Goal: Information Seeking & Learning: Check status

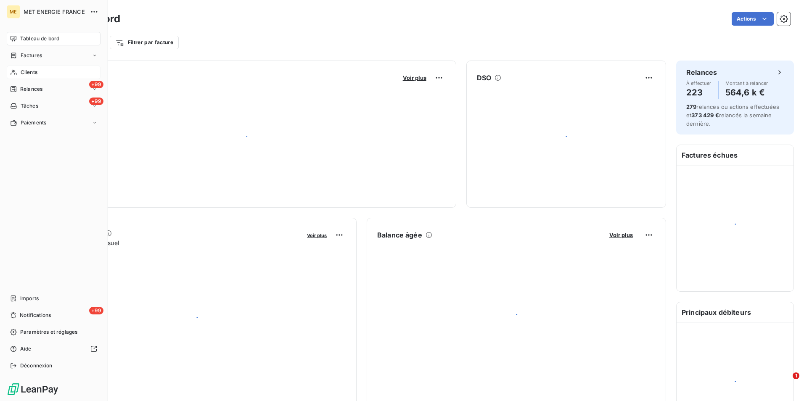
click at [25, 68] on div "Clients" at bounding box center [54, 72] width 94 height 13
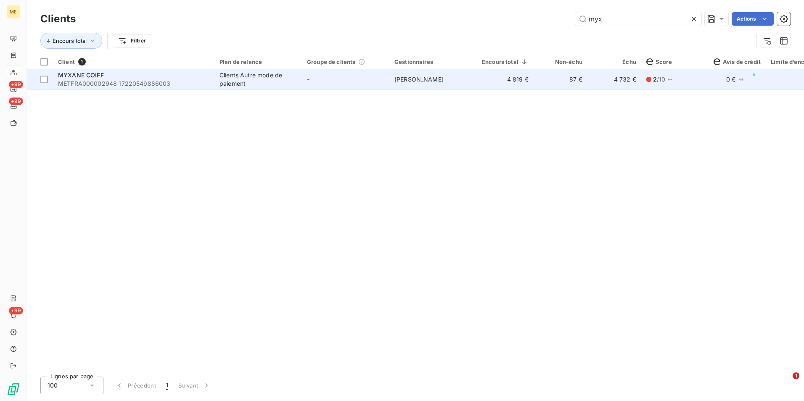
type input "myx"
click at [357, 81] on td "-" at bounding box center [345, 79] width 87 height 20
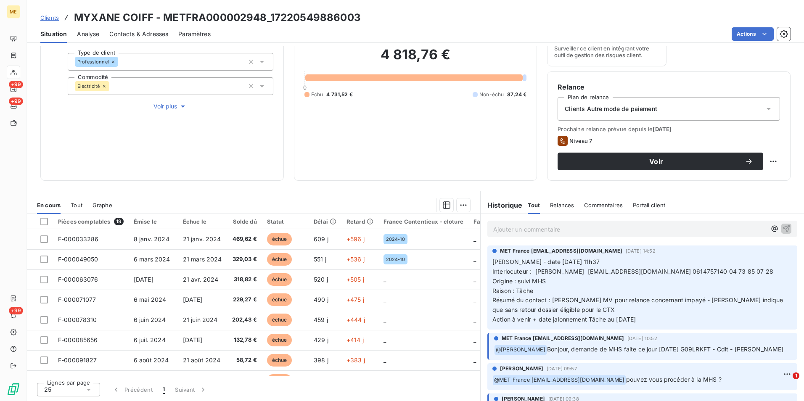
scroll to position [42, 0]
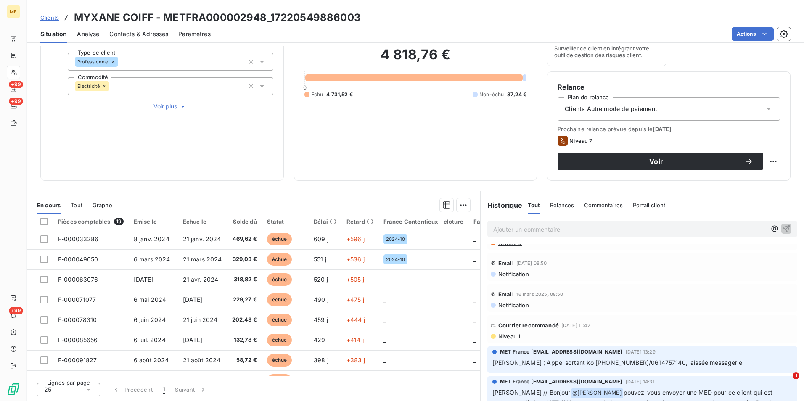
drag, startPoint x: 606, startPoint y: 330, endPoint x: 600, endPoint y: 340, distance: 11.8
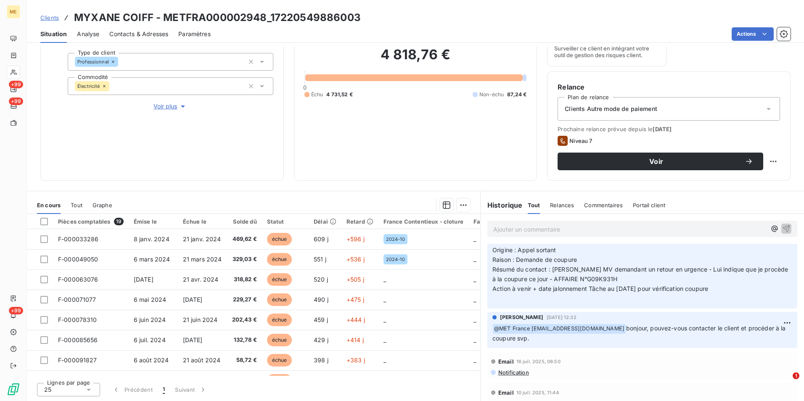
scroll to position [883, 0]
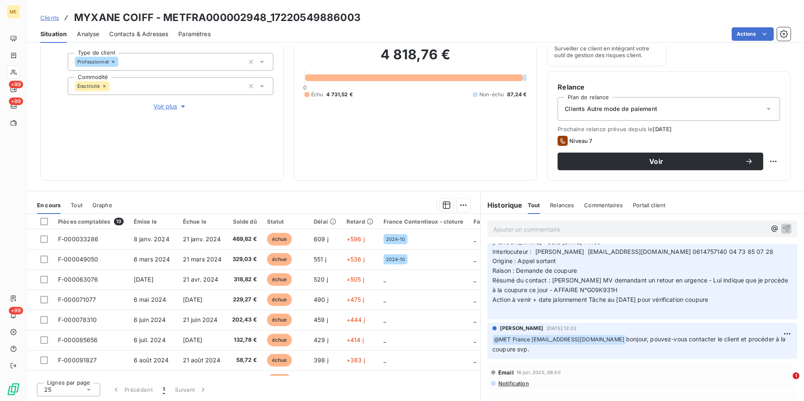
click at [473, 152] on div "4 818,76 € 0 Échu 4 731,52 € Non-échu 87,24 €" at bounding box center [415, 72] width 222 height 196
click at [47, 16] on span "Clients" at bounding box center [49, 17] width 19 height 7
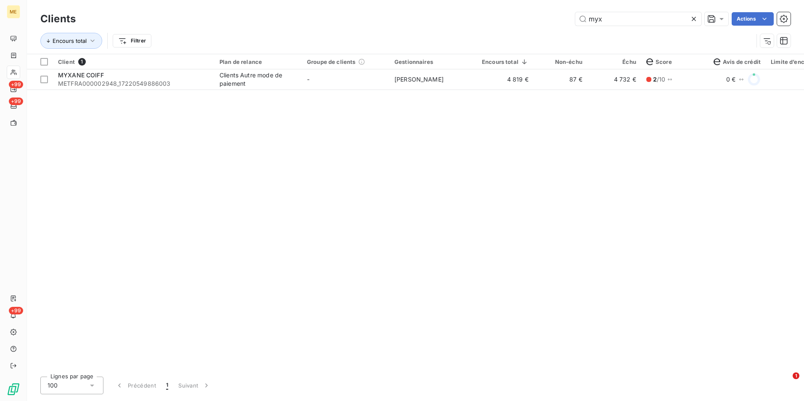
click at [688, 21] on input "myx" at bounding box center [638, 18] width 126 height 13
click at [692, 21] on icon at bounding box center [694, 19] width 4 height 4
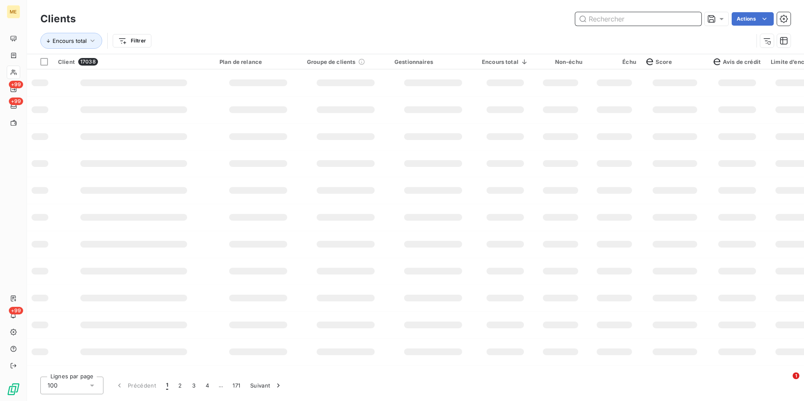
click at [691, 21] on input "text" at bounding box center [638, 18] width 126 height 13
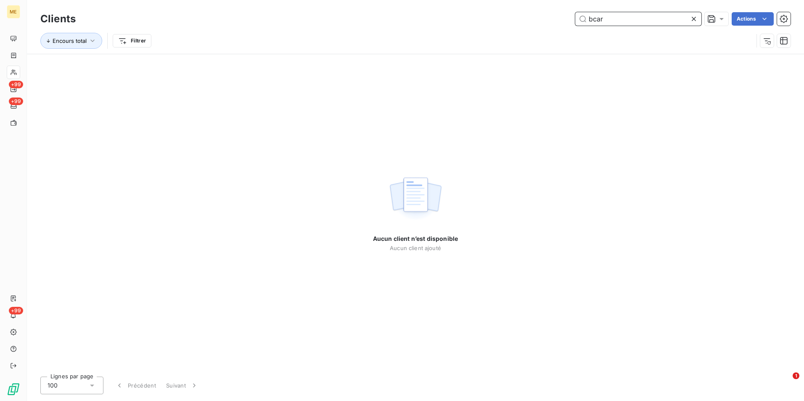
type input "bcar"
click at [694, 21] on icon at bounding box center [694, 19] width 8 height 8
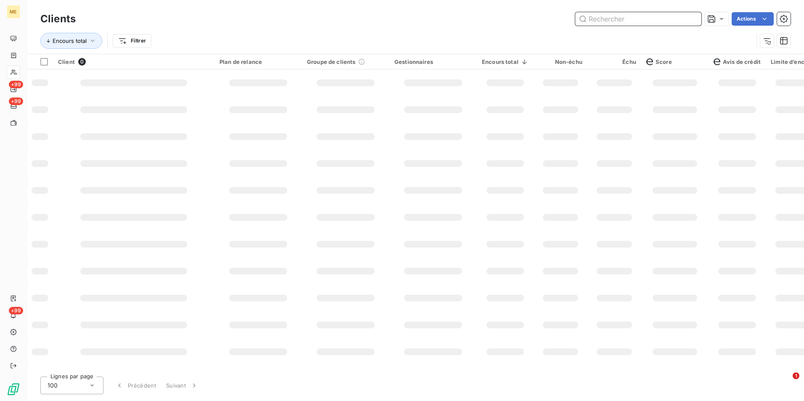
click at [693, 21] on input "text" at bounding box center [638, 18] width 126 height 13
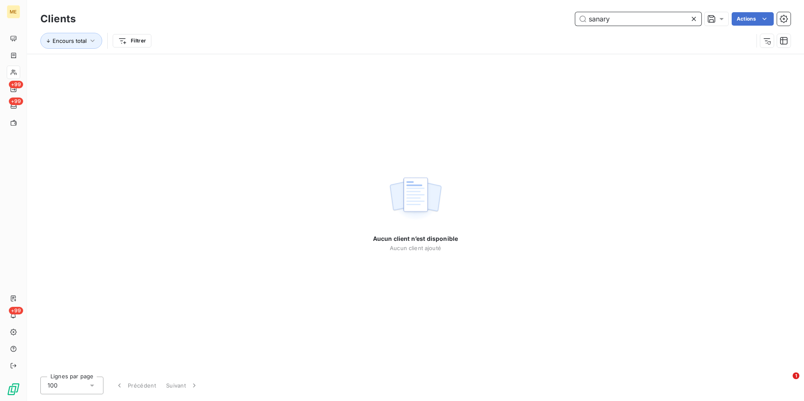
type input "sanary"
drag, startPoint x: 691, startPoint y: 19, endPoint x: 686, endPoint y: 18, distance: 5.1
click at [691, 19] on icon at bounding box center [694, 19] width 8 height 8
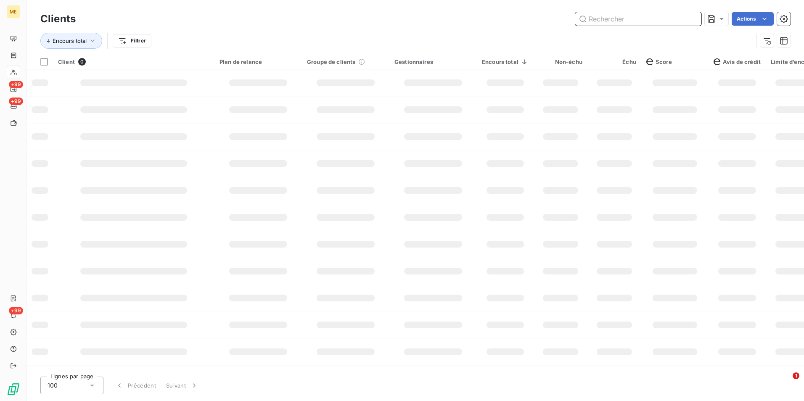
click at [684, 18] on input "text" at bounding box center [638, 18] width 126 height 13
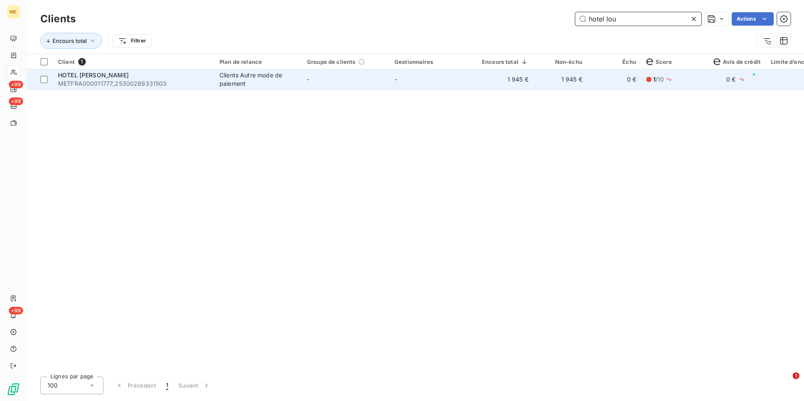
type input "hotel lou"
click at [555, 83] on td "1 945 €" at bounding box center [561, 79] width 54 height 20
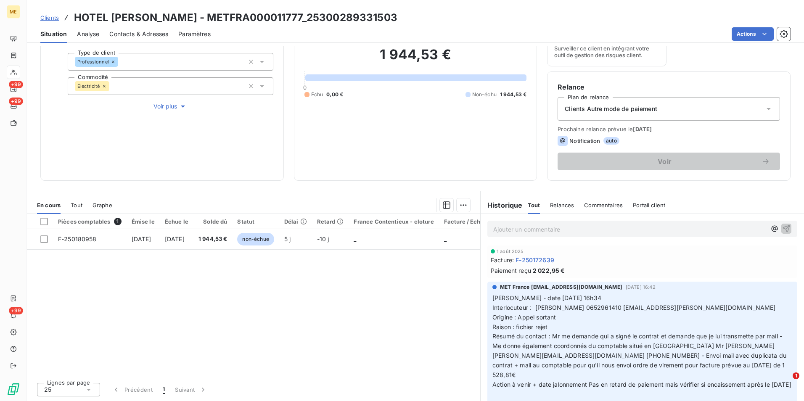
click at [51, 15] on span "Clients" at bounding box center [49, 17] width 19 height 7
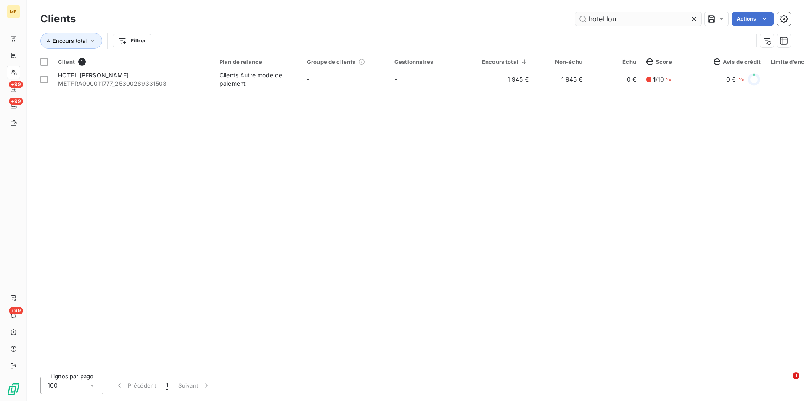
drag, startPoint x: 694, startPoint y: 19, endPoint x: 689, endPoint y: 19, distance: 5.1
click at [693, 19] on icon at bounding box center [694, 19] width 4 height 4
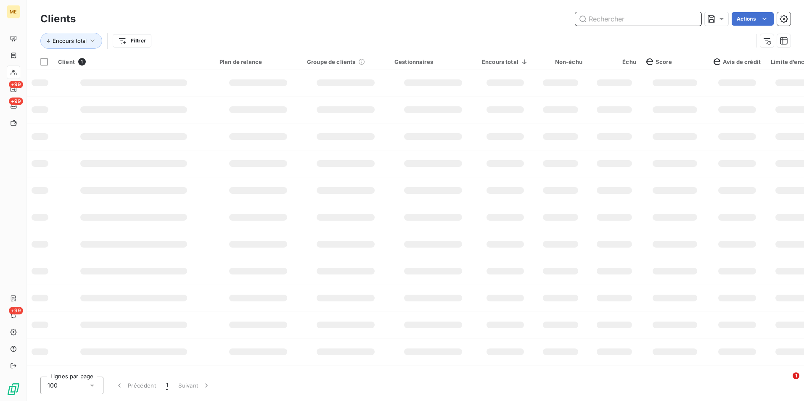
click at [689, 19] on input "text" at bounding box center [638, 18] width 126 height 13
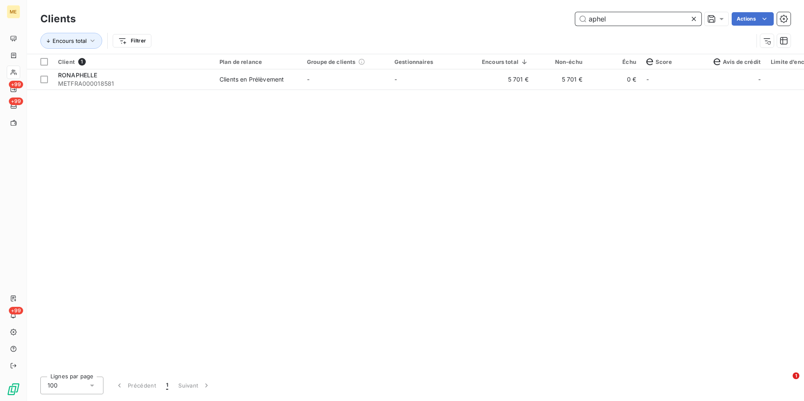
type input "aphel"
click at [691, 18] on icon at bounding box center [694, 19] width 8 height 8
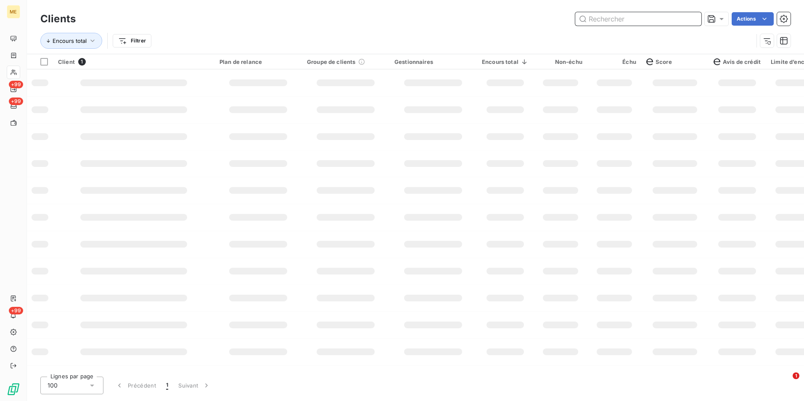
click at [691, 18] on input "text" at bounding box center [638, 18] width 126 height 13
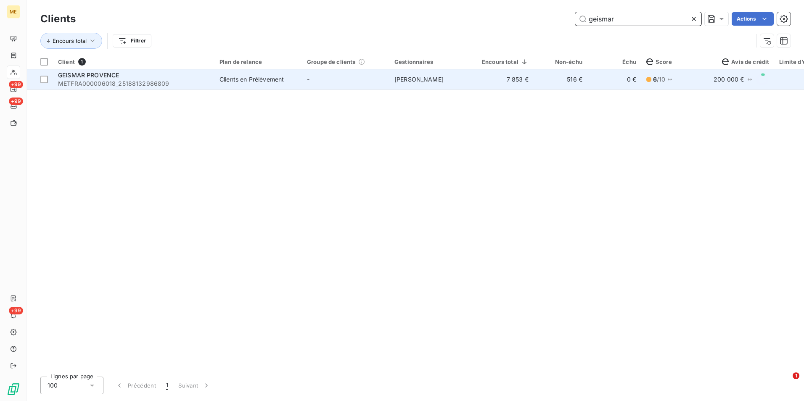
type input "geismar"
click at [346, 79] on td "-" at bounding box center [345, 79] width 87 height 20
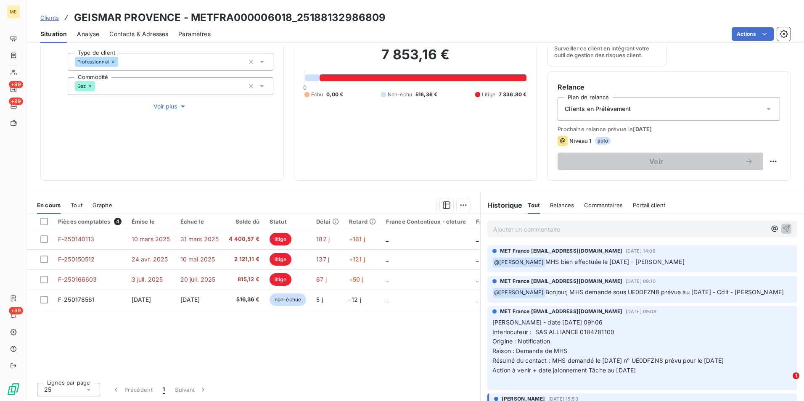
click at [53, 19] on span "Clients" at bounding box center [49, 17] width 19 height 7
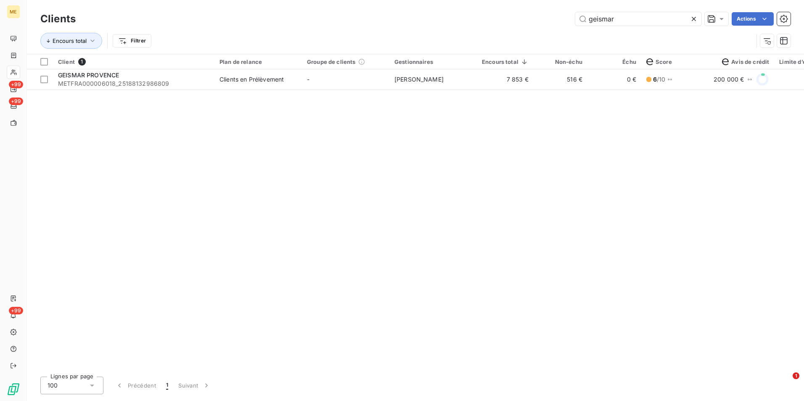
click at [693, 16] on icon at bounding box center [694, 19] width 8 height 8
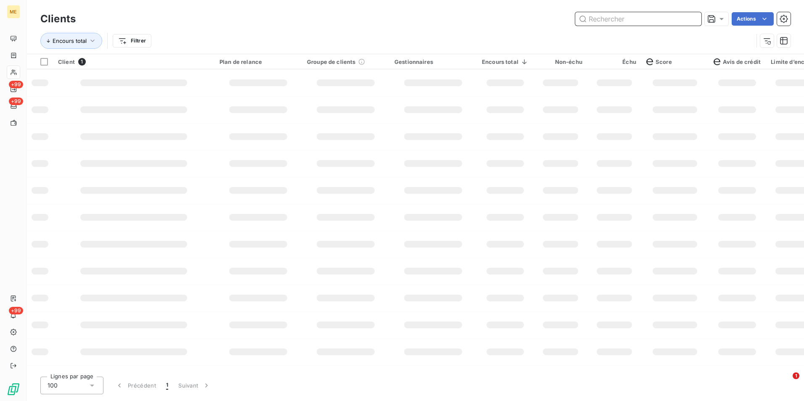
click at [693, 16] on input "text" at bounding box center [638, 18] width 126 height 13
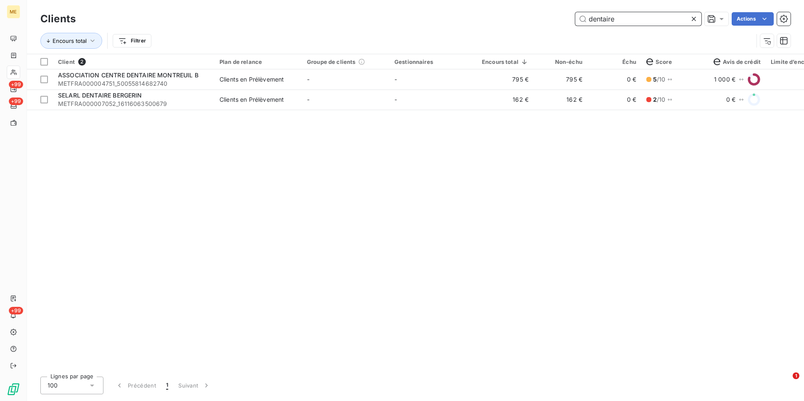
type input "dentaire"
click at [690, 19] on icon at bounding box center [694, 19] width 8 height 8
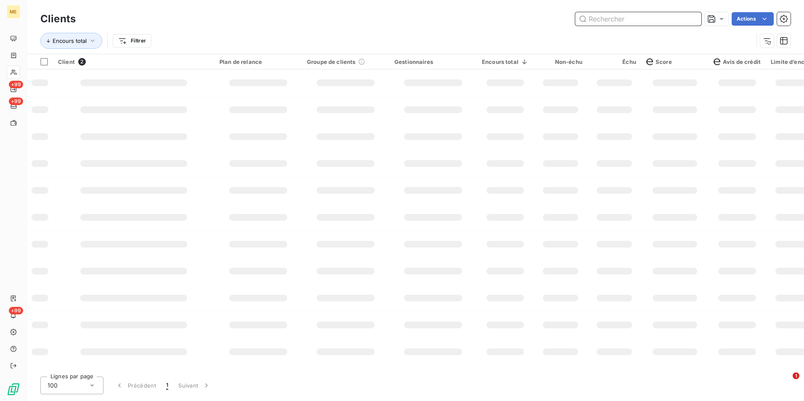
click at [690, 19] on input "text" at bounding box center [638, 18] width 126 height 13
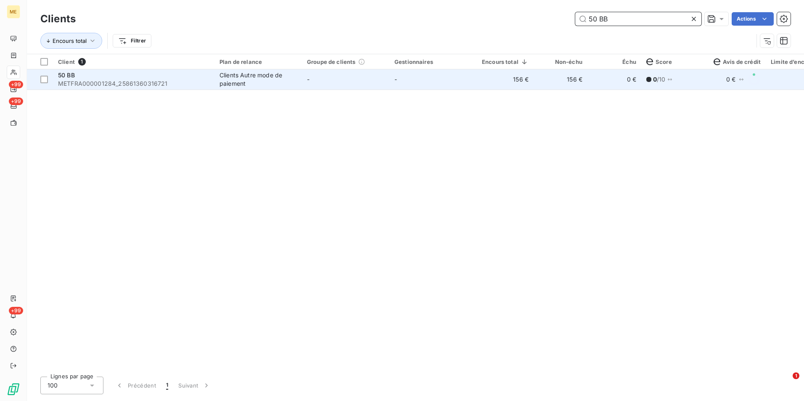
type input "50 BB"
click at [578, 88] on td "156 €" at bounding box center [561, 79] width 54 height 20
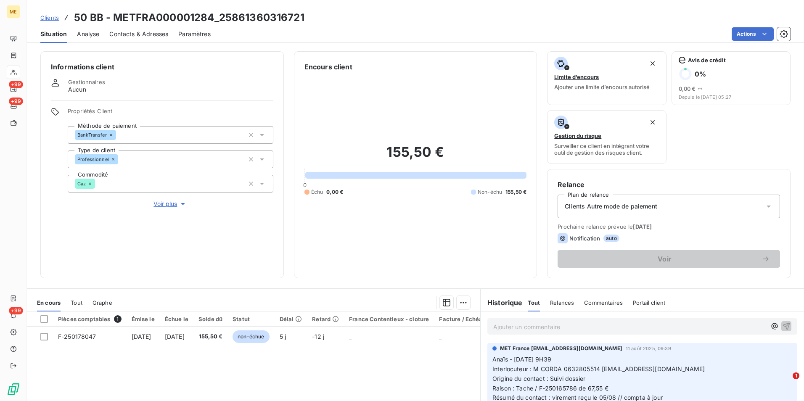
click at [50, 19] on span "Clients" at bounding box center [49, 17] width 19 height 7
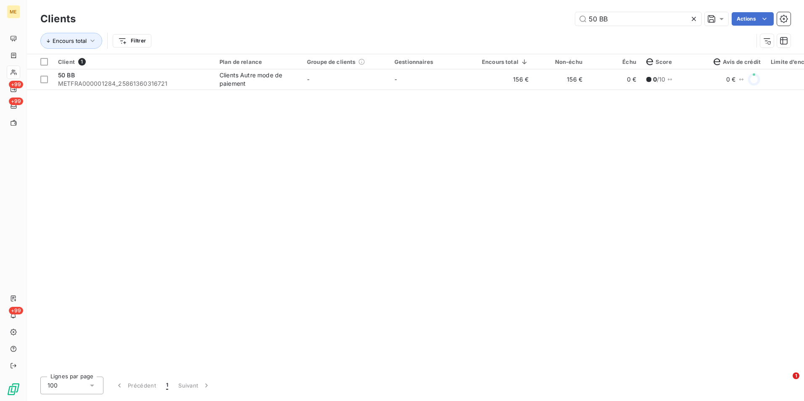
click at [693, 18] on icon at bounding box center [694, 19] width 8 height 8
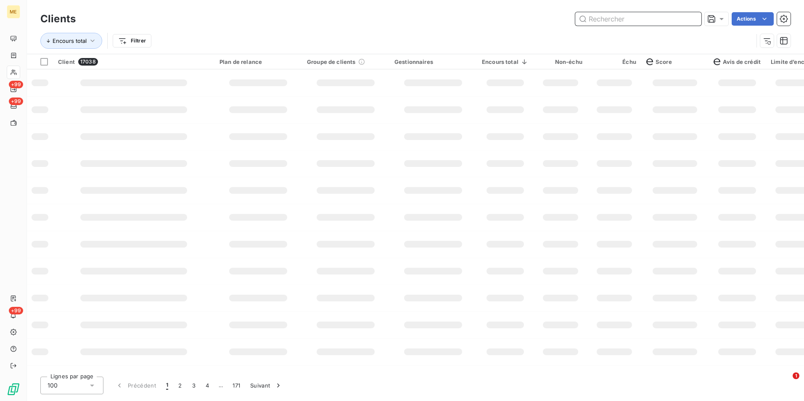
click at [693, 18] on input "text" at bounding box center [638, 18] width 126 height 13
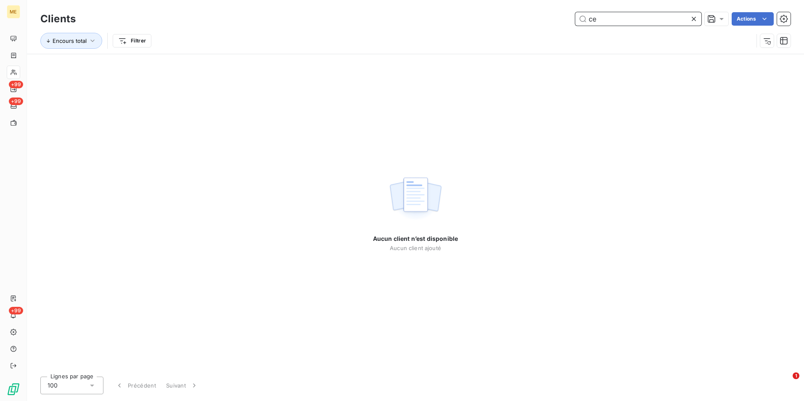
type input "c"
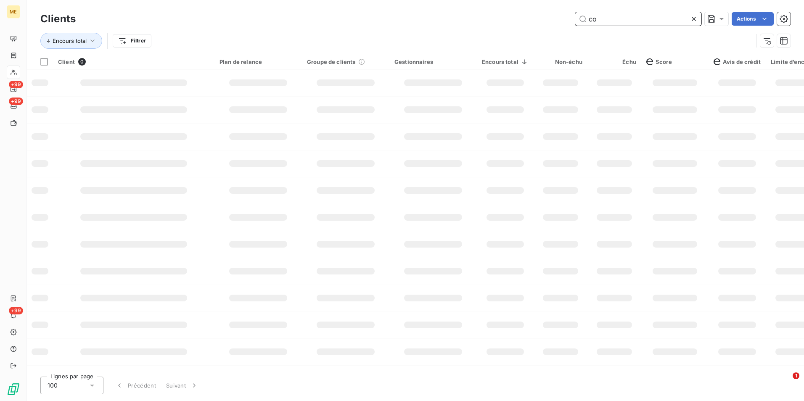
type input "c"
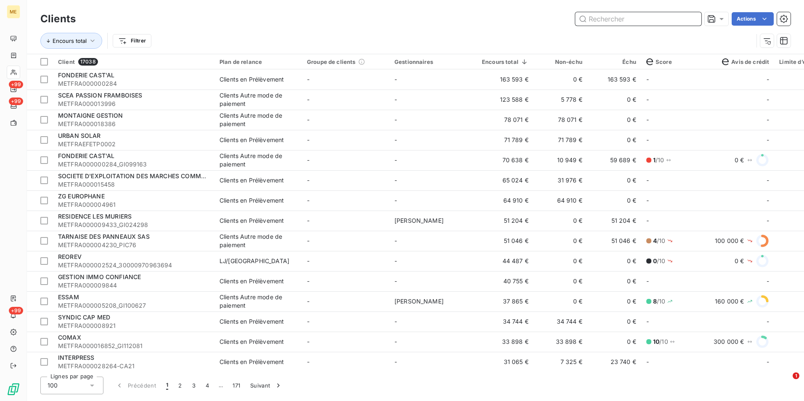
click at [662, 18] on input "text" at bounding box center [638, 18] width 126 height 13
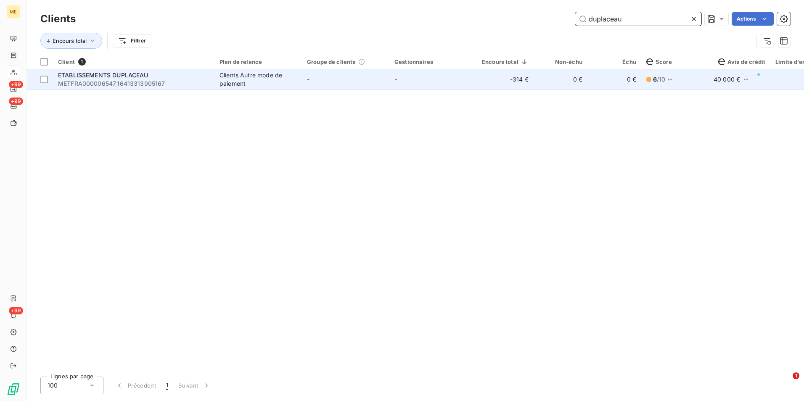
type input "duplaceau"
click at [345, 80] on td "-" at bounding box center [345, 79] width 87 height 20
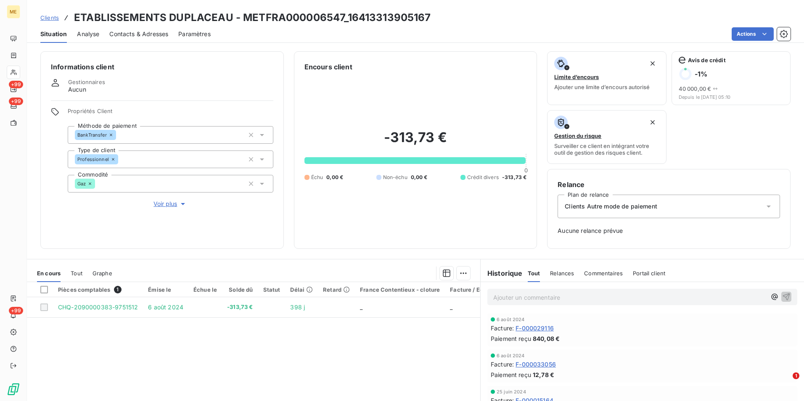
click at [168, 206] on span "Voir plus" at bounding box center [170, 204] width 34 height 8
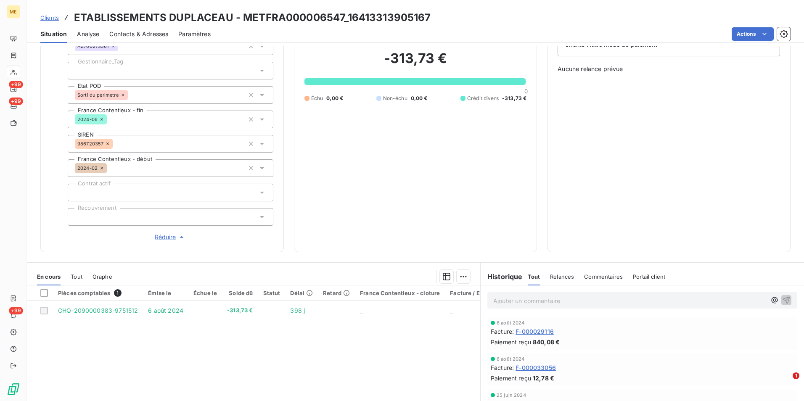
scroll to position [210, 0]
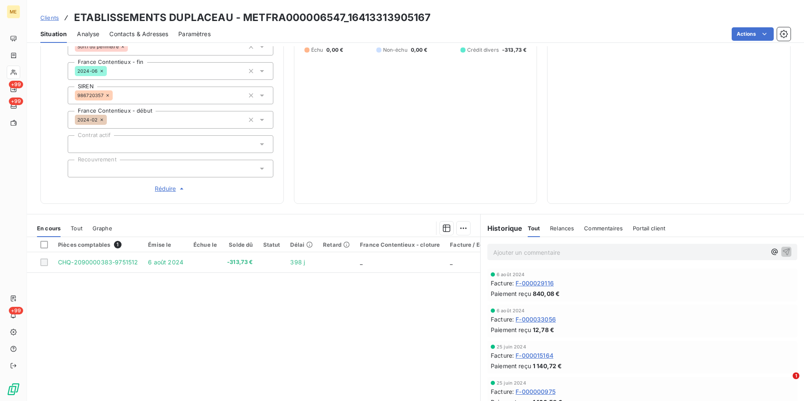
click at [171, 191] on span "Réduire" at bounding box center [170, 189] width 31 height 8
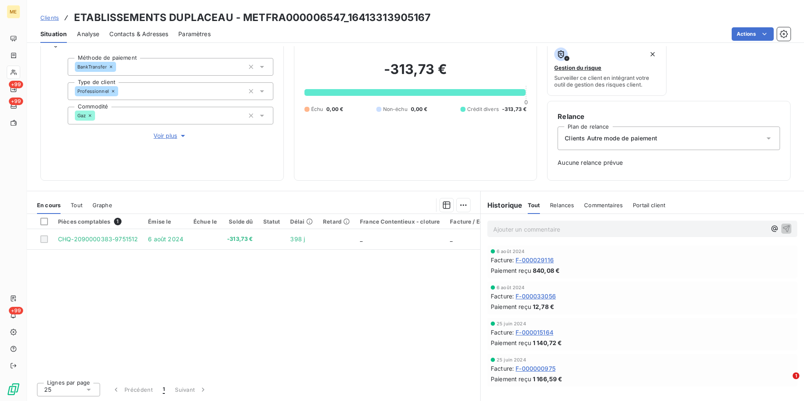
scroll to position [15, 0]
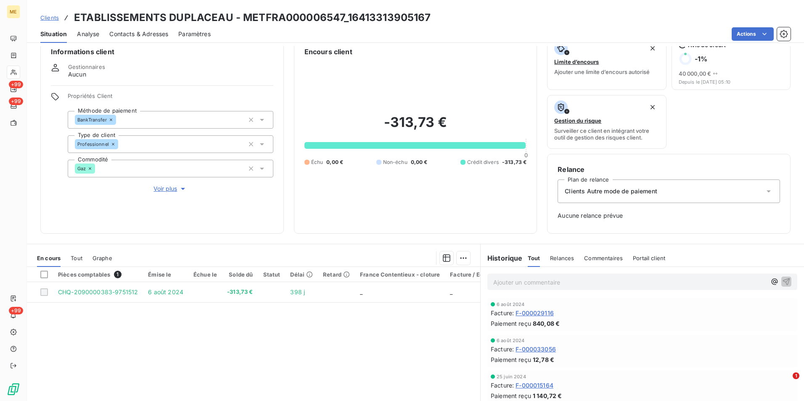
click at [48, 18] on span "Clients" at bounding box center [49, 17] width 19 height 7
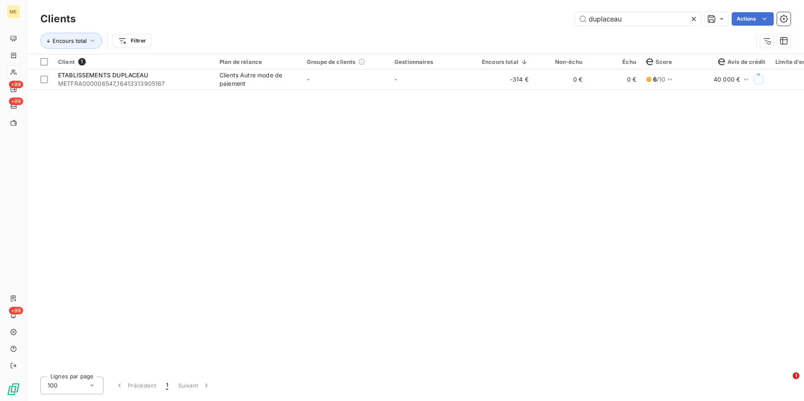
click at [697, 16] on icon at bounding box center [694, 19] width 8 height 8
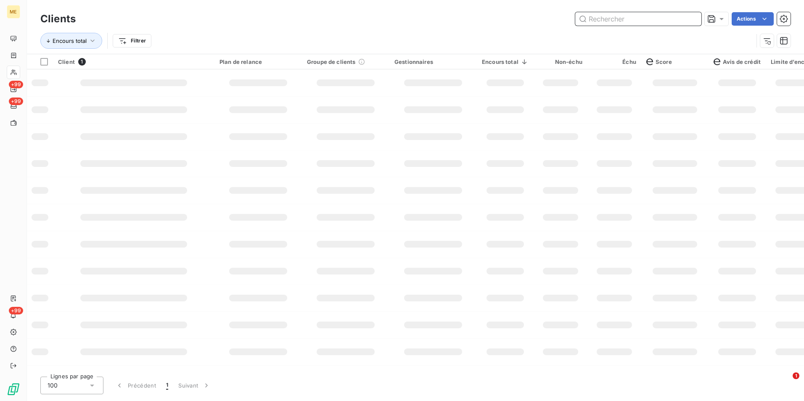
click at [690, 17] on input "text" at bounding box center [638, 18] width 126 height 13
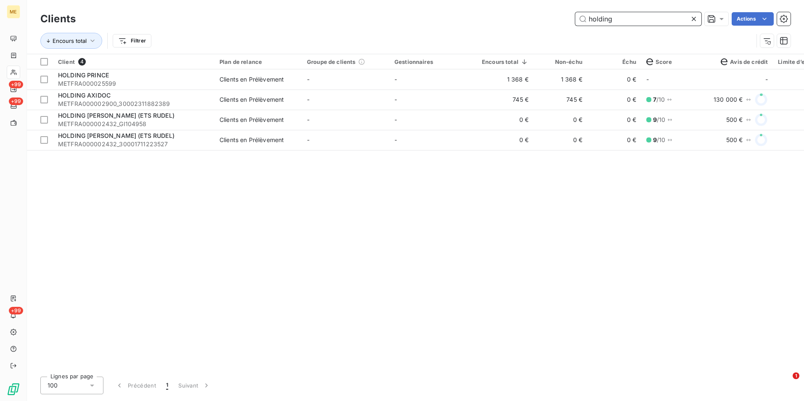
type input "holding"
click at [691, 24] on div at bounding box center [696, 18] width 12 height 13
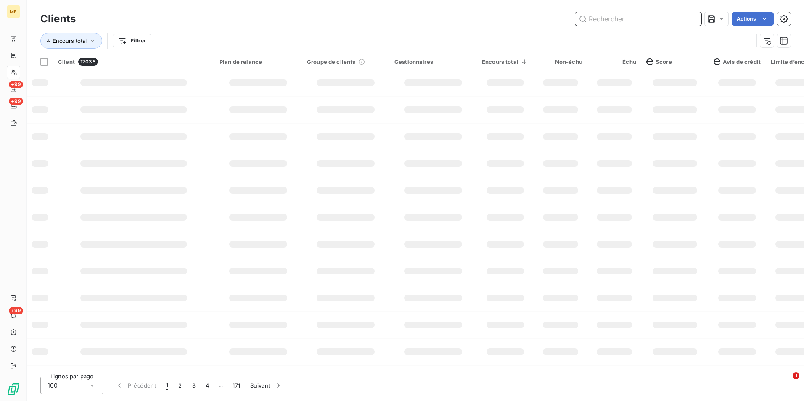
click at [691, 21] on input "text" at bounding box center [638, 18] width 126 height 13
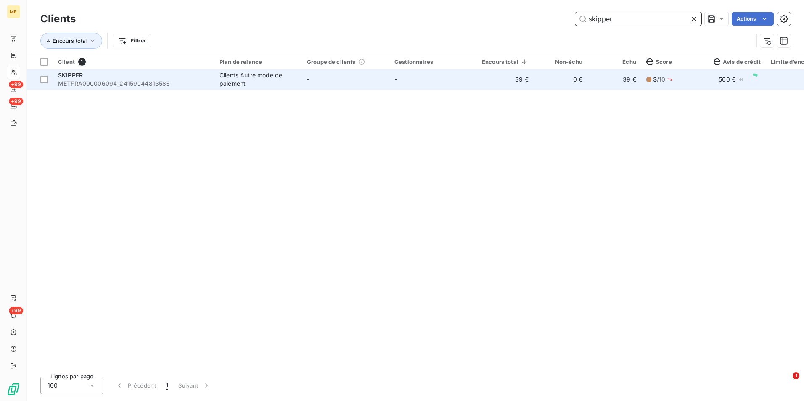
type input "skipper"
click at [592, 80] on td "39 €" at bounding box center [614, 79] width 54 height 20
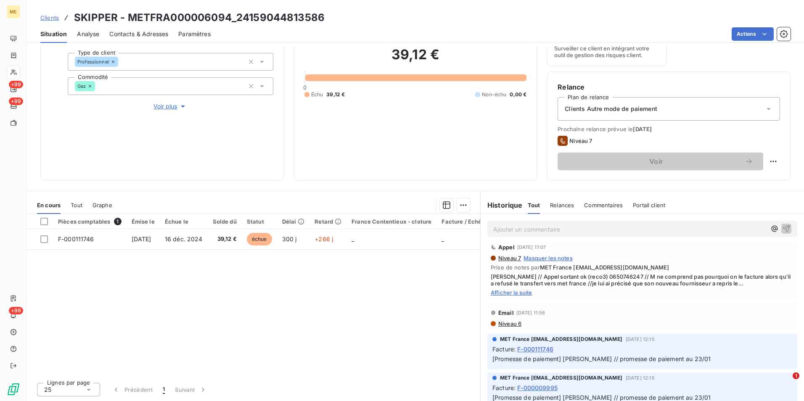
scroll to position [294, 0]
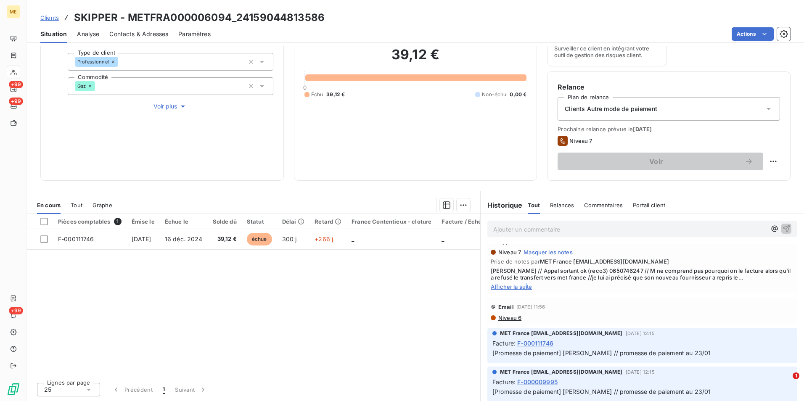
click at [523, 289] on span "Afficher la suite" at bounding box center [642, 286] width 303 height 7
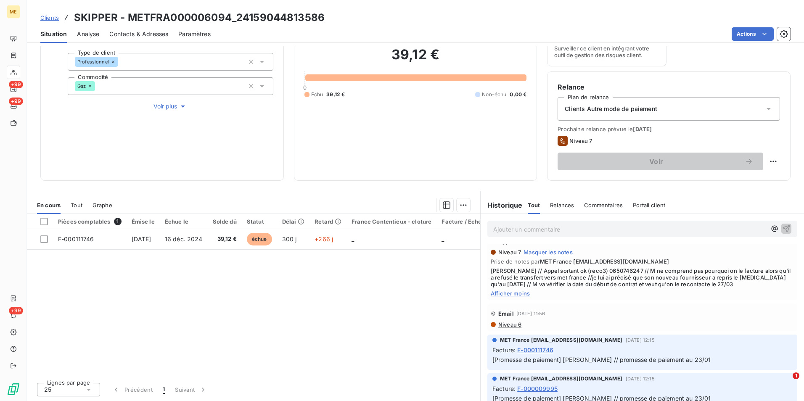
click at [157, 105] on span "Voir plus" at bounding box center [170, 106] width 34 height 8
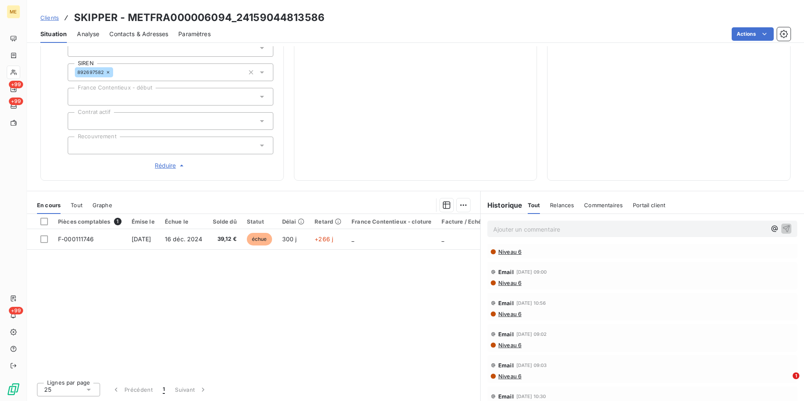
scroll to position [0, 0]
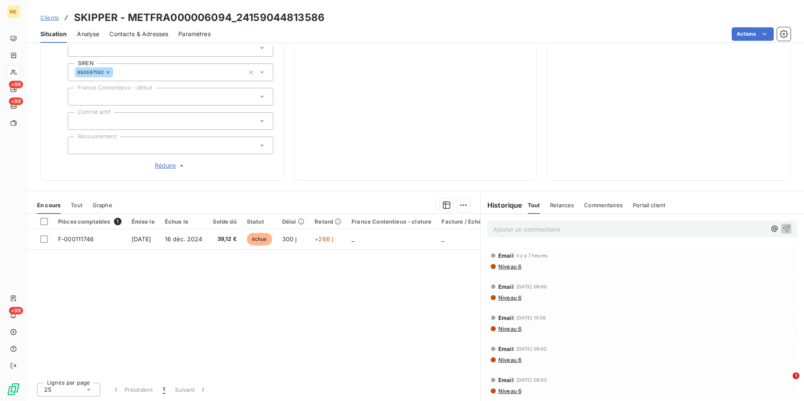
click at [54, 14] on span "Clients" at bounding box center [49, 17] width 19 height 7
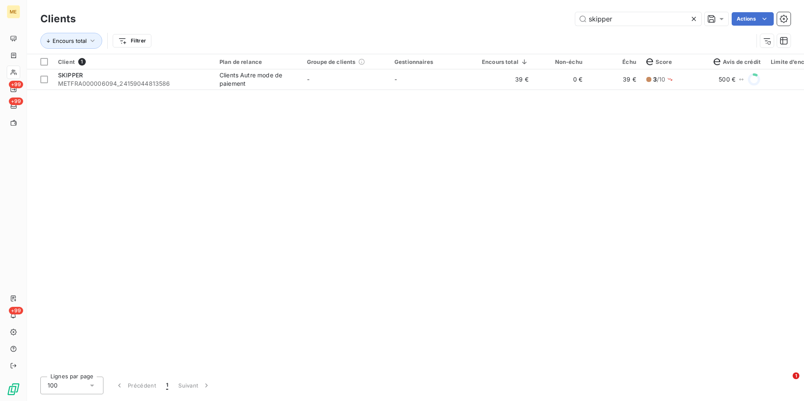
click at [694, 15] on icon at bounding box center [694, 19] width 8 height 8
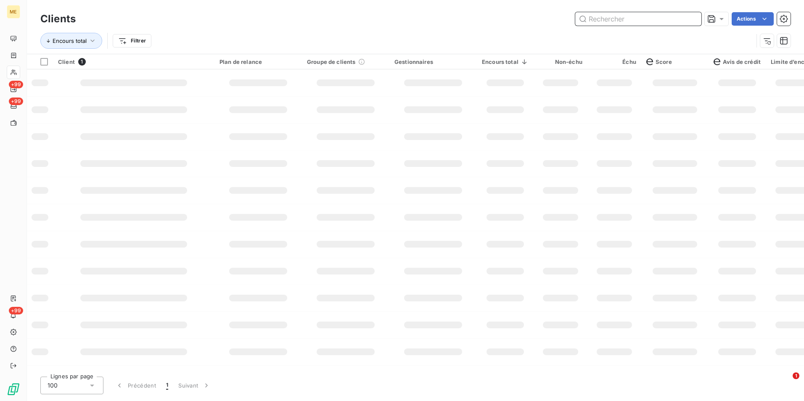
click at [688, 16] on input "text" at bounding box center [638, 18] width 126 height 13
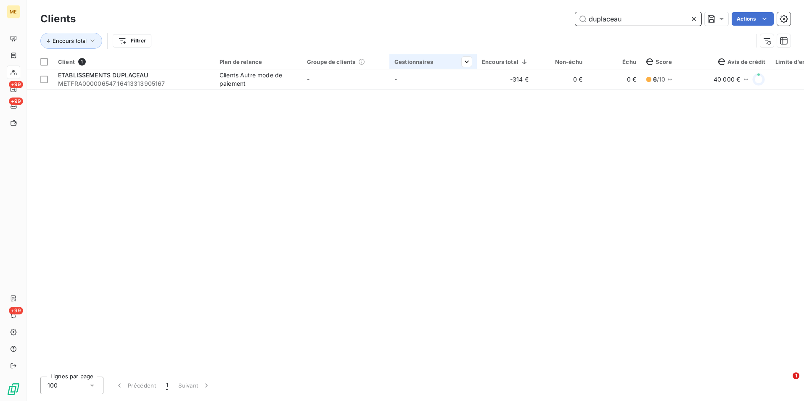
type input "duplaceau"
click at [410, 55] on th "Gestionnaires" at bounding box center [432, 61] width 87 height 15
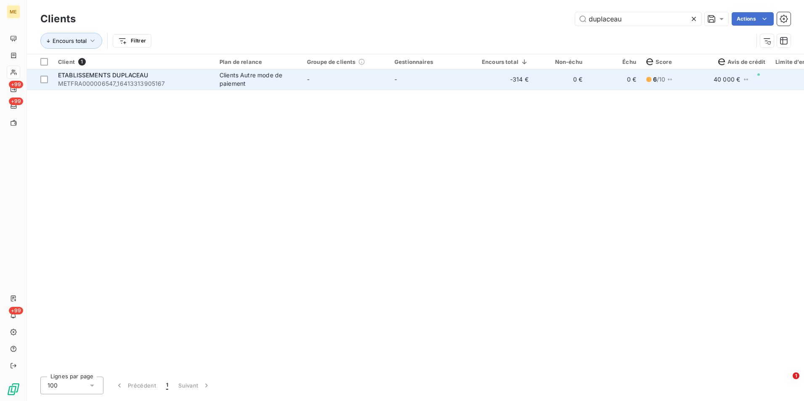
click at [405, 77] on td "-" at bounding box center [432, 79] width 87 height 20
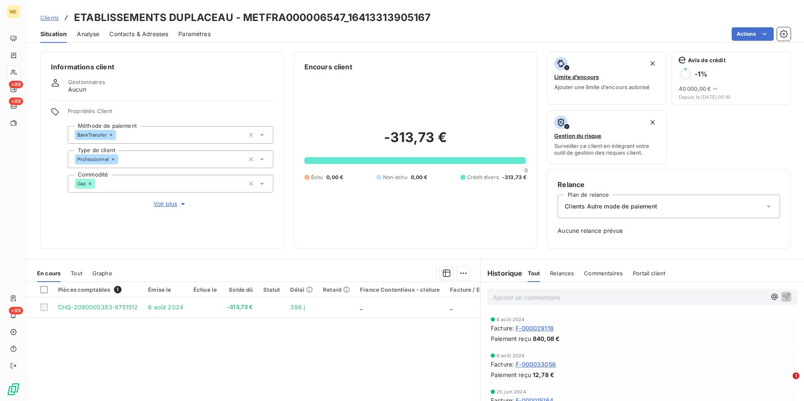
click at [49, 16] on span "Clients" at bounding box center [49, 17] width 19 height 7
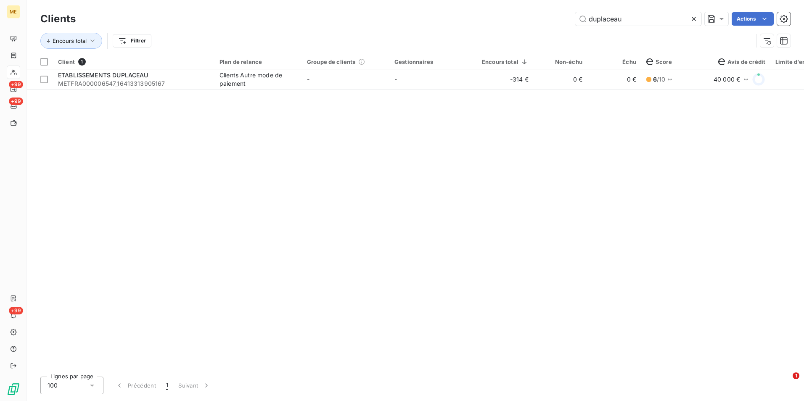
click at [692, 19] on icon at bounding box center [694, 19] width 8 height 8
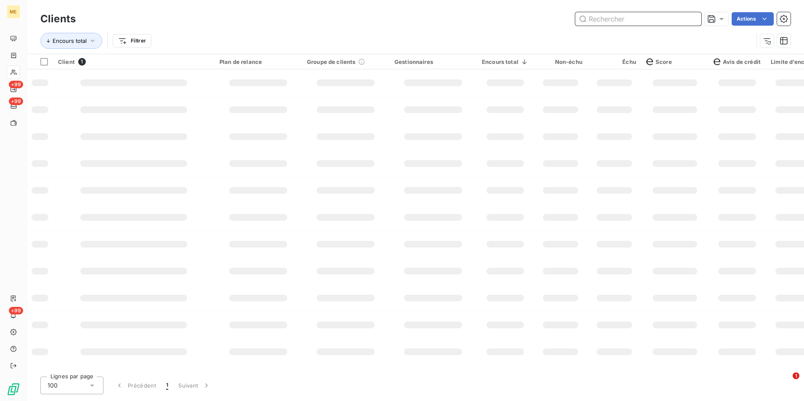
click at [692, 19] on input "text" at bounding box center [638, 18] width 126 height 13
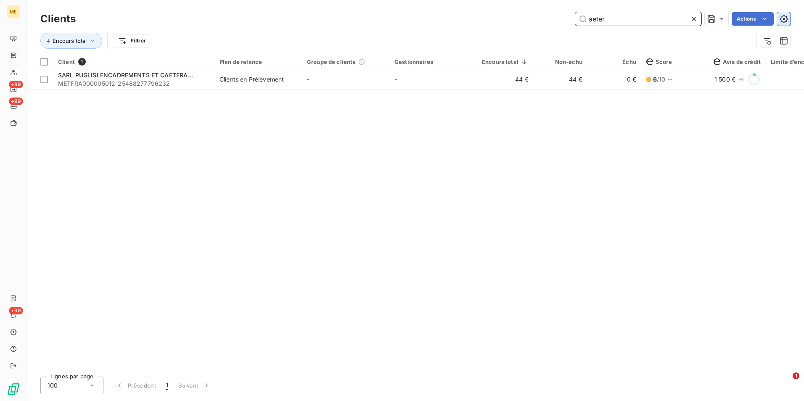
type input "aeter"
click at [694, 18] on icon at bounding box center [694, 19] width 4 height 4
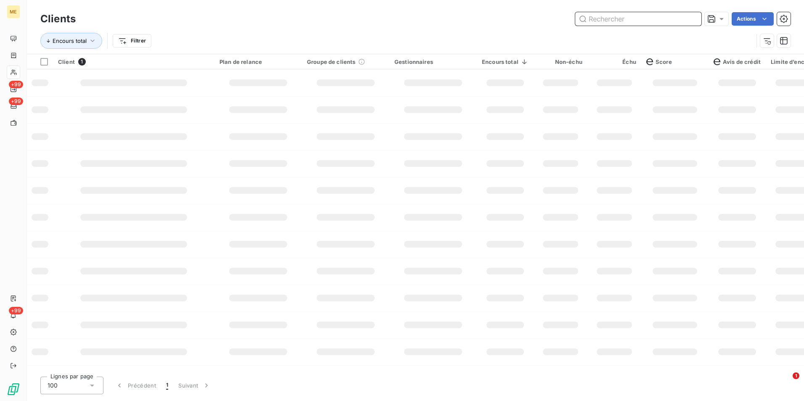
click at [685, 20] on input "text" at bounding box center [638, 18] width 126 height 13
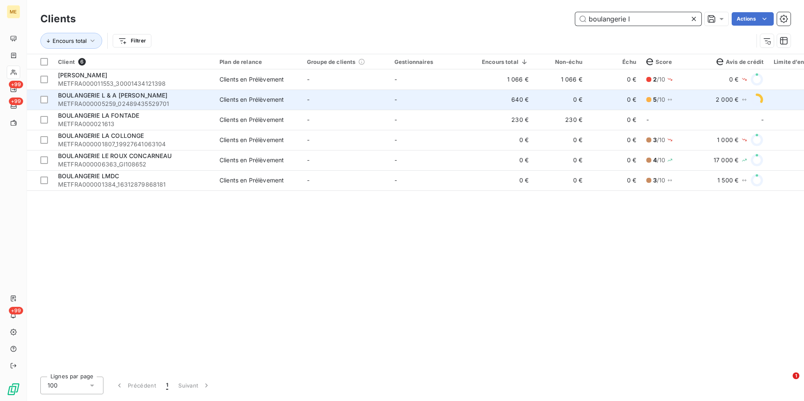
type input "boulangerie l"
click at [431, 98] on td "-" at bounding box center [432, 100] width 87 height 20
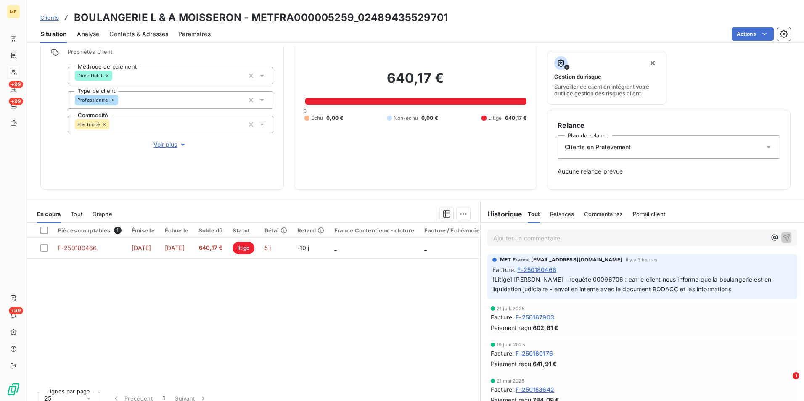
scroll to position [68, 0]
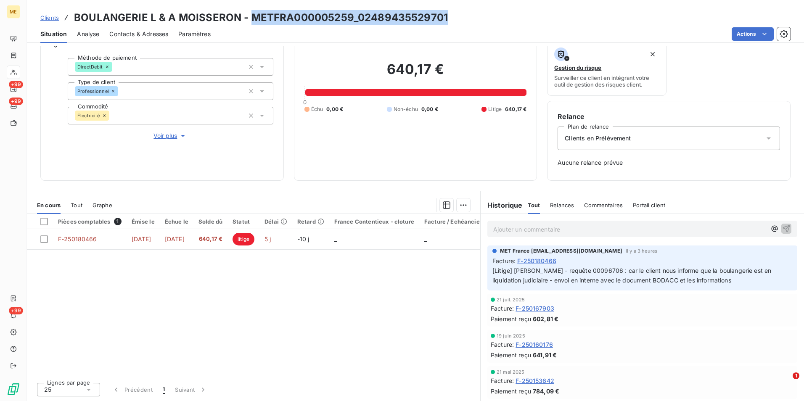
drag, startPoint x: 447, startPoint y: 18, endPoint x: 250, endPoint y: 23, distance: 197.7
click at [250, 23] on div "Clients BOULANGERIE L & A MOISSERON - METFRA000005259_02489435529701" at bounding box center [415, 17] width 777 height 15
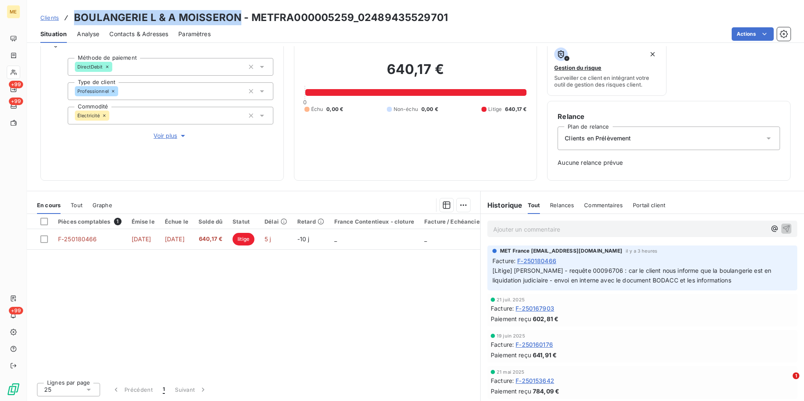
drag, startPoint x: 250, startPoint y: 23, endPoint x: 70, endPoint y: 13, distance: 179.8
click at [70, 13] on div "Clients BOULANGERIE L & A MOISSERON - METFRA000005259_02489435529701" at bounding box center [243, 17] width 407 height 15
copy h3 "BOULANGERIE L & A [PERSON_NAME]"
click at [172, 137] on span "Voir plus" at bounding box center [170, 136] width 34 height 8
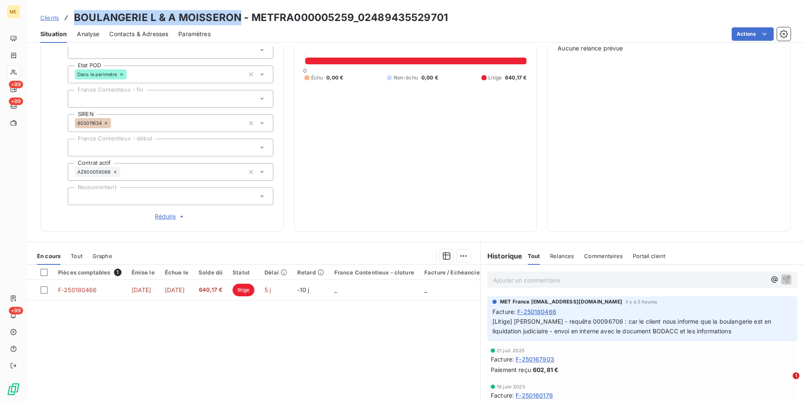
scroll to position [233, 0]
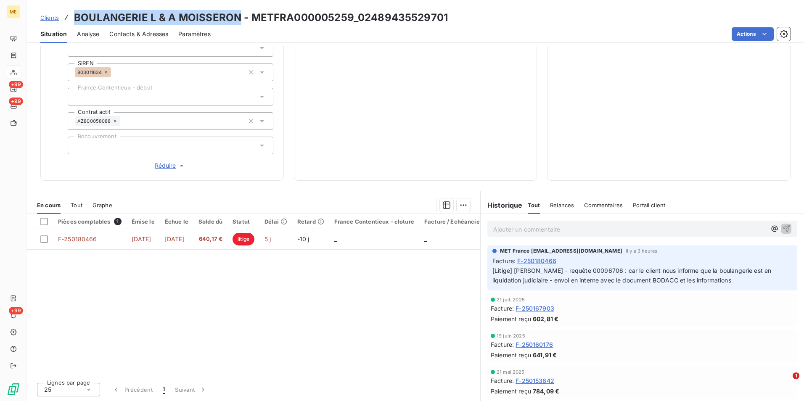
click at [51, 19] on span "Clients" at bounding box center [49, 17] width 19 height 7
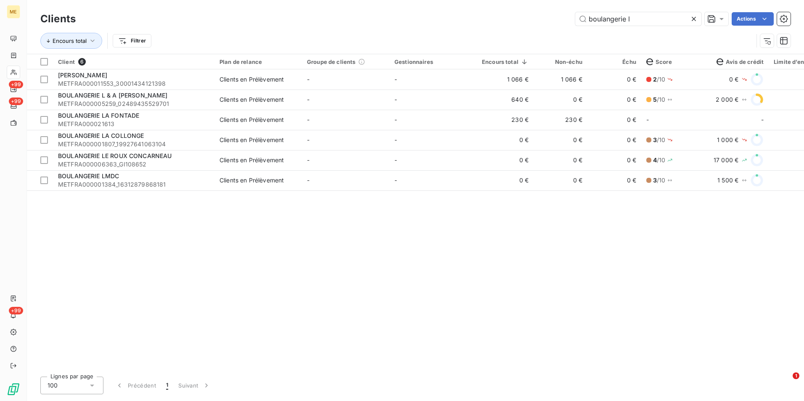
click at [692, 21] on icon at bounding box center [694, 19] width 8 height 8
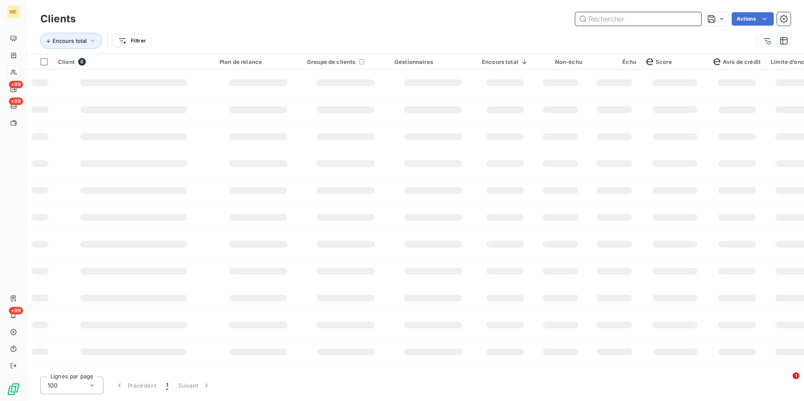
click at [664, 20] on input "text" at bounding box center [638, 18] width 126 height 13
click at [643, 14] on input "text" at bounding box center [638, 18] width 126 height 13
type input "l"
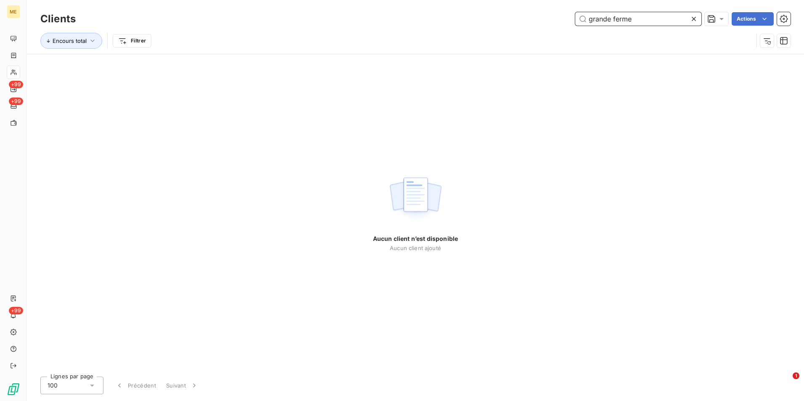
type input "grande ferme"
click at [691, 17] on icon at bounding box center [694, 19] width 8 height 8
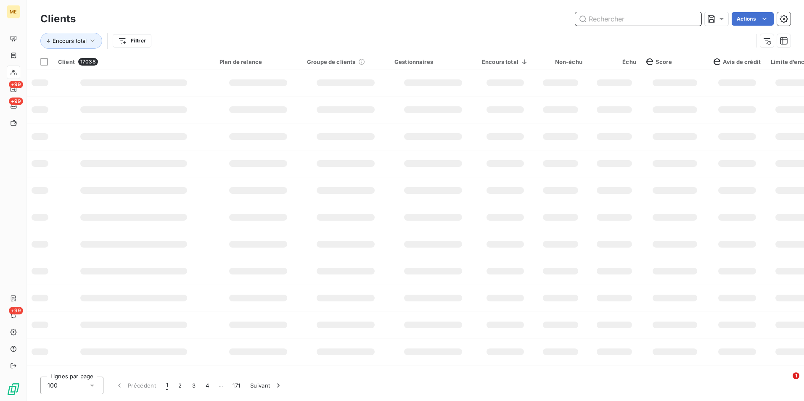
click at [691, 17] on input "text" at bounding box center [638, 18] width 126 height 13
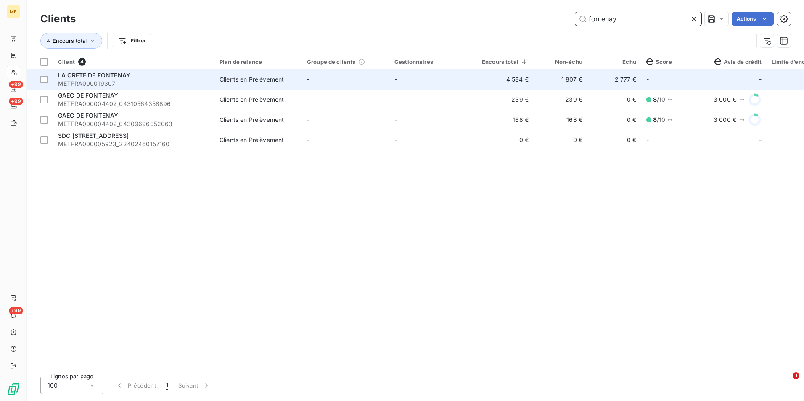
type input "fontenay"
click at [202, 87] on span "METFRA000019307" at bounding box center [133, 83] width 151 height 8
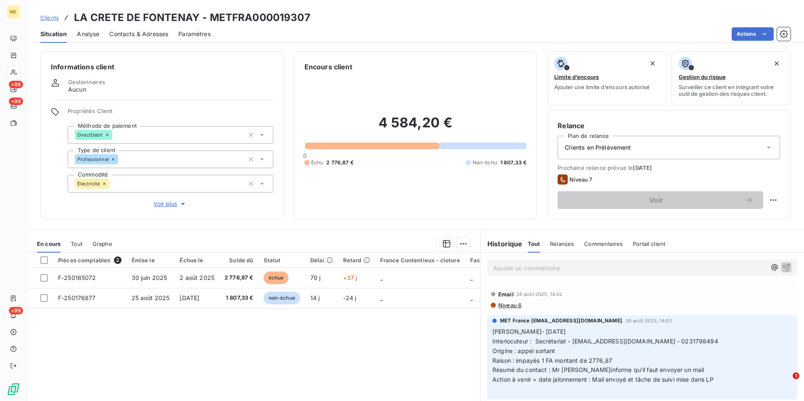
scroll to position [39, 0]
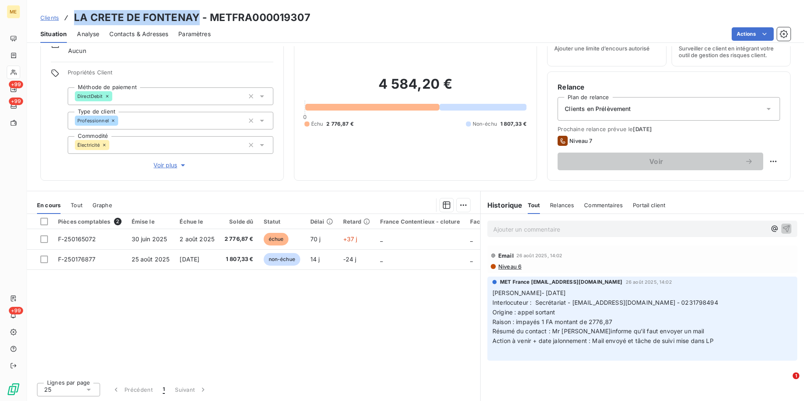
drag, startPoint x: 179, startPoint y: 24, endPoint x: 76, endPoint y: 19, distance: 103.1
click at [76, 19] on h3 "LA CRETE DE FONTENAY - METFRA000019307" at bounding box center [192, 17] width 236 height 15
click at [53, 15] on span "Clients" at bounding box center [49, 17] width 19 height 7
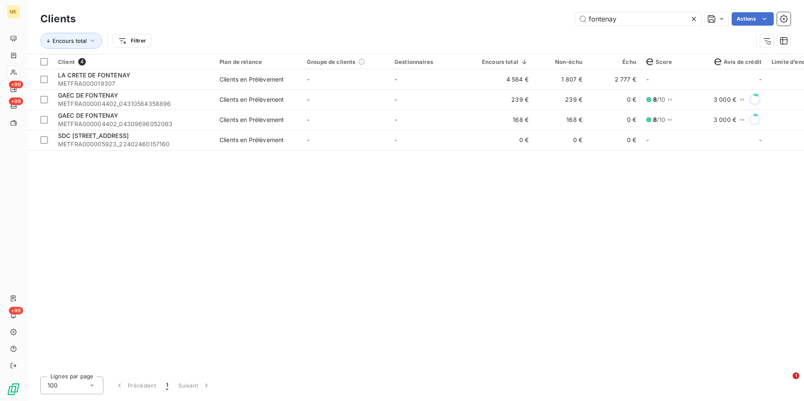
click at [690, 17] on icon at bounding box center [694, 19] width 8 height 8
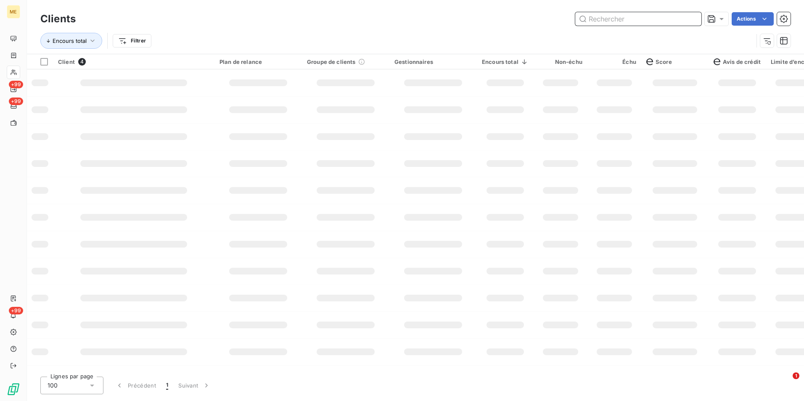
click at [689, 17] on input "text" at bounding box center [638, 18] width 126 height 13
type input "h"
type input "s"
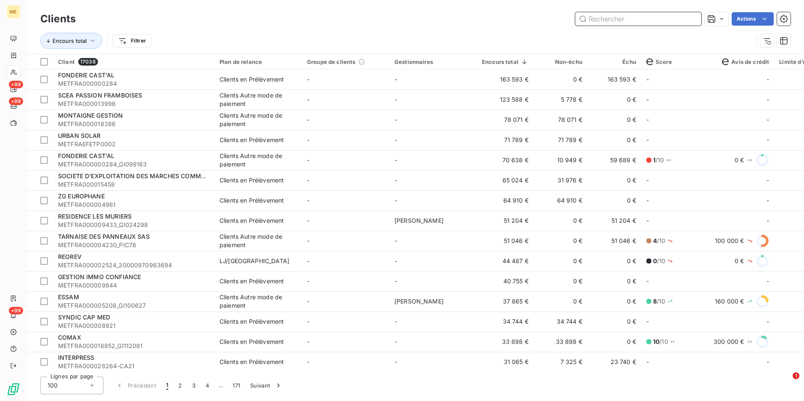
click at [637, 22] on input "text" at bounding box center [638, 18] width 126 height 13
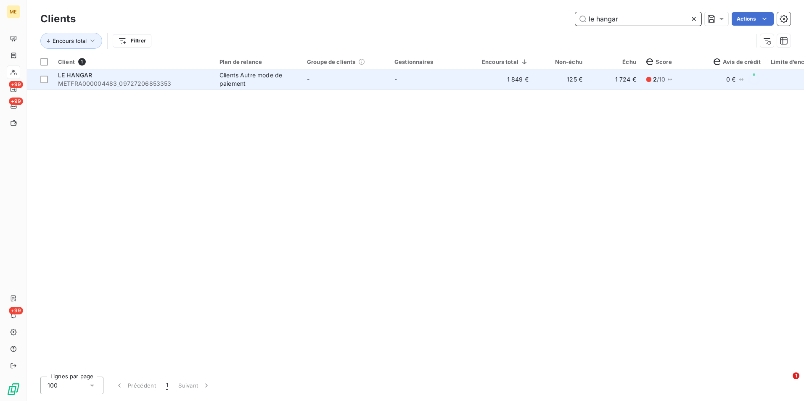
type input "le hangar"
click at [409, 77] on td "-" at bounding box center [432, 79] width 87 height 20
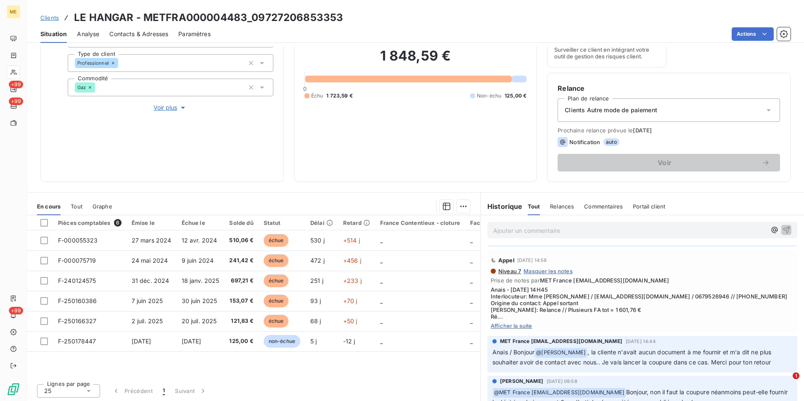
scroll to position [98, 0]
click at [520, 321] on span "Afficher la suite" at bounding box center [642, 324] width 303 height 7
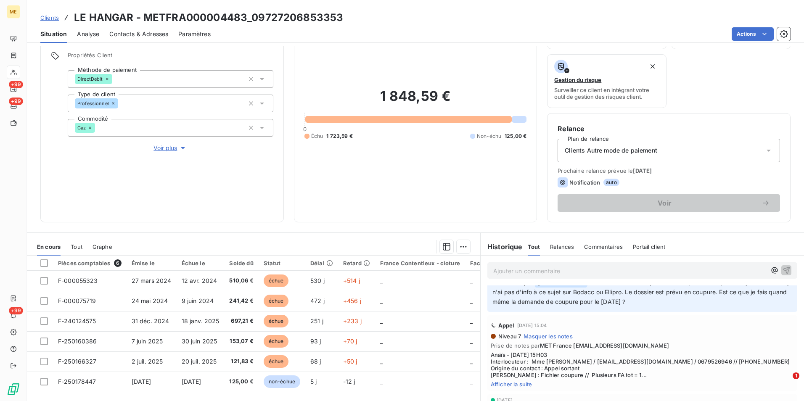
scroll to position [0, 0]
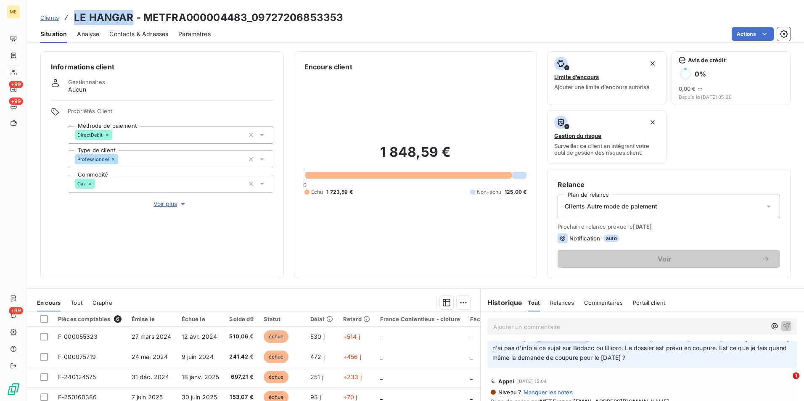
drag, startPoint x: 130, startPoint y: 19, endPoint x: 74, endPoint y: 19, distance: 55.9
click at [74, 19] on h3 "LE HANGAR - METFRA000004483_09727206853353" at bounding box center [208, 17] width 269 height 15
copy h3 "LE HANGAR"
click at [50, 17] on span "Clients" at bounding box center [49, 17] width 19 height 7
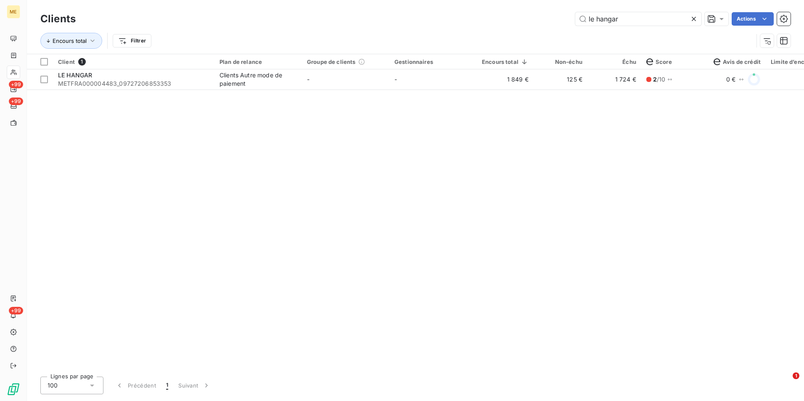
click at [690, 21] on icon at bounding box center [694, 19] width 8 height 8
click at [688, 21] on input "text" at bounding box center [638, 18] width 126 height 13
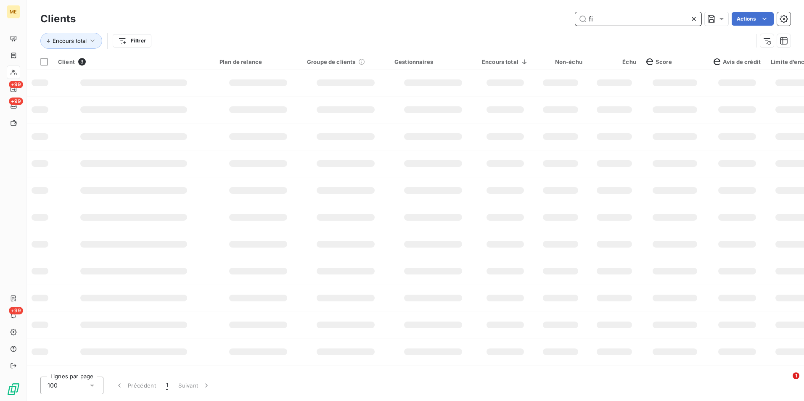
type input "f"
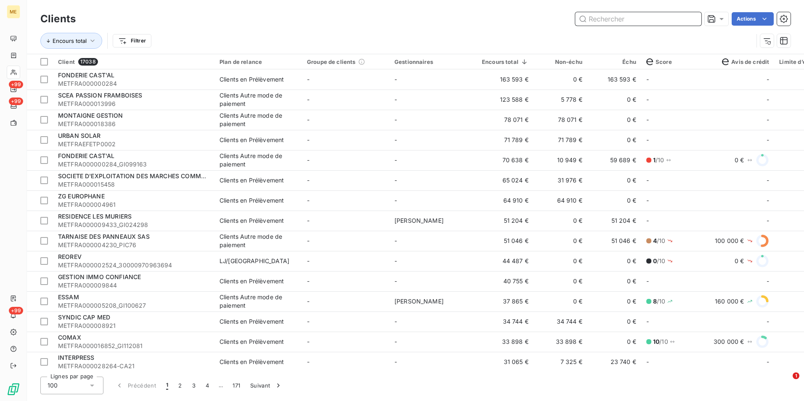
click at [603, 19] on input "text" at bounding box center [638, 18] width 126 height 13
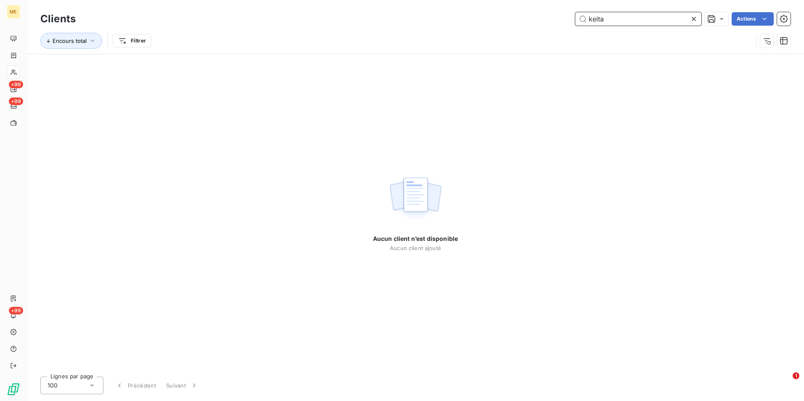
type input "keita"
click at [697, 21] on icon at bounding box center [694, 19] width 8 height 8
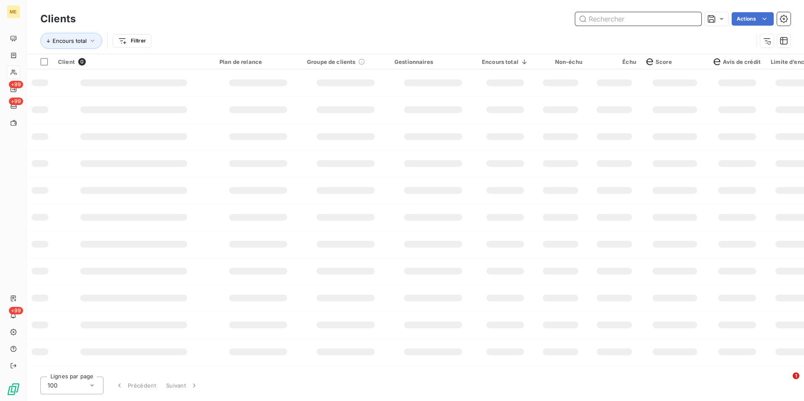
click at [692, 21] on input "text" at bounding box center [638, 18] width 126 height 13
type input "d"
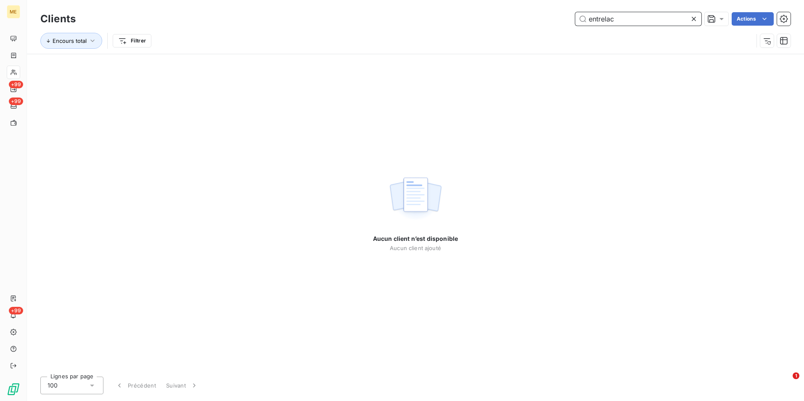
type input "entrelac"
click at [692, 20] on icon at bounding box center [694, 19] width 8 height 8
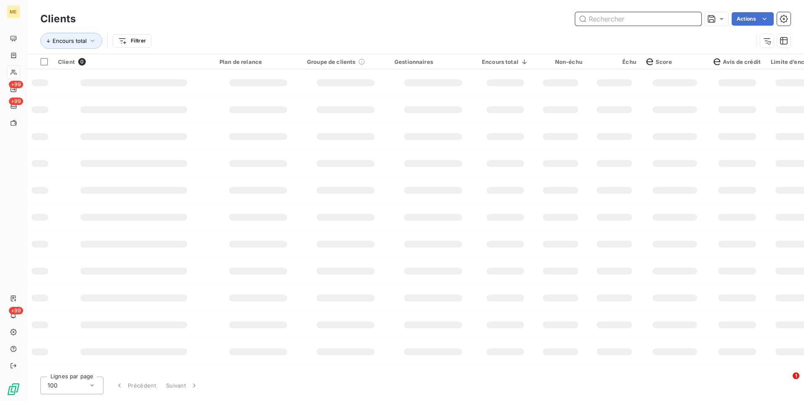
click at [690, 20] on input "text" at bounding box center [638, 18] width 126 height 13
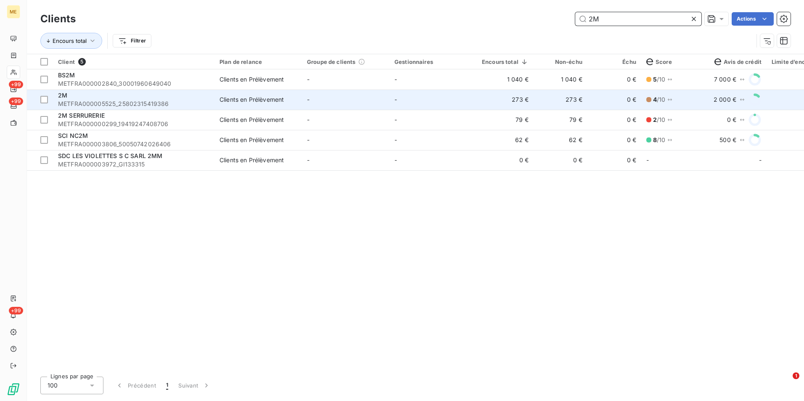
type input "2M"
click at [132, 100] on span "METFRA000005525_25802315419386" at bounding box center [133, 104] width 151 height 8
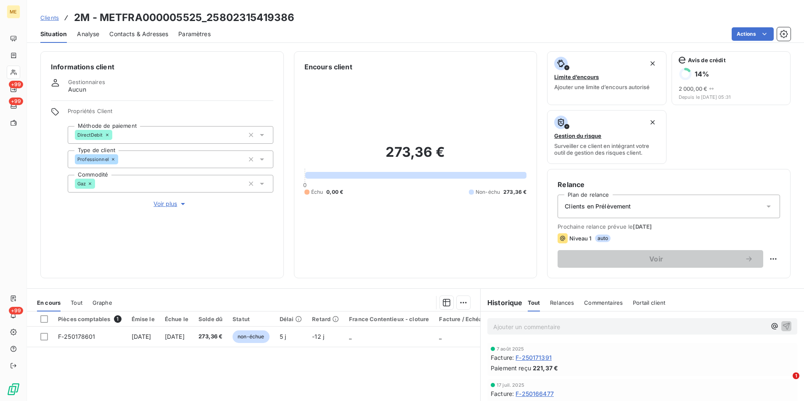
click at [151, 35] on span "Contacts & Adresses" at bounding box center [138, 34] width 59 height 8
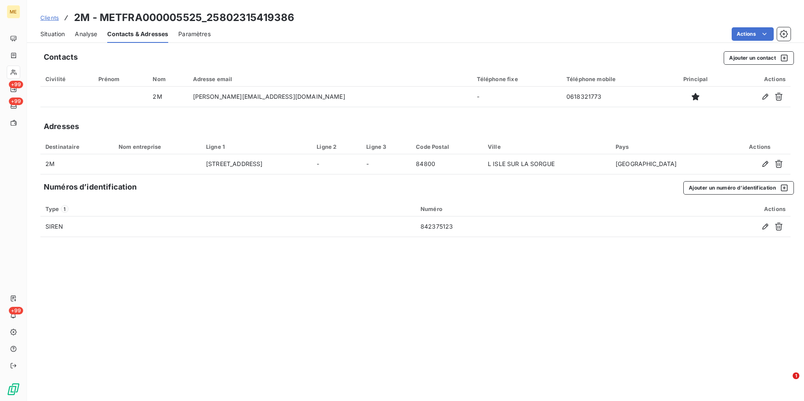
click at [50, 40] on div "Situation" at bounding box center [52, 34] width 24 height 18
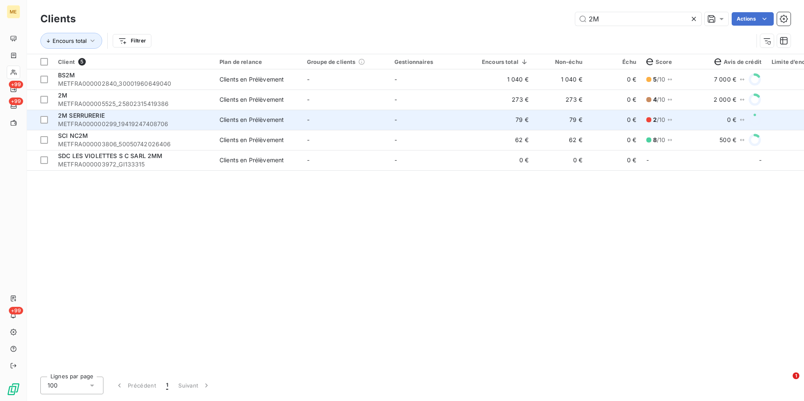
click at [210, 119] on td "2M SERRURERIE METFRA000000299_19419247408706" at bounding box center [133, 120] width 161 height 20
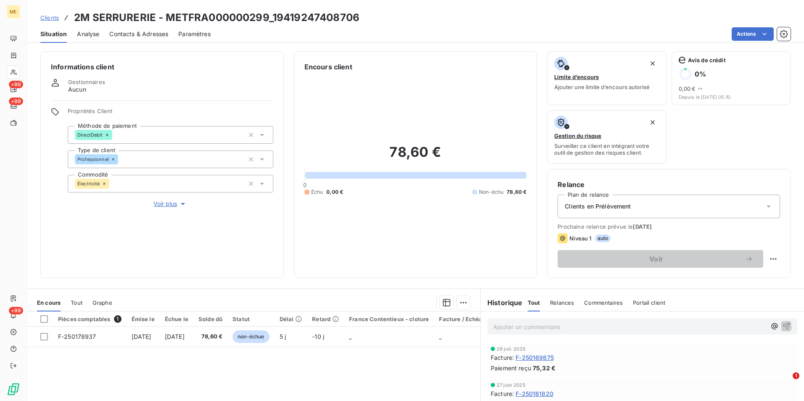
click at [138, 31] on span "Contacts & Adresses" at bounding box center [138, 34] width 59 height 8
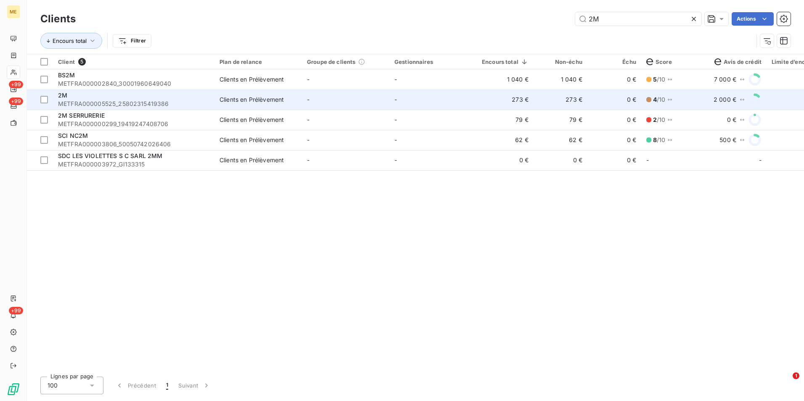
click at [152, 100] on span "METFRA000005525_25802315419386" at bounding box center [133, 104] width 151 height 8
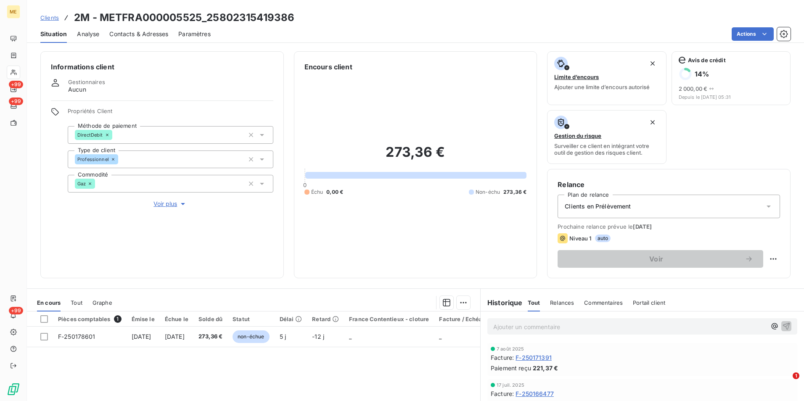
click at [78, 17] on h3 "2M - METFRA000005525_25802315419386" at bounding box center [184, 17] width 220 height 15
copy h3 "2M"
click at [49, 18] on span "Clients" at bounding box center [49, 17] width 19 height 7
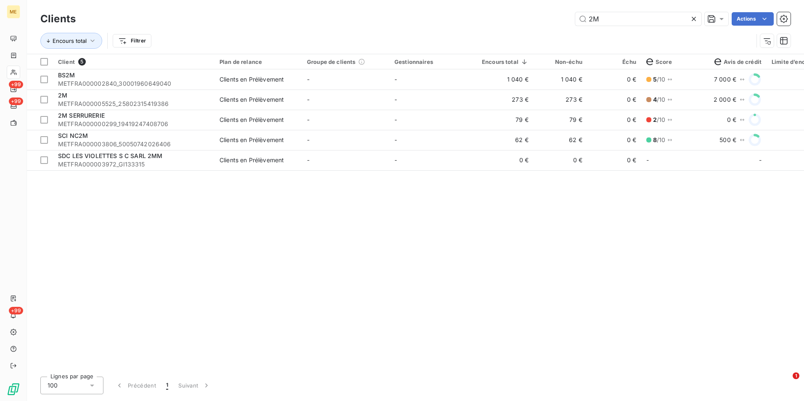
click at [693, 17] on icon at bounding box center [694, 19] width 8 height 8
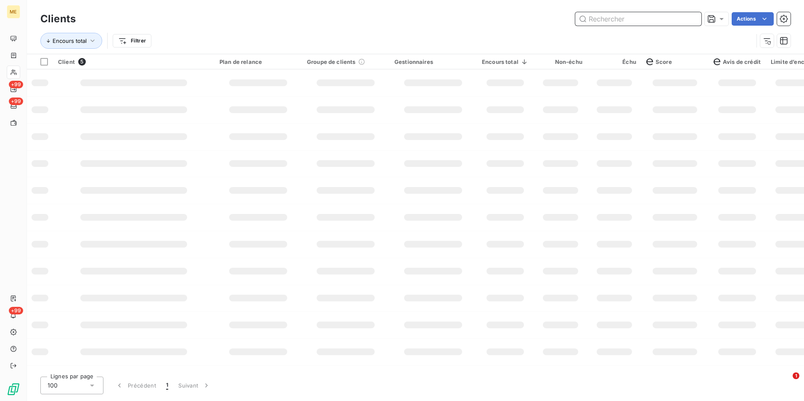
click at [693, 17] on input "text" at bounding box center [638, 18] width 126 height 13
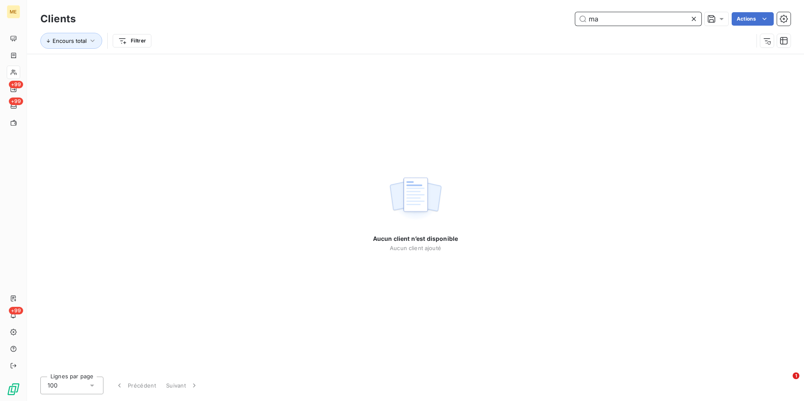
type input "m"
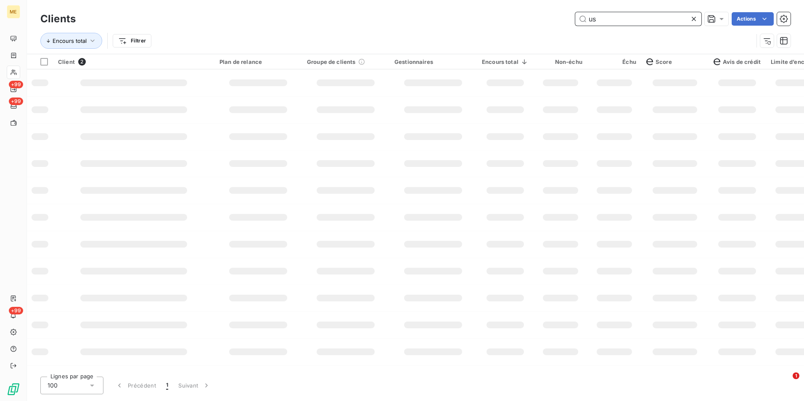
type input "u"
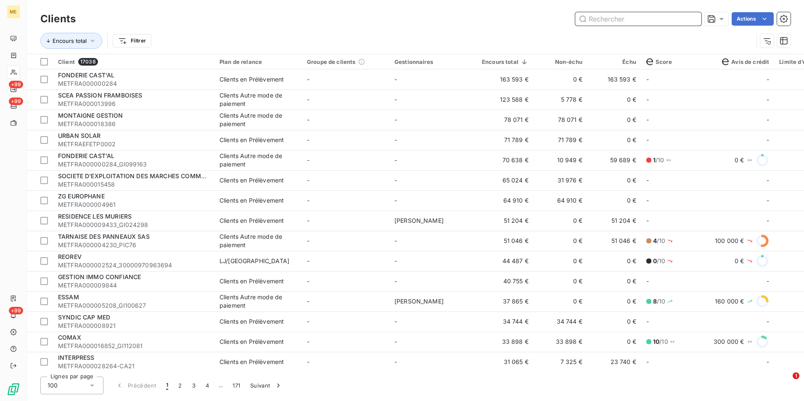
click at [607, 19] on input "text" at bounding box center [638, 18] width 126 height 13
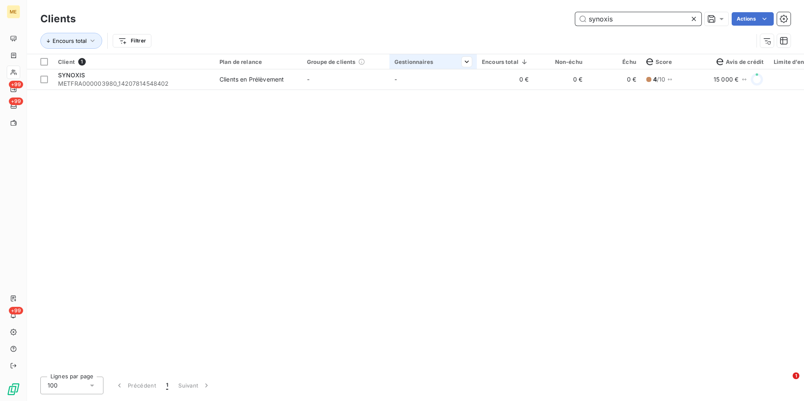
type input "synoxis"
click at [390, 63] on th "Gestionnaires" at bounding box center [432, 61] width 87 height 15
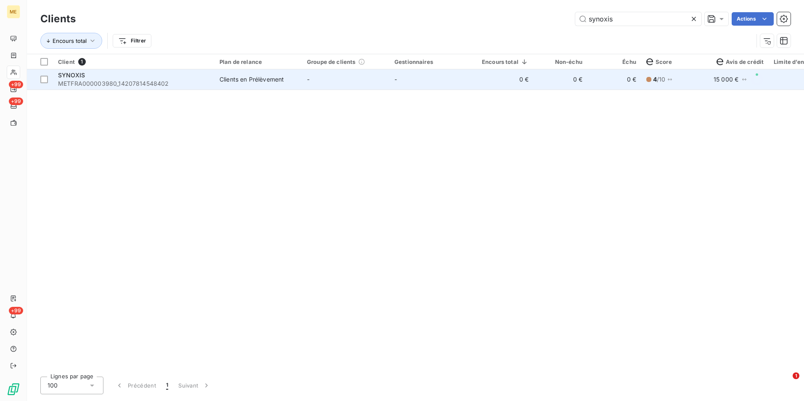
click at [382, 77] on td "-" at bounding box center [345, 79] width 87 height 20
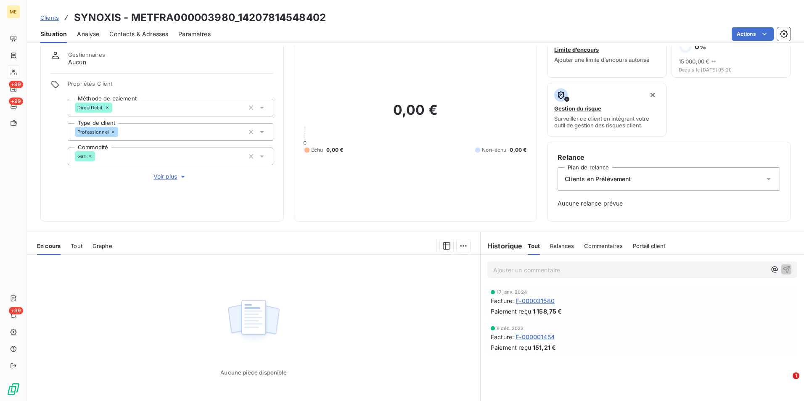
scroll to position [42, 0]
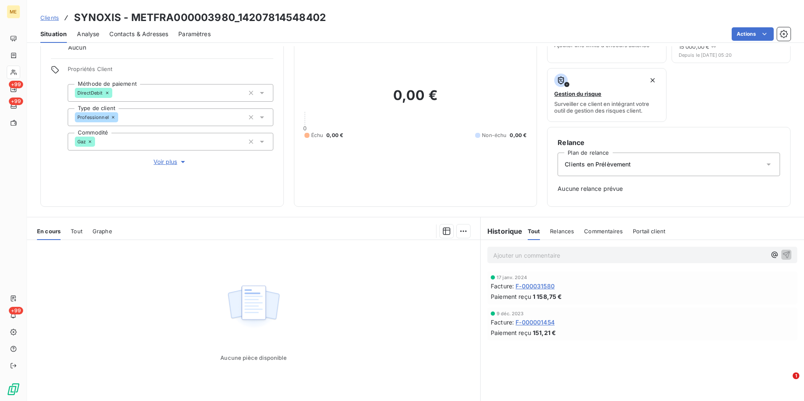
click at [158, 159] on span "Voir plus" at bounding box center [170, 162] width 34 height 8
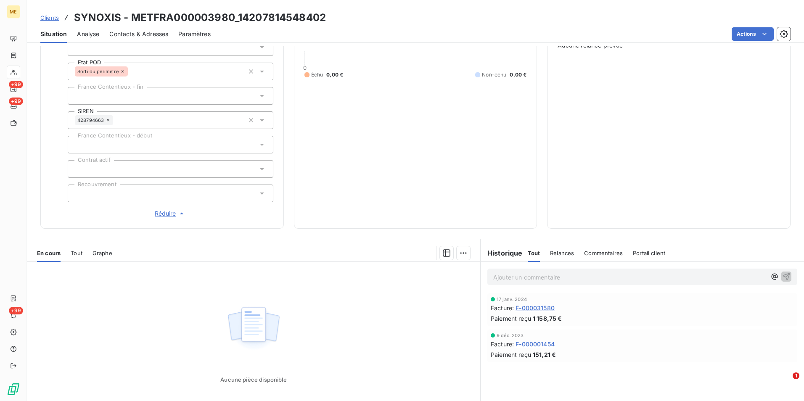
scroll to position [233, 0]
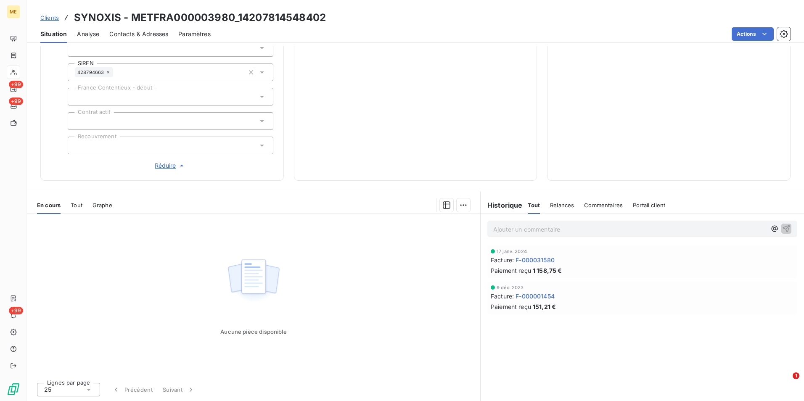
click at [47, 14] on link "Clients" at bounding box center [49, 17] width 19 height 8
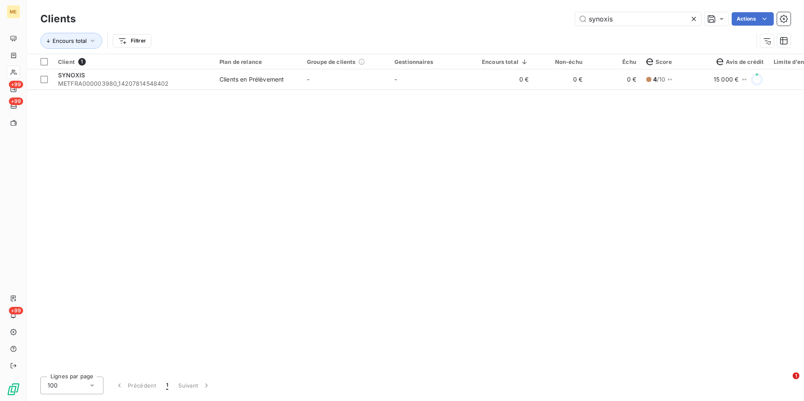
click at [692, 19] on icon at bounding box center [694, 19] width 8 height 8
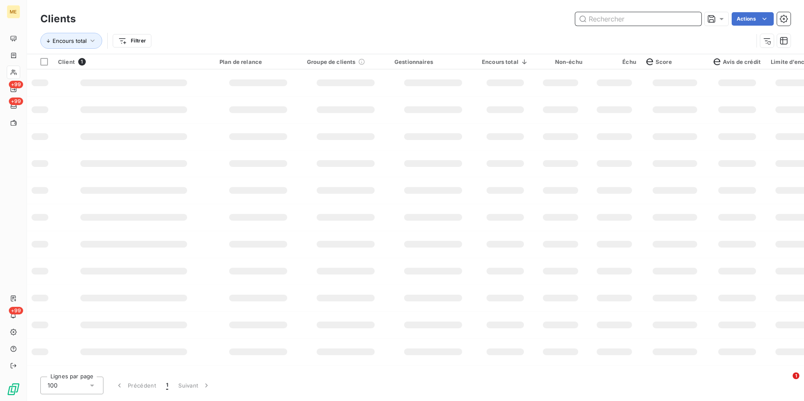
click at [690, 19] on input "text" at bounding box center [638, 18] width 126 height 13
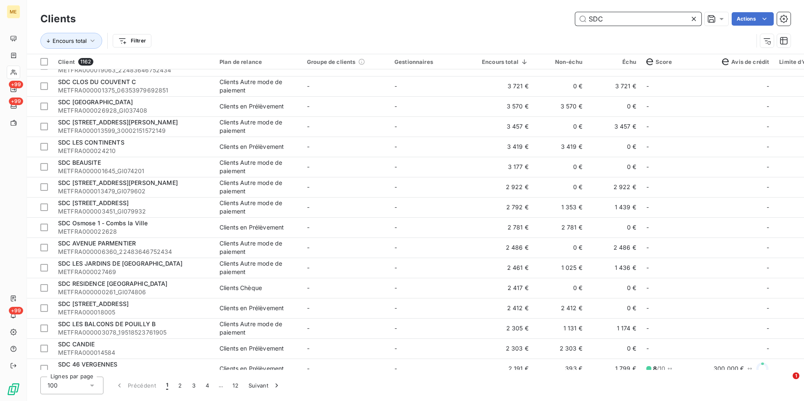
scroll to position [799, 0]
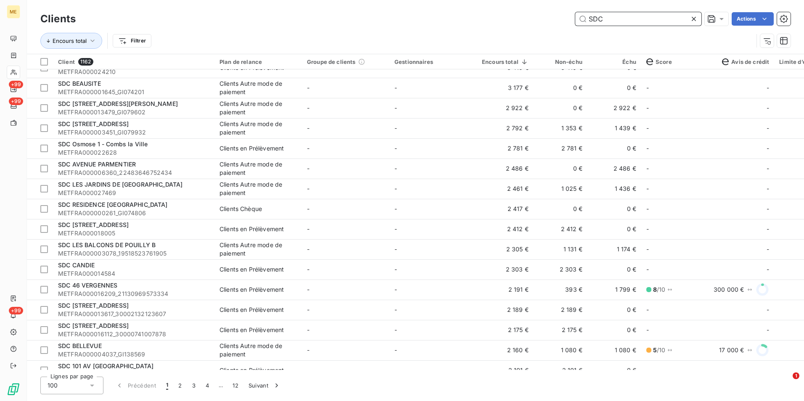
click at [591, 18] on input "SDC" at bounding box center [638, 18] width 126 height 13
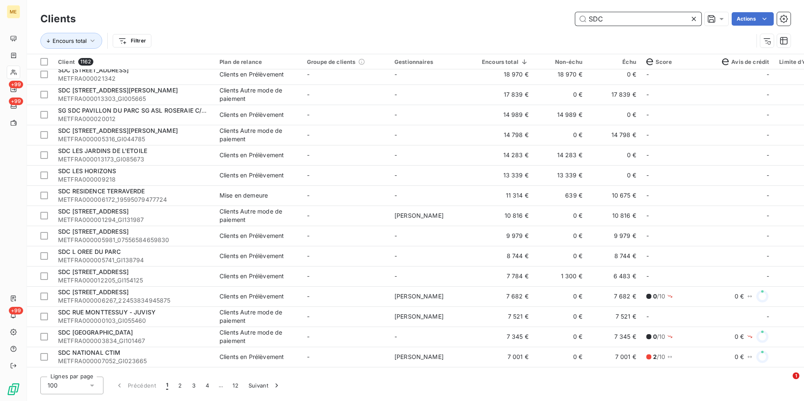
scroll to position [0, 0]
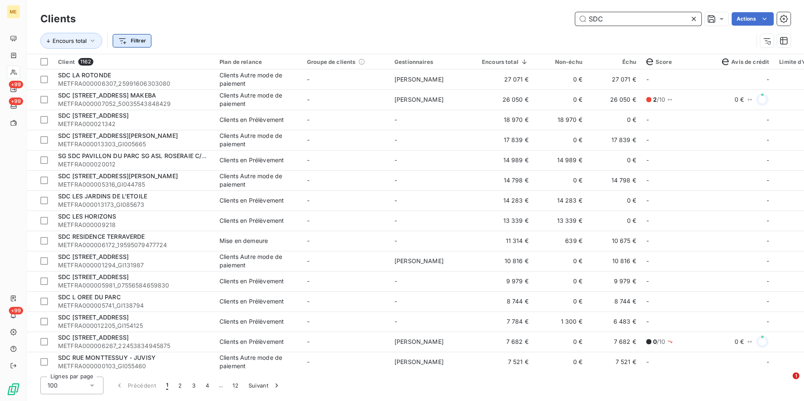
type input "SDC"
click at [131, 39] on html "ME +99 +99 +99 Clients SDC Actions Encours total Filtrer Client 1162 Plan de re…" at bounding box center [402, 200] width 804 height 401
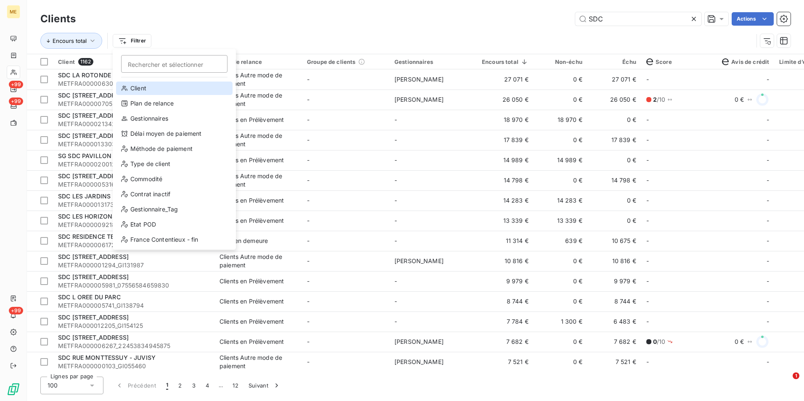
click at [153, 92] on div "Client" at bounding box center [174, 88] width 116 height 13
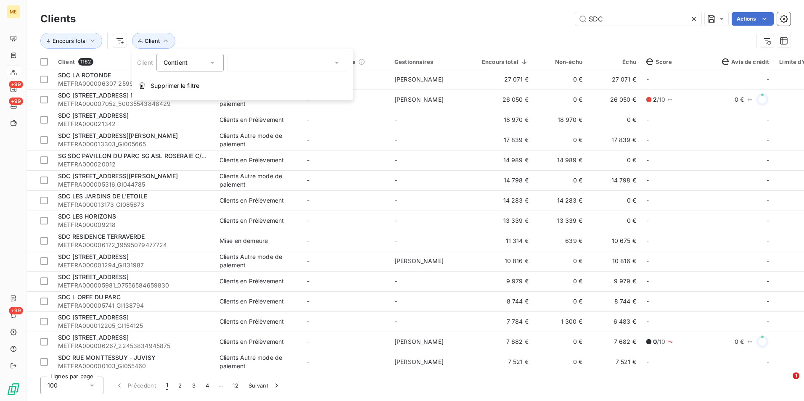
click at [263, 55] on div at bounding box center [287, 63] width 121 height 18
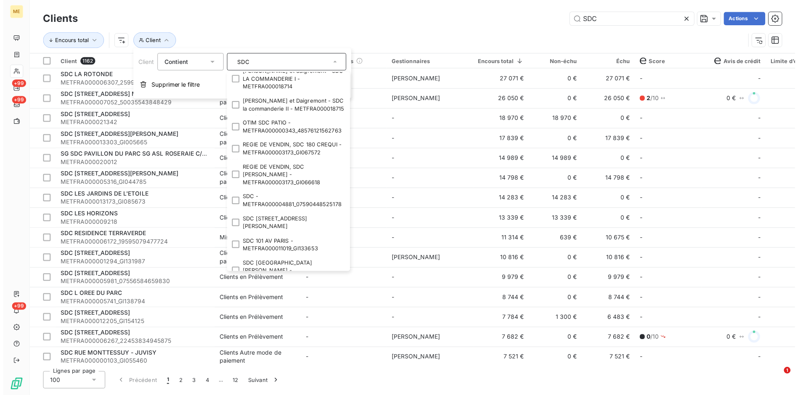
scroll to position [1449, 0]
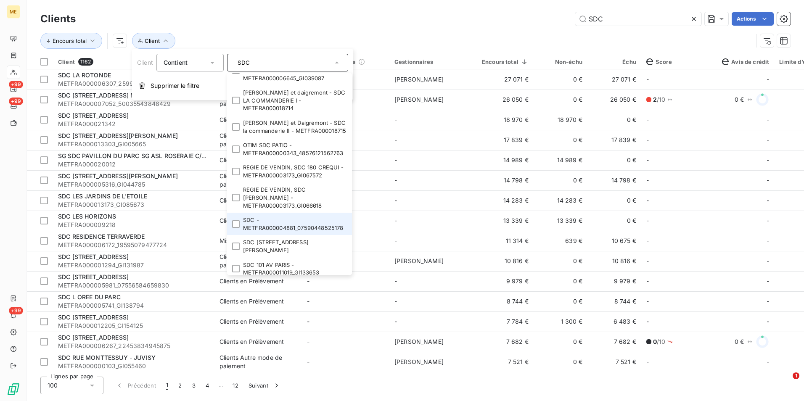
type input "SDC"
click at [267, 213] on li "SDC - METFRA000004881_07590448525178" at bounding box center [289, 224] width 125 height 22
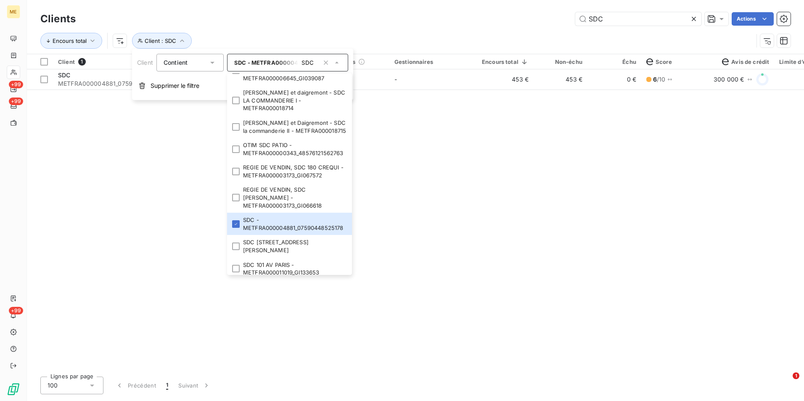
click at [375, 25] on div "SDC Actions" at bounding box center [438, 18] width 705 height 13
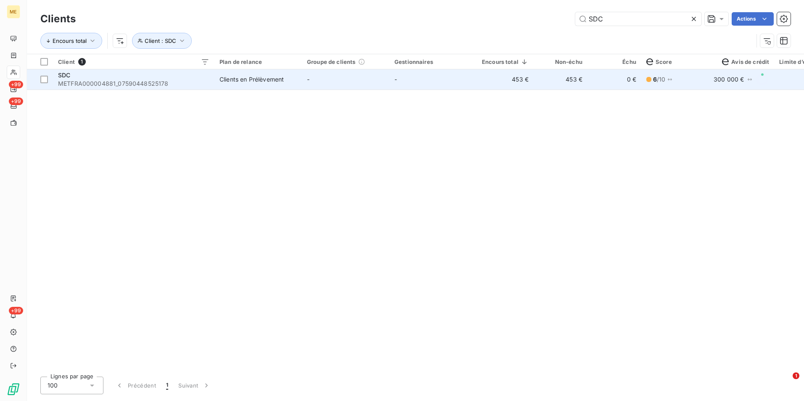
click at [347, 76] on td "-" at bounding box center [345, 79] width 87 height 20
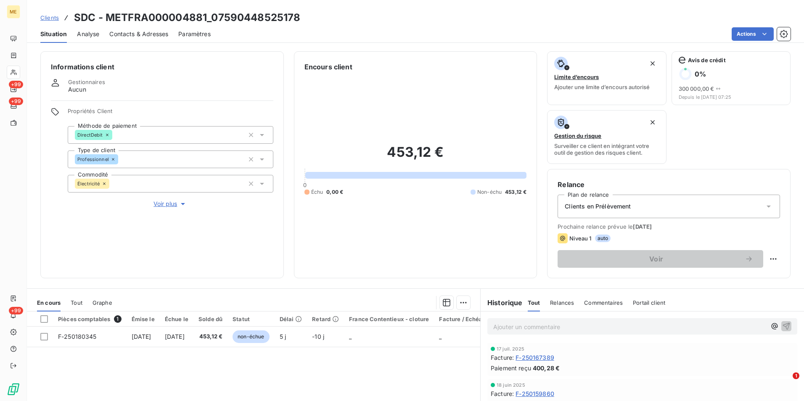
click at [149, 41] on div "Contacts & Adresses" at bounding box center [138, 34] width 59 height 18
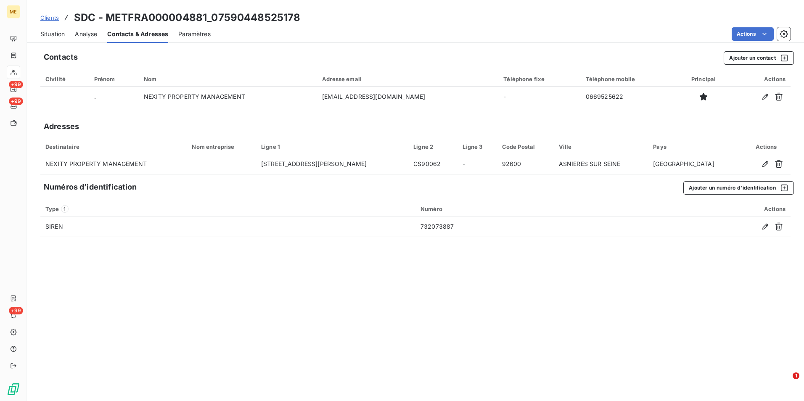
click at [52, 15] on span "Clients" at bounding box center [49, 17] width 19 height 7
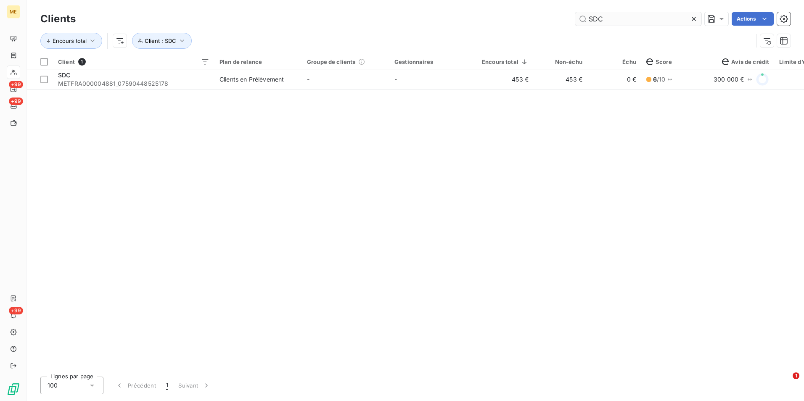
click at [699, 14] on div at bounding box center [696, 18] width 12 height 13
click at [182, 45] on button "Client : SDC" at bounding box center [162, 41] width 60 height 16
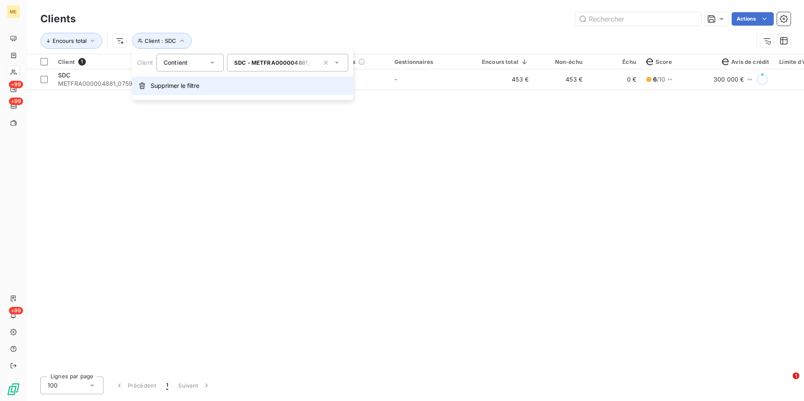
click at [172, 89] on span "Supprimer le filtre" at bounding box center [175, 86] width 49 height 8
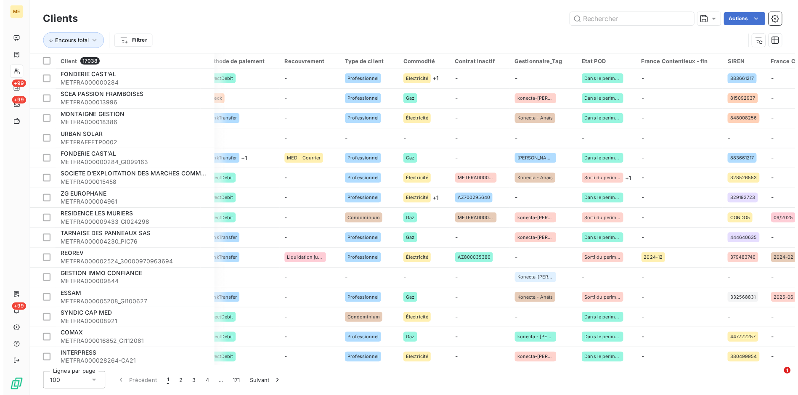
scroll to position [0, 855]
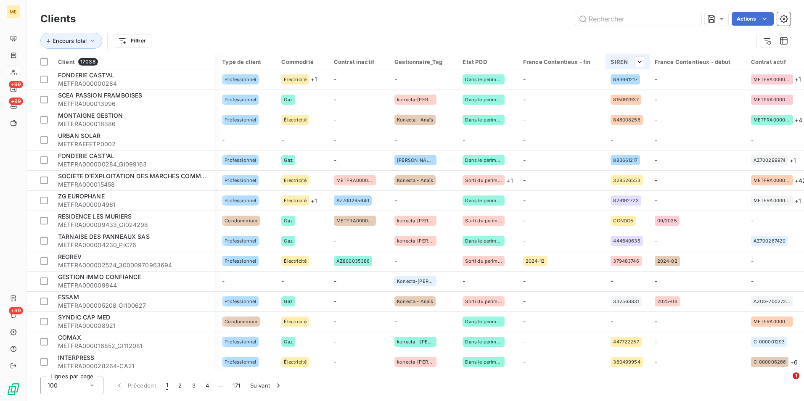
click at [628, 65] on div at bounding box center [636, 62] width 17 height 10
click at [599, 82] on div at bounding box center [569, 84] width 121 height 18
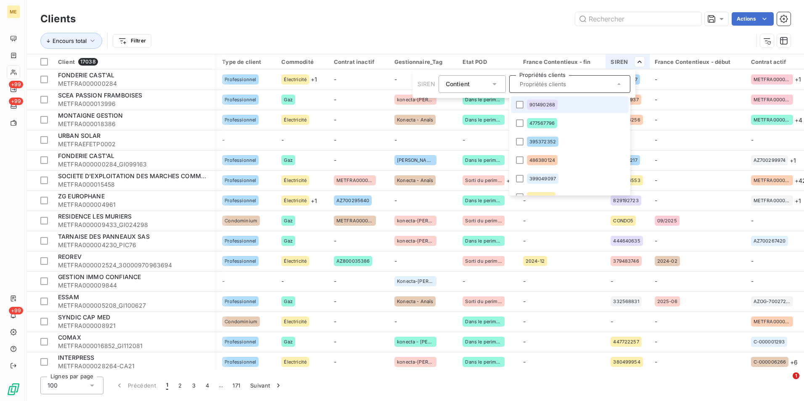
paste input "841648603"
type input "841648603"
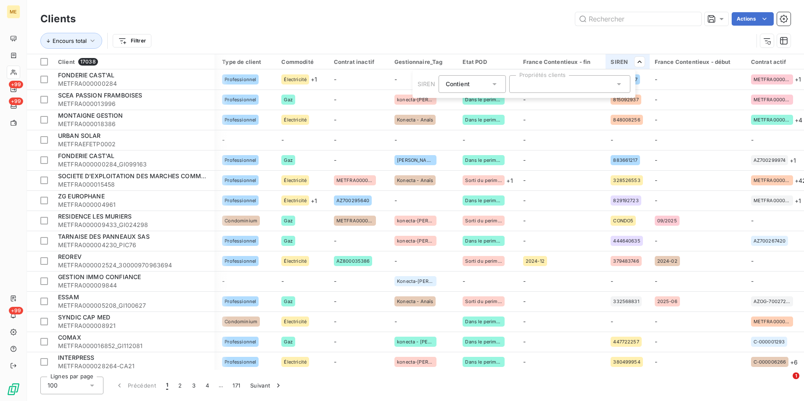
click at [573, 79] on div at bounding box center [569, 84] width 121 height 18
type input "841648603"
click at [569, 87] on input "841648603" at bounding box center [565, 84] width 98 height 8
click at [569, 88] on div at bounding box center [569, 84] width 121 height 18
type input "841648603"
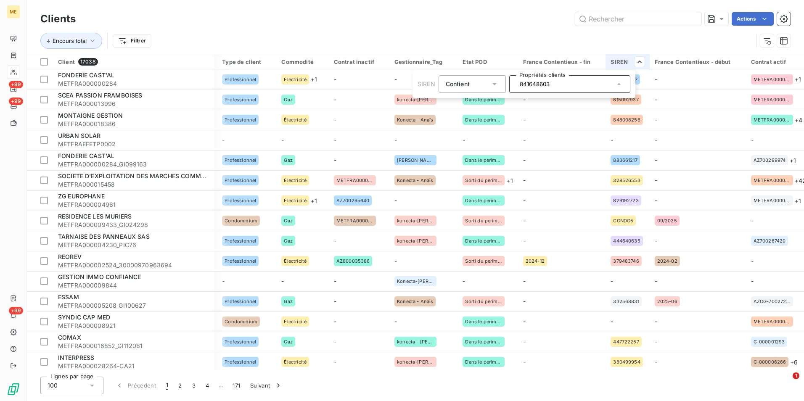
click at [599, 84] on input "841648603" at bounding box center [565, 84] width 98 height 8
click at [601, 85] on div at bounding box center [569, 84] width 121 height 18
type input "841648603"
click at [594, 88] on div at bounding box center [569, 84] width 121 height 18
type input "841648603"
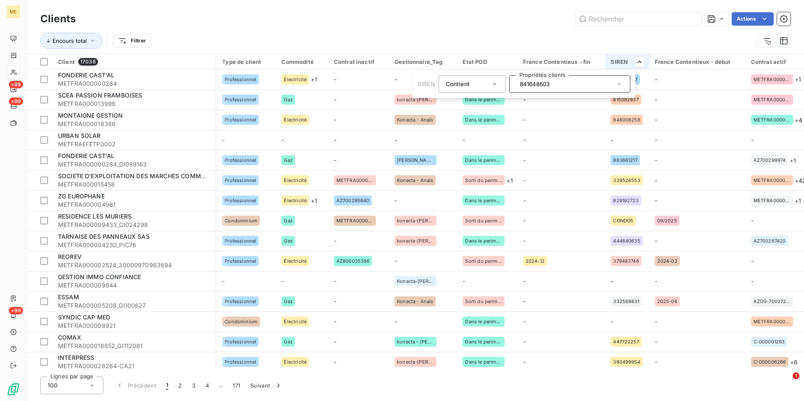
click at [633, 16] on html "ME +99 +99 +99 Clients Actions Encours total Filtrer Client 17038 Plan de relan…" at bounding box center [402, 200] width 804 height 401
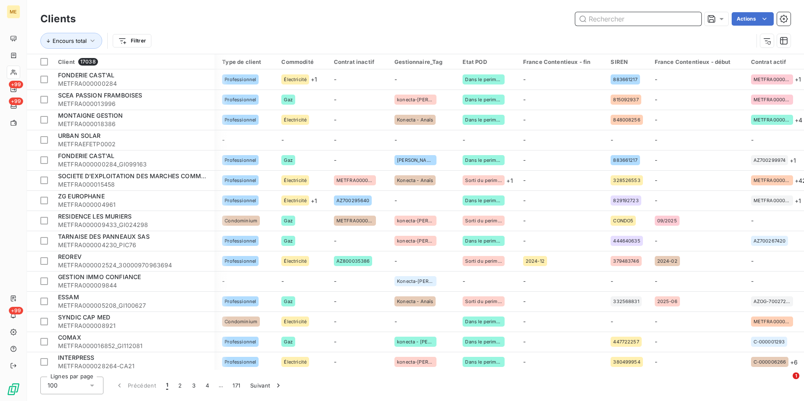
click at [668, 16] on input "text" at bounding box center [638, 18] width 126 height 13
type input "f"
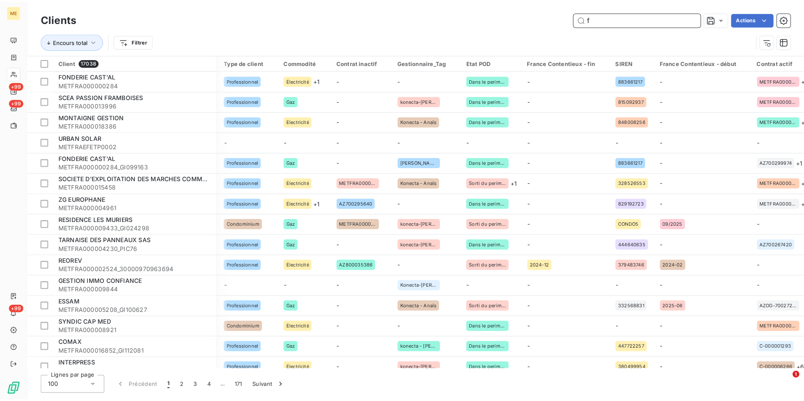
scroll to position [0, 816]
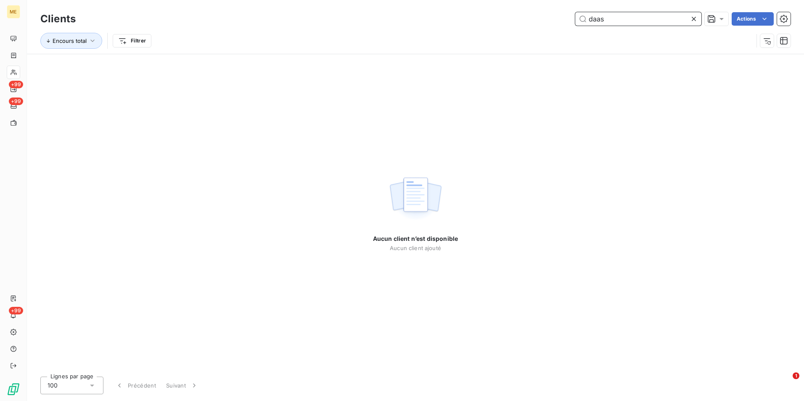
type input "daas"
click at [691, 19] on icon at bounding box center [694, 19] width 8 height 8
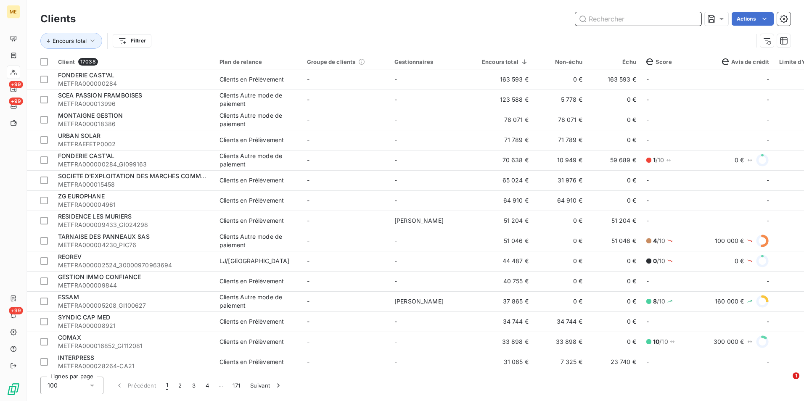
click at [664, 19] on input "text" at bounding box center [638, 18] width 126 height 13
paste input "BOULANGERIE L & A [PERSON_NAME]"
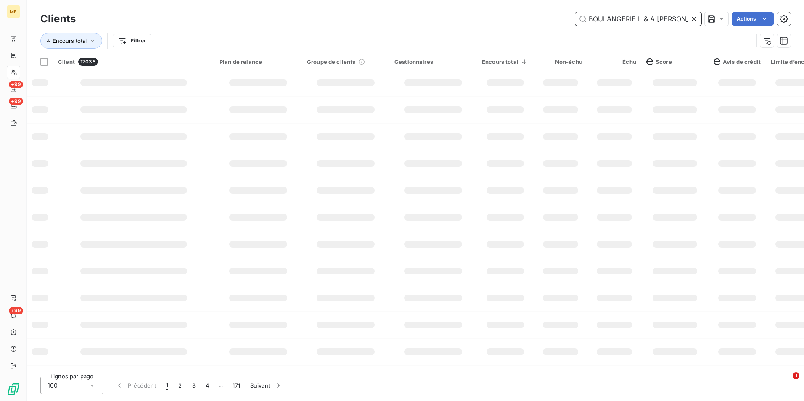
scroll to position [0, 8]
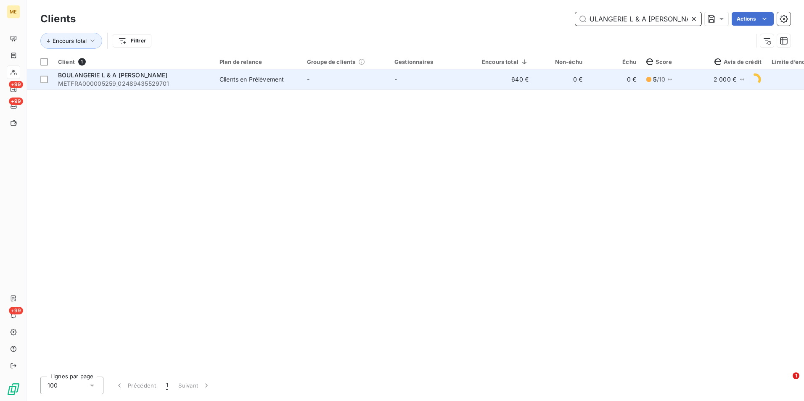
type input "BOULANGERIE L & A [PERSON_NAME]"
click at [516, 81] on td "640 €" at bounding box center [505, 79] width 57 height 20
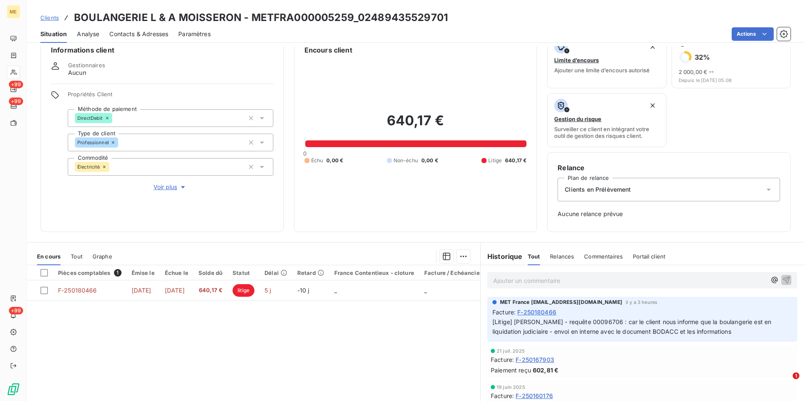
scroll to position [42, 0]
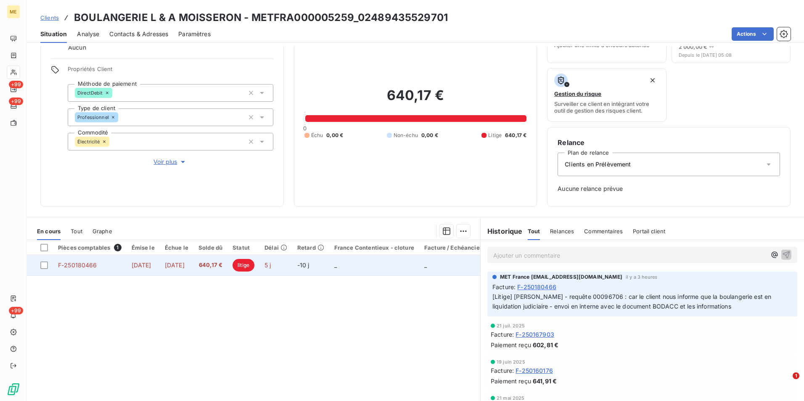
click at [221, 272] on td "640,17 €" at bounding box center [210, 265] width 34 height 20
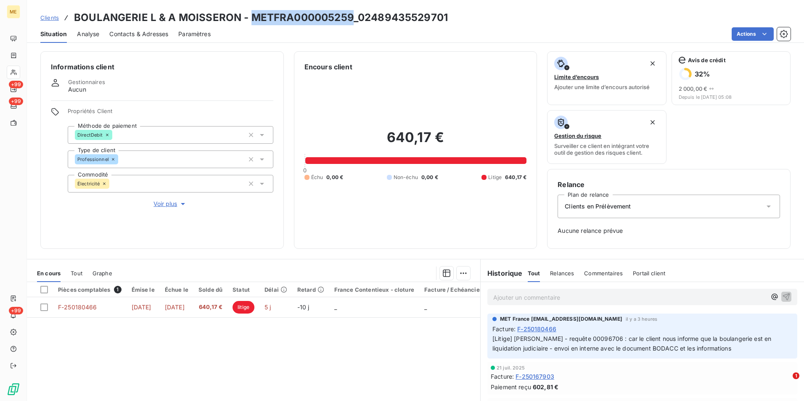
drag, startPoint x: 349, startPoint y: 17, endPoint x: 251, endPoint y: 18, distance: 98.0
click at [251, 18] on h3 "BOULANGERIE L & A MOISSERON - METFRA000005259_02489435529701" at bounding box center [261, 17] width 374 height 15
drag, startPoint x: 450, startPoint y: 11, endPoint x: 355, endPoint y: 13, distance: 95.1
click at [355, 13] on div "Clients BOULANGERIE L & A MOISSERON - METFRA000005259_02489435529701" at bounding box center [415, 17] width 777 height 15
copy h3 "02489435529701"
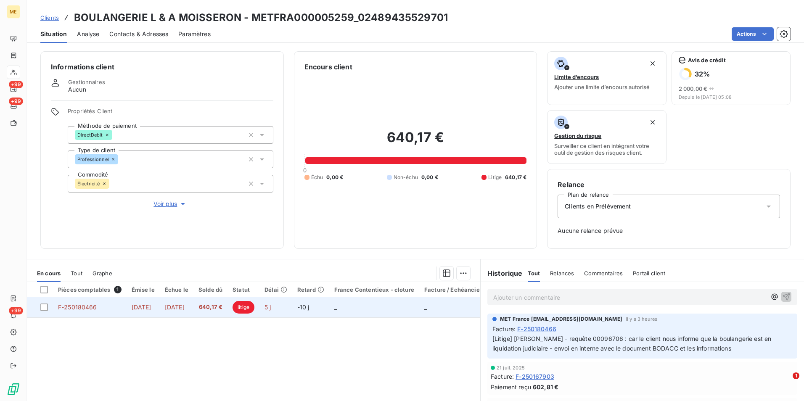
click at [185, 307] on span "[DATE]" at bounding box center [175, 307] width 20 height 7
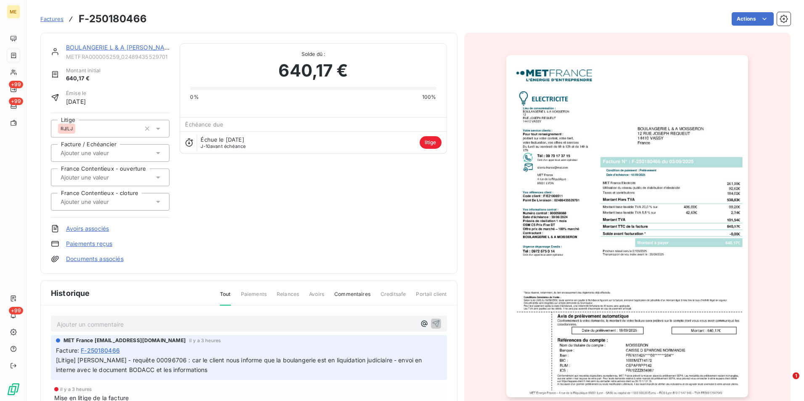
click at [570, 223] on img "button" at bounding box center [627, 226] width 242 height 342
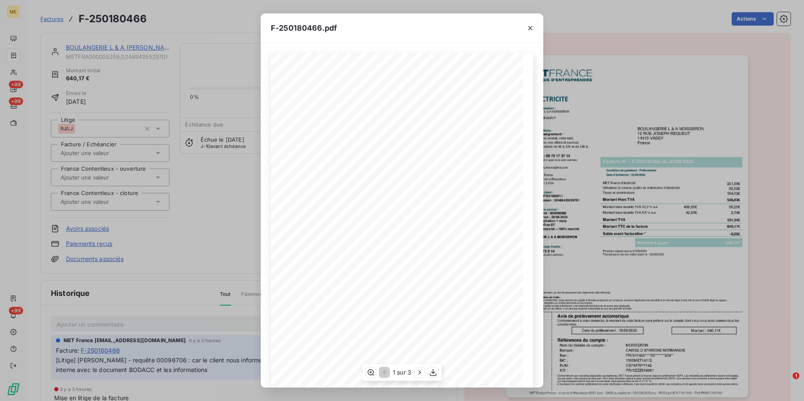
scroll to position [32, 0]
click at [414, 382] on div "*Sous réserve, notamment, du bon encaissement des règlements déjà effectués. Co…" at bounding box center [402, 215] width 283 height 345
click at [416, 378] on div "1 sur 3" at bounding box center [401, 372] width 79 height 17
click at [416, 375] on icon "button" at bounding box center [419, 372] width 8 height 8
click at [383, 370] on icon "button" at bounding box center [383, 372] width 8 height 8
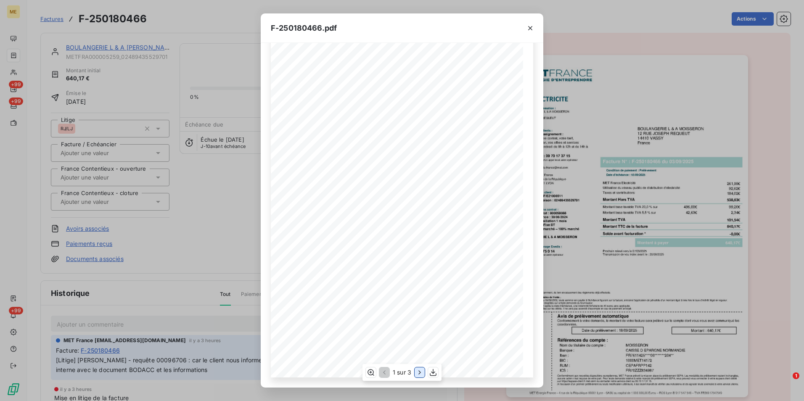
click at [418, 373] on icon "button" at bounding box center [419, 372] width 8 height 8
click at [367, 374] on icon "button" at bounding box center [370, 372] width 8 height 8
click at [220, 203] on div "F-250180466.pdf Détail de votre facture : Document à conserver 10 ans 2/2 Numér…" at bounding box center [402, 200] width 804 height 401
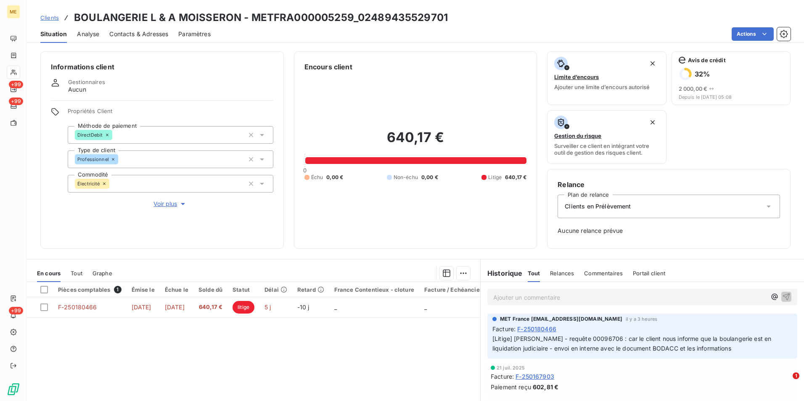
click at [50, 18] on span "Clients" at bounding box center [49, 17] width 19 height 7
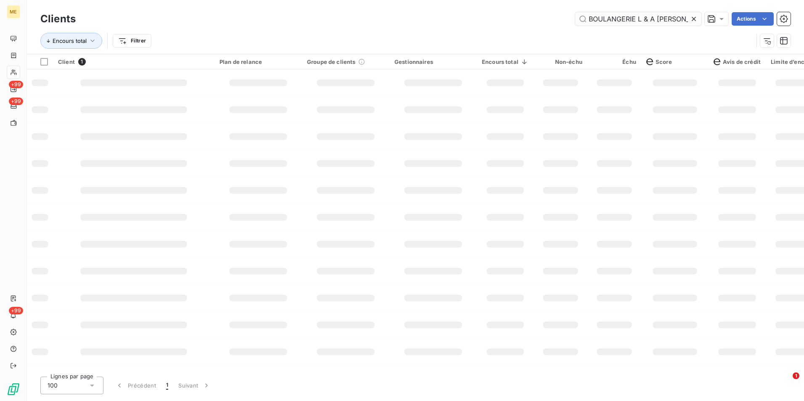
scroll to position [0, 9]
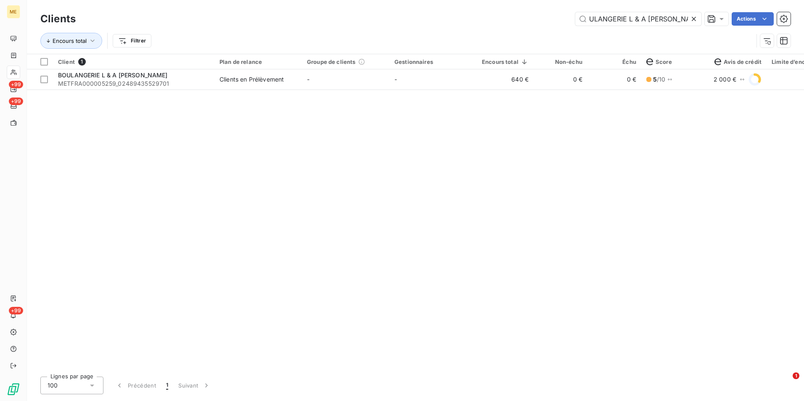
click at [695, 17] on icon at bounding box center [694, 19] width 4 height 4
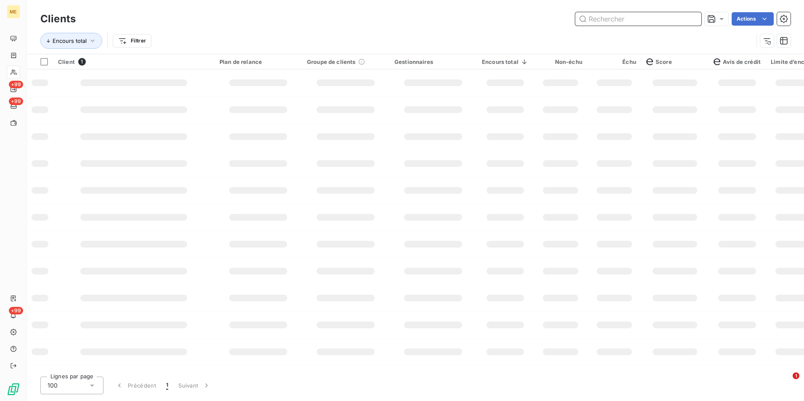
drag, startPoint x: 694, startPoint y: 18, endPoint x: 687, endPoint y: 18, distance: 6.7
click at [691, 18] on input "text" at bounding box center [638, 18] width 126 height 13
paste input "LE HANGAR"
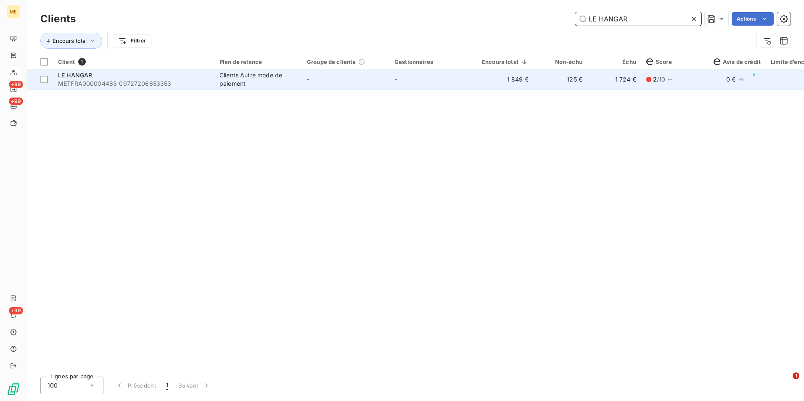
type input "LE HANGAR"
click at [554, 75] on td "125 €" at bounding box center [561, 79] width 54 height 20
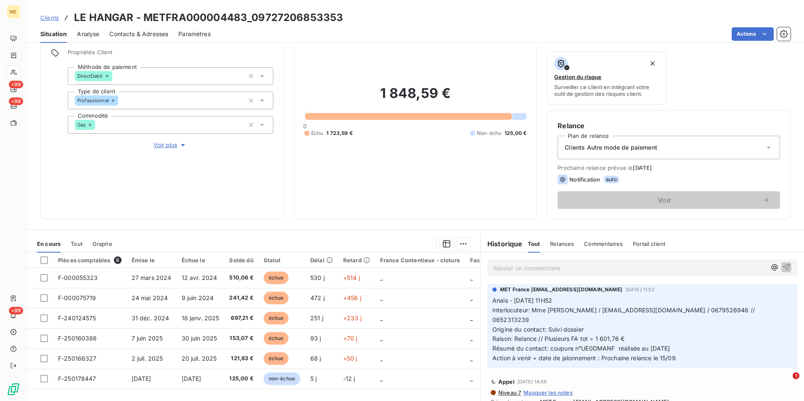
scroll to position [98, 0]
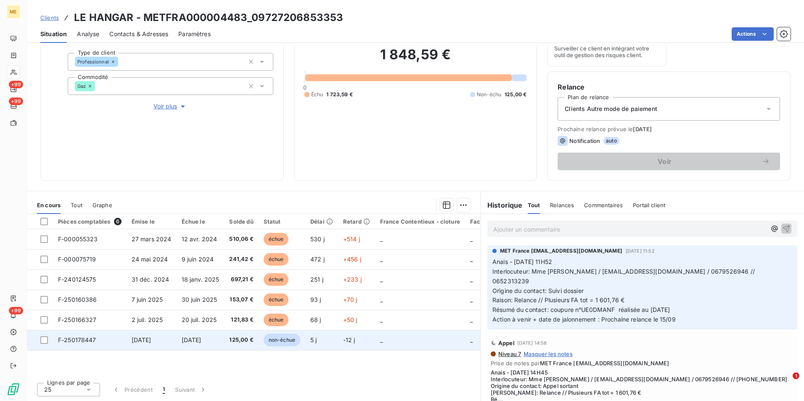
click at [264, 344] on td "non-échue" at bounding box center [282, 340] width 47 height 20
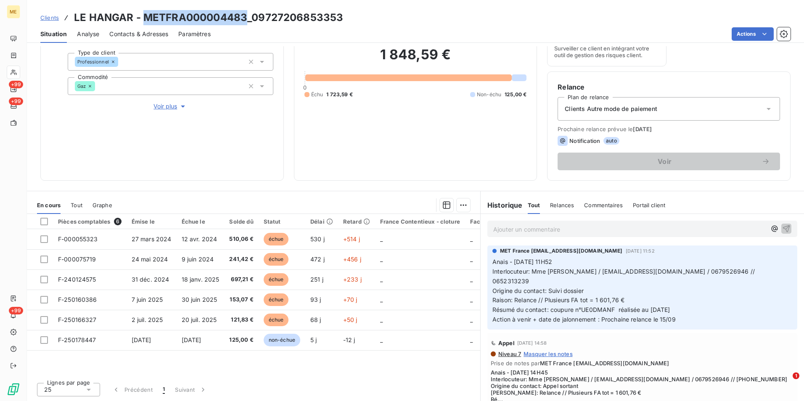
drag, startPoint x: 245, startPoint y: 16, endPoint x: 141, endPoint y: 20, distance: 103.9
click at [141, 20] on h3 "LE HANGAR - METFRA000004483_09727206853353" at bounding box center [208, 17] width 269 height 15
copy h3 "METFRA000004483"
drag, startPoint x: 250, startPoint y: 17, endPoint x: 342, endPoint y: 20, distance: 92.2
click at [342, 20] on div "Clients LE HANGAR - METFRA000004483_09727206853353" at bounding box center [415, 17] width 777 height 15
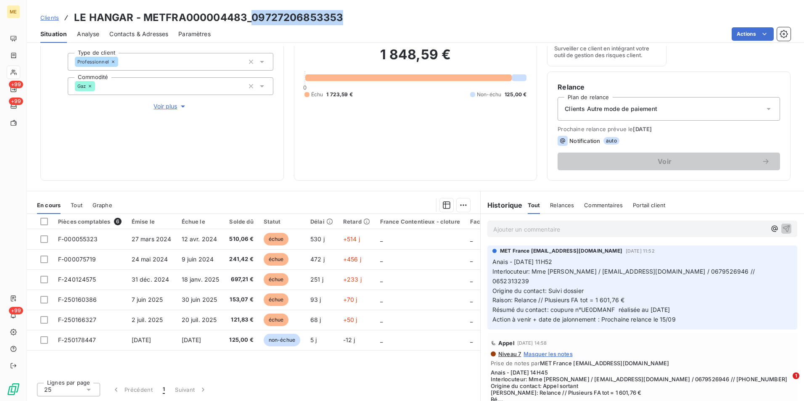
copy h3 "09727206853353"
click at [315, 14] on h3 "LE HANGAR - METFRA000004483_09727206853353" at bounding box center [208, 17] width 269 height 15
drag, startPoint x: 298, startPoint y: 20, endPoint x: 145, endPoint y: 19, distance: 153.1
click at [145, 19] on div "Clients LE HANGAR - METFRA000004483_09727206853353" at bounding box center [415, 17] width 777 height 15
click at [41, 17] on span "Clients" at bounding box center [49, 17] width 19 height 7
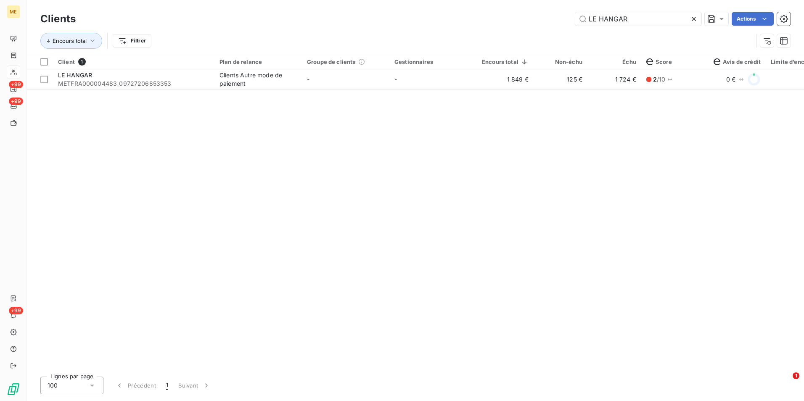
click at [696, 19] on icon at bounding box center [694, 19] width 8 height 8
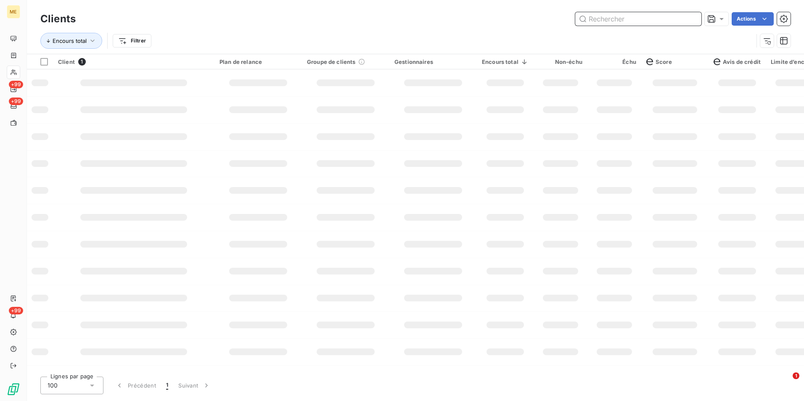
click at [694, 17] on input "text" at bounding box center [638, 18] width 126 height 13
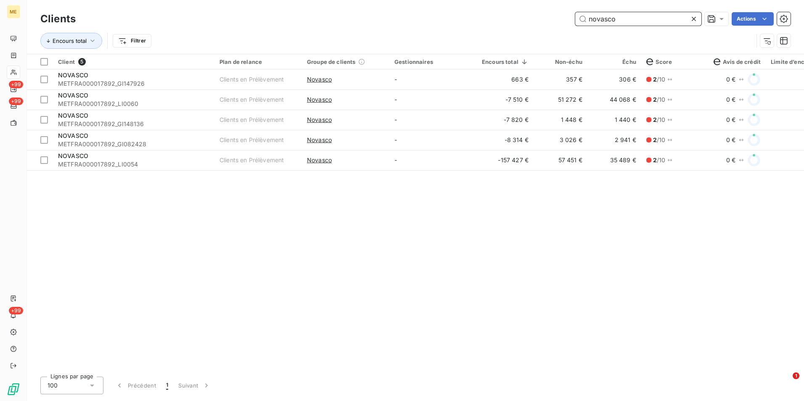
type input "novasco"
click at [694, 19] on icon at bounding box center [694, 19] width 8 height 8
click at [692, 19] on input "text" at bounding box center [638, 18] width 126 height 13
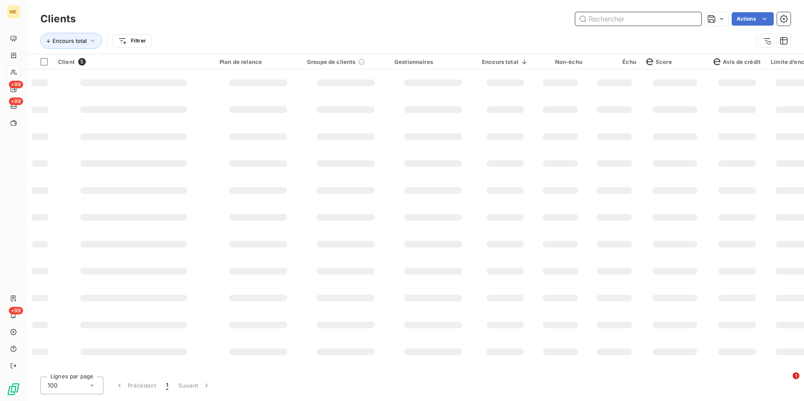
paste input "2M"
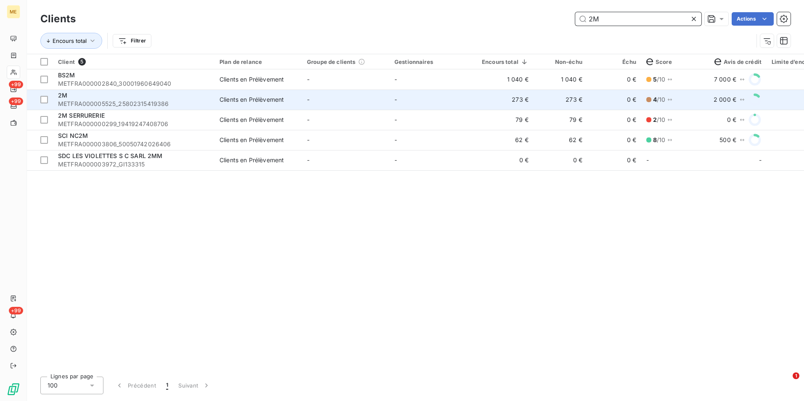
type input "2M"
click at [204, 103] on span "METFRA000005525_25802315419386" at bounding box center [133, 104] width 151 height 8
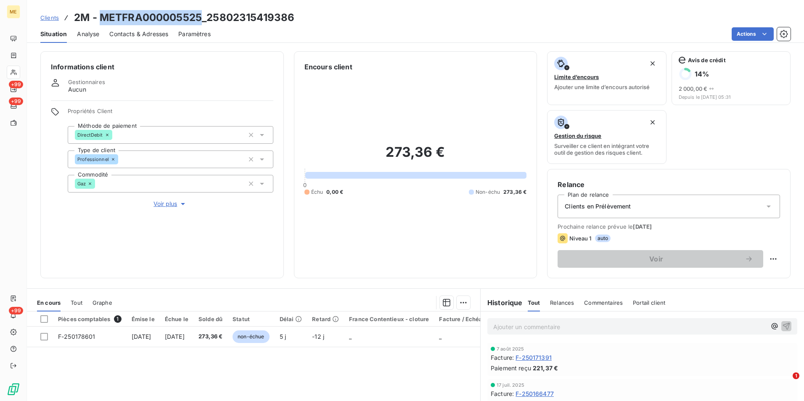
drag, startPoint x: 199, startPoint y: 15, endPoint x: 102, endPoint y: 11, distance: 97.2
click at [102, 11] on h3 "2M - METFRA000005525_25802315419386" at bounding box center [184, 17] width 220 height 15
copy h3 "METFRA000005525"
drag, startPoint x: 306, startPoint y: 11, endPoint x: 205, endPoint y: 11, distance: 100.5
click at [205, 11] on div "Clients 2M - METFRA000005525_25802315419386" at bounding box center [415, 17] width 777 height 15
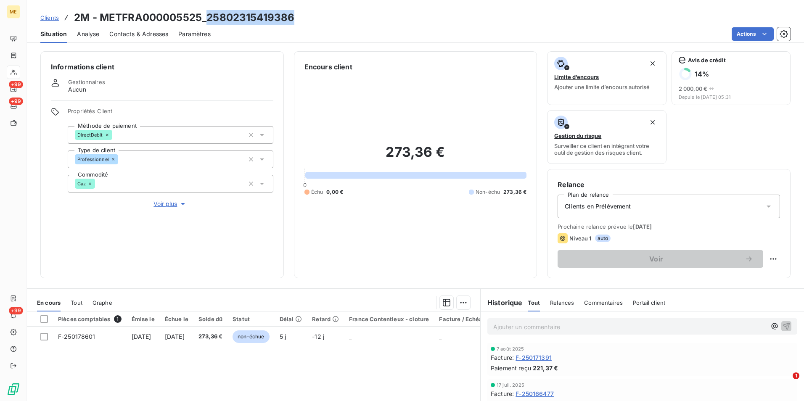
copy h3 "25802315419386"
click at [270, 13] on h3 "2M - METFRA000005525_25802315419386" at bounding box center [184, 17] width 220 height 15
click at [317, 20] on div "Clients 2M - METFRA000005525_25802315419386" at bounding box center [415, 17] width 777 height 15
drag, startPoint x: 317, startPoint y: 20, endPoint x: 142, endPoint y: 14, distance: 175.0
click at [142, 14] on div "Clients 2M - METFRA000005525_25802315419386" at bounding box center [415, 17] width 777 height 15
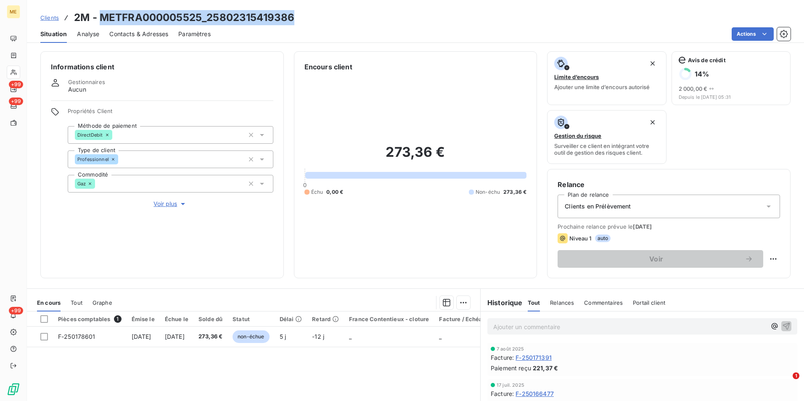
click at [165, 207] on span "Voir plus" at bounding box center [170, 204] width 34 height 8
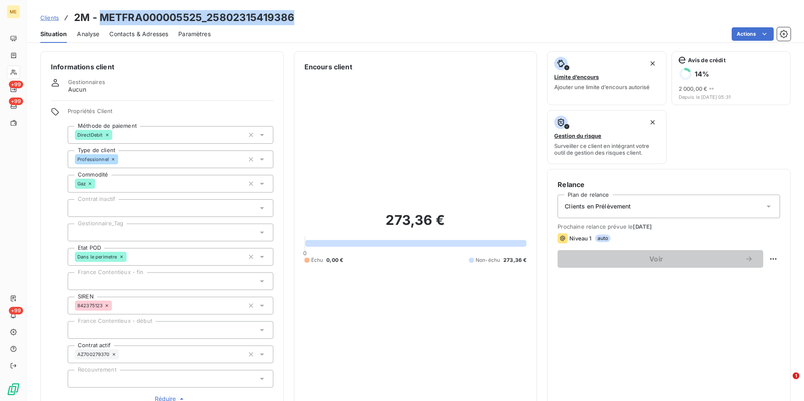
click at [47, 17] on span "Clients" at bounding box center [49, 17] width 19 height 7
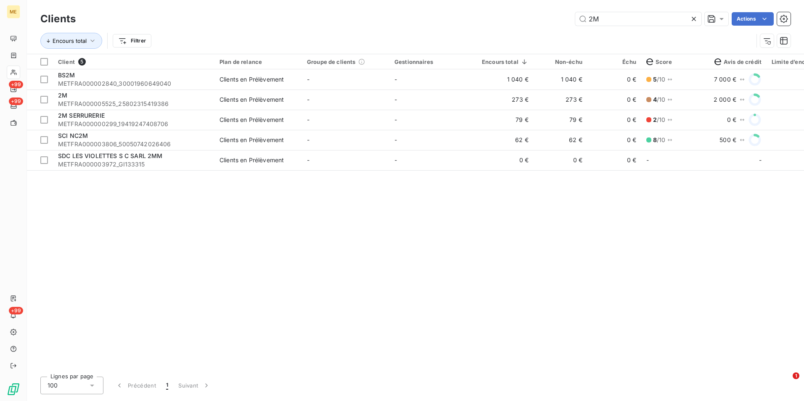
click at [698, 19] on div at bounding box center [696, 18] width 12 height 13
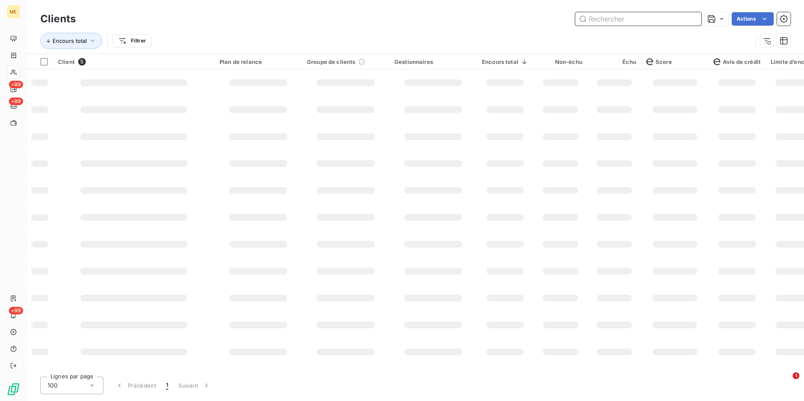
click at [694, 18] on input "text" at bounding box center [638, 18] width 126 height 13
paste input "LA CRETE DE FONTENAY"
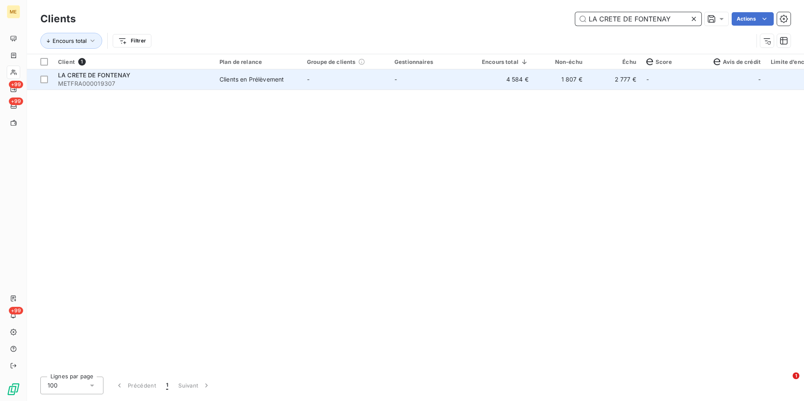
type input "LA CRETE DE FONTENAY"
click at [566, 87] on td "1 807 €" at bounding box center [561, 79] width 54 height 20
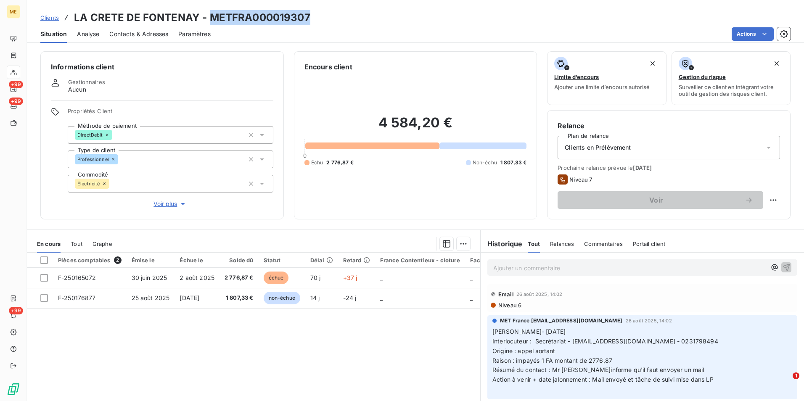
drag, startPoint x: 381, startPoint y: 19, endPoint x: 210, endPoint y: 4, distance: 171.8
click at [210, 4] on div "Clients LA CRETE DE FONTENAY - METFRA000019307 Situation Analyse Contacts & Adr…" at bounding box center [415, 21] width 777 height 43
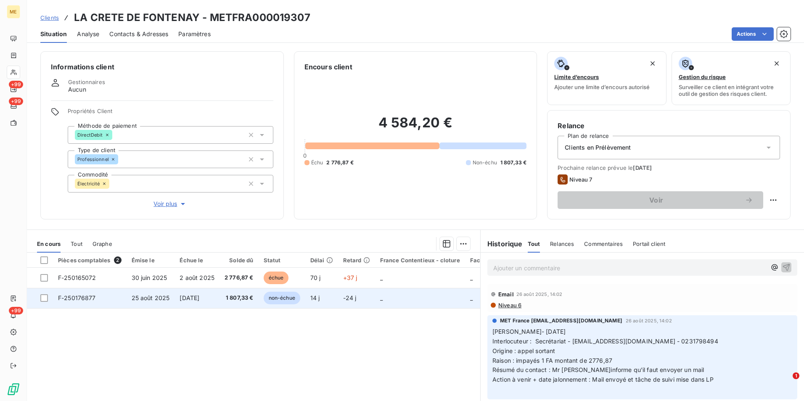
click at [243, 301] on span "1 807,33 €" at bounding box center [239, 298] width 29 height 8
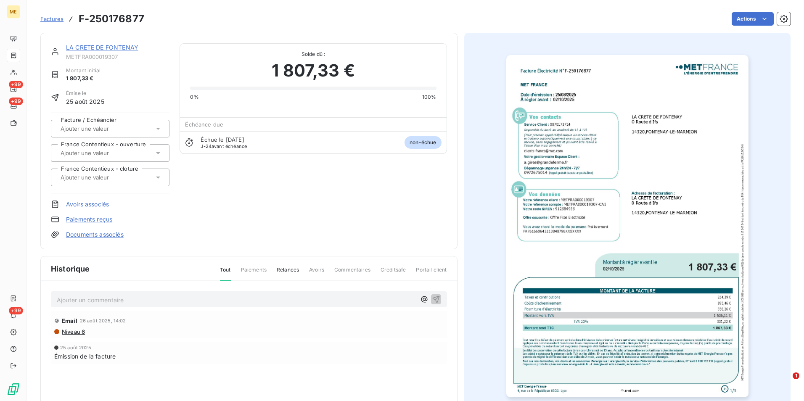
click at [675, 280] on img "button" at bounding box center [627, 226] width 242 height 342
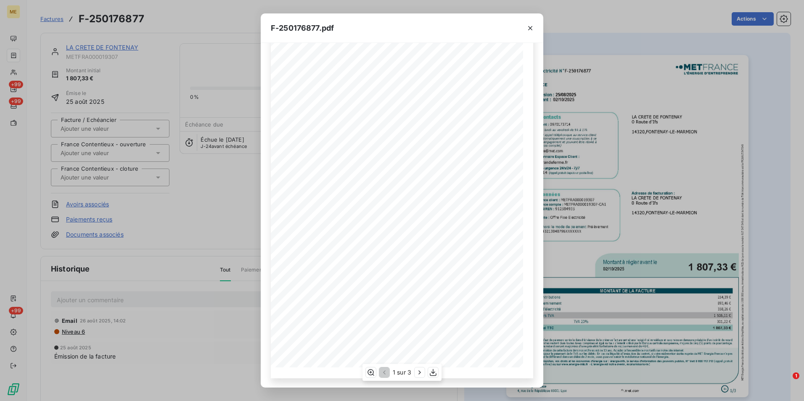
scroll to position [43, 0]
click at [417, 373] on icon "button" at bounding box center [419, 372] width 8 height 8
click at [418, 372] on icon "button" at bounding box center [420, 372] width 8 height 8
click at [382, 372] on icon "button" at bounding box center [383, 372] width 8 height 8
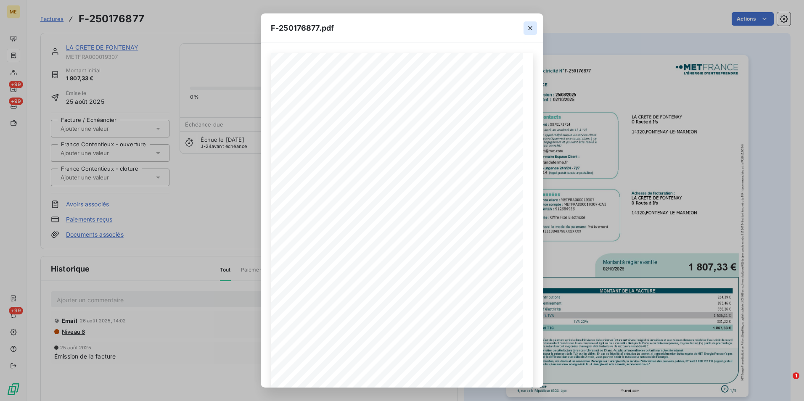
click at [164, 212] on div "F-250176877.pdf Facture Électricité N° F-250176877 MET Energie France [STREET_A…" at bounding box center [402, 200] width 804 height 401
click at [534, 31] on icon "button" at bounding box center [530, 28] width 8 height 8
click at [528, 29] on icon "button" at bounding box center [530, 28] width 8 height 8
drag, startPoint x: 528, startPoint y: 28, endPoint x: 801, endPoint y: 95, distance: 281.5
click at [528, 28] on icon "button" at bounding box center [530, 28] width 8 height 8
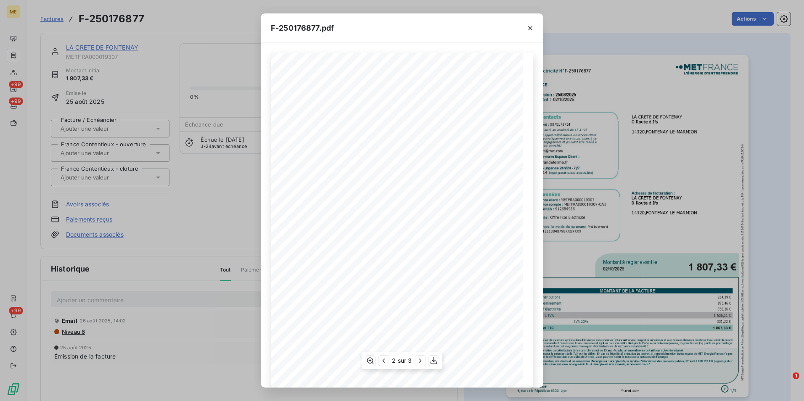
click at [529, 29] on icon "button" at bounding box center [530, 28] width 8 height 8
click at [96, 81] on div "F-250176877.pdf Facture Électricité N° F-250176877 MET Energie France [STREET_A…" at bounding box center [402, 200] width 804 height 401
click at [254, 61] on div "F-250176877.pdf Facture Électricité N° F-250176877 MET Energie France [STREET_A…" at bounding box center [402, 200] width 804 height 401
click at [524, 34] on button "button" at bounding box center [530, 27] width 13 height 13
click at [526, 31] on icon "button" at bounding box center [530, 28] width 8 height 8
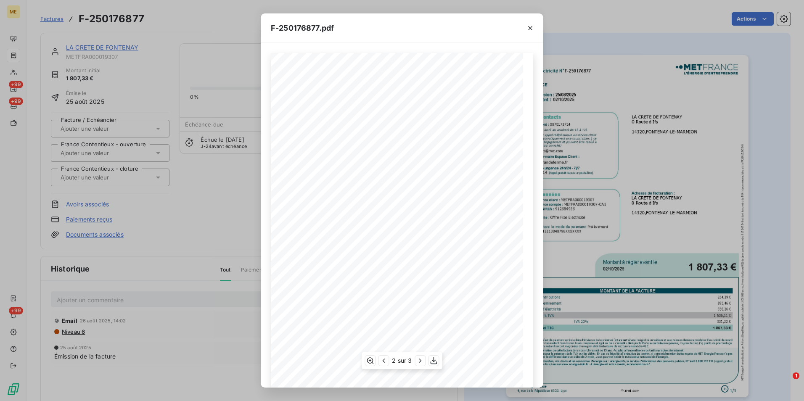
click at [528, 30] on div at bounding box center [530, 27] width 26 height 29
click at [531, 28] on div at bounding box center [530, 27] width 26 height 29
click at [654, 22] on div "F-250176877.pdf Facture Électricité N° F-250176877 MET Energie France [STREET_A…" at bounding box center [402, 200] width 804 height 401
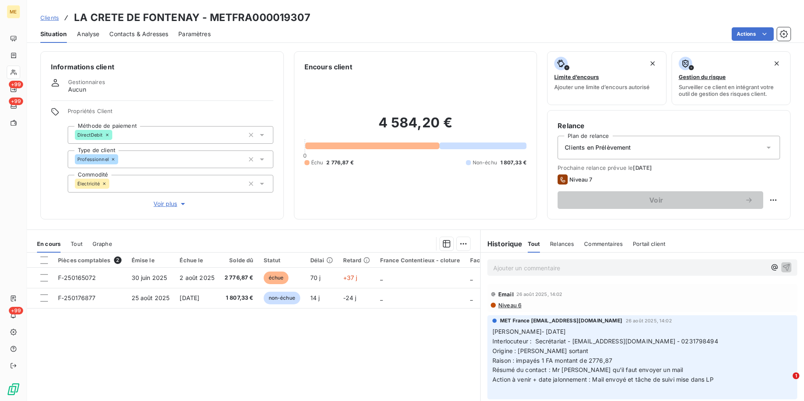
click at [55, 11] on div "Clients LA CRETE DE FONTENAY - METFRA000019307" at bounding box center [175, 17] width 270 height 15
click at [53, 17] on span "Clients" at bounding box center [49, 17] width 19 height 7
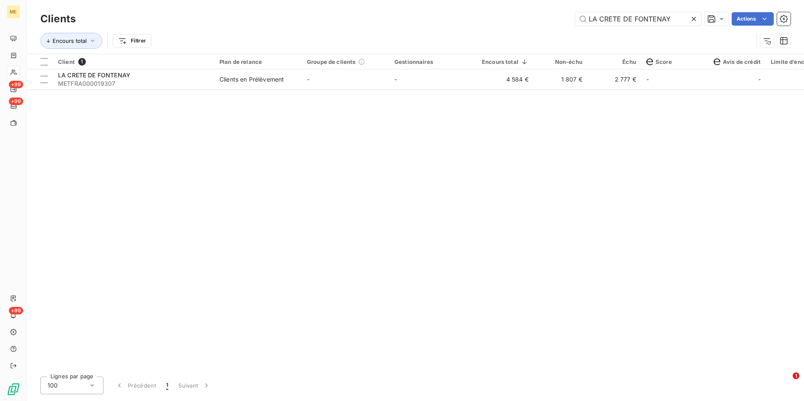
click at [693, 21] on icon at bounding box center [694, 19] width 8 height 8
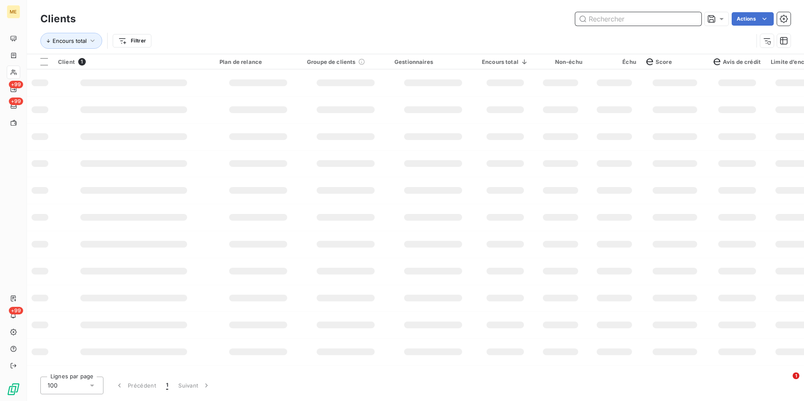
click at [693, 18] on input "text" at bounding box center [638, 18] width 126 height 13
paste input "SYNOXIS"
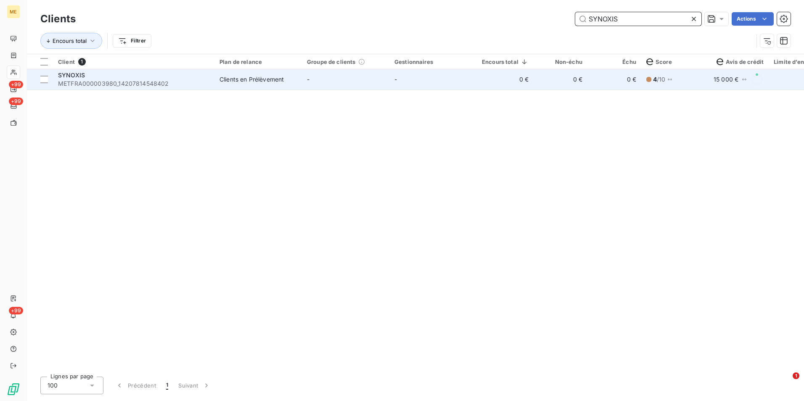
type input "SYNOXIS"
click at [590, 79] on td "0 €" at bounding box center [614, 79] width 54 height 20
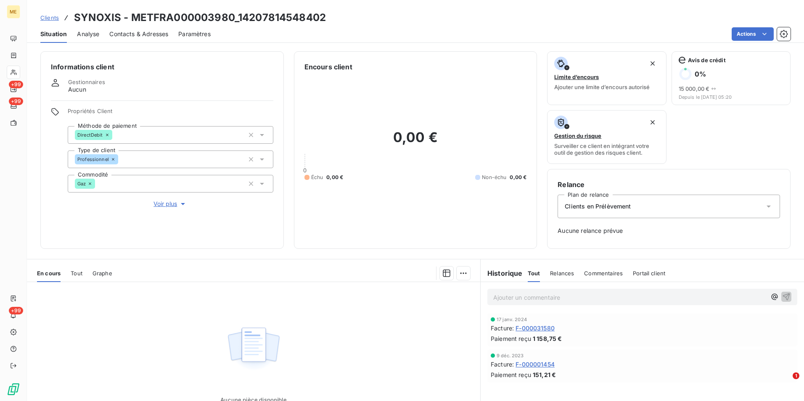
click at [166, 200] on span "Voir plus" at bounding box center [170, 204] width 34 height 8
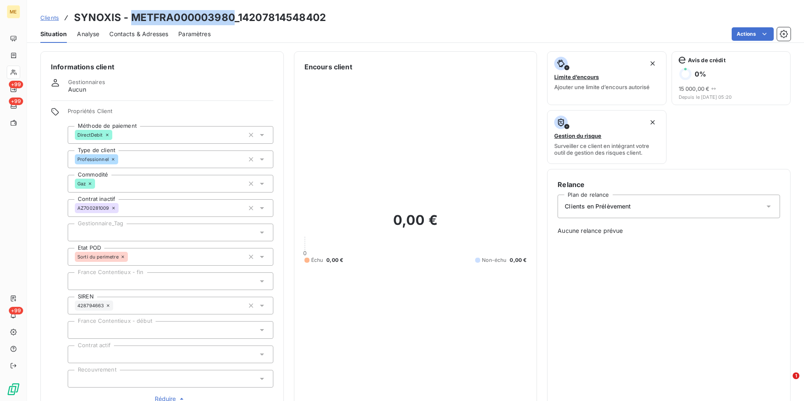
drag, startPoint x: 231, startPoint y: 16, endPoint x: 134, endPoint y: 11, distance: 97.3
click at [134, 11] on h3 "SYNOXIS - METFRA000003980_14207814548402" at bounding box center [200, 17] width 252 height 15
drag, startPoint x: 238, startPoint y: 15, endPoint x: 325, endPoint y: 14, distance: 86.6
click at [325, 14] on h3 "SYNOXIS - METFRA000003980_14207814548402" at bounding box center [200, 17] width 252 height 15
copy h3 "14207814548402"
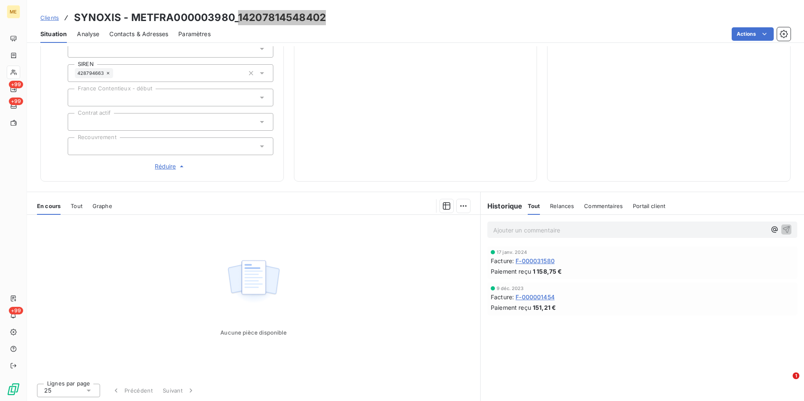
scroll to position [233, 0]
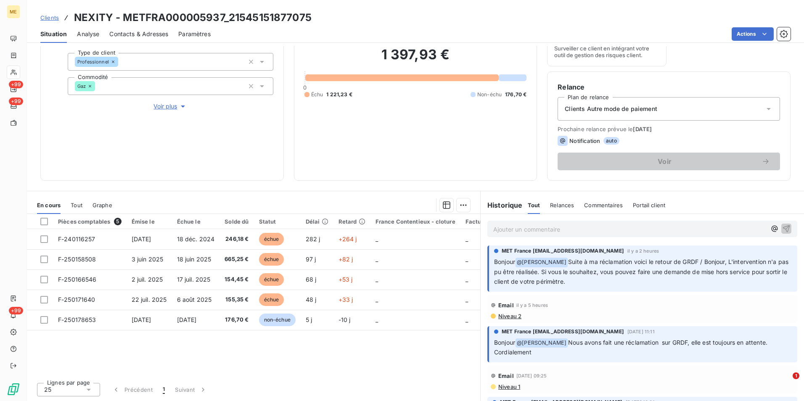
click at [174, 111] on button "Voir plus" at bounding box center [171, 106] width 206 height 9
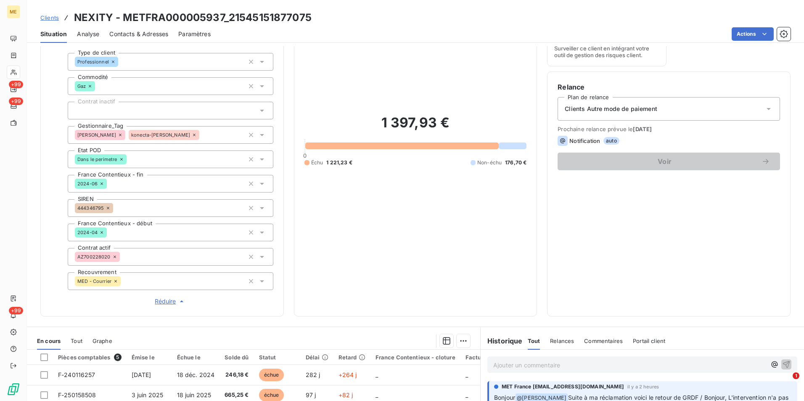
click at [168, 305] on span "Réduire" at bounding box center [170, 301] width 31 height 8
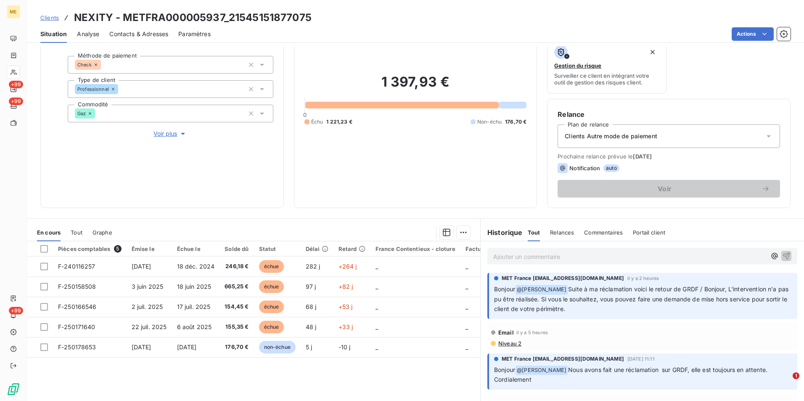
scroll to position [56, 0]
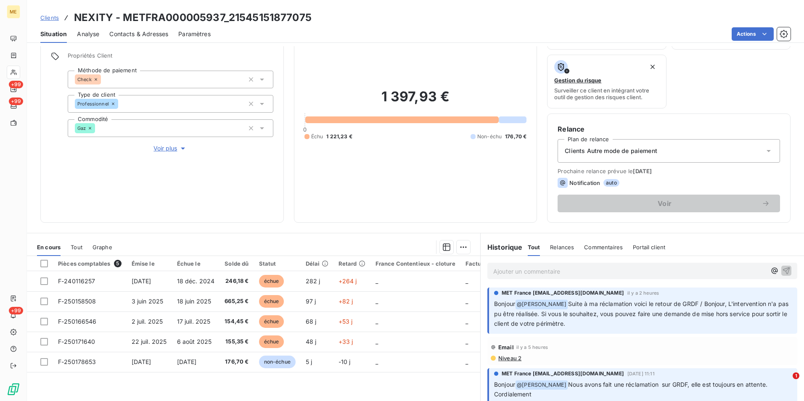
click at [584, 270] on p "Ajouter un commentaire ﻿" at bounding box center [629, 271] width 273 height 11
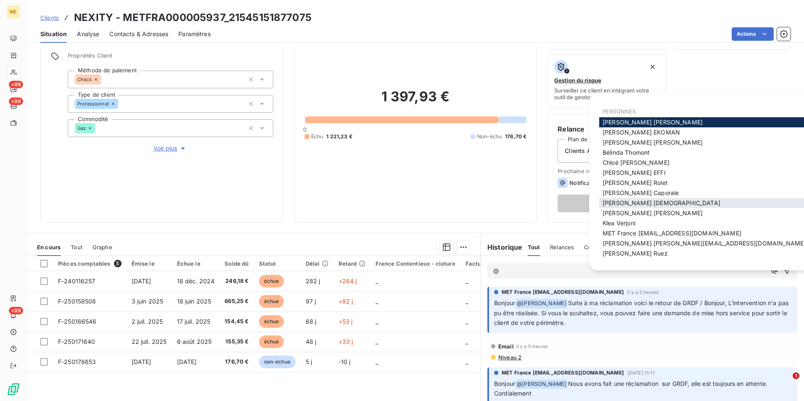
click at [671, 204] on div "Géraldine Moutafis" at bounding box center [704, 203] width 210 height 10
click at [662, 203] on div "Géraldine Moutafis" at bounding box center [704, 203] width 210 height 10
click at [647, 200] on span "Géraldine Moutafis" at bounding box center [662, 202] width 118 height 7
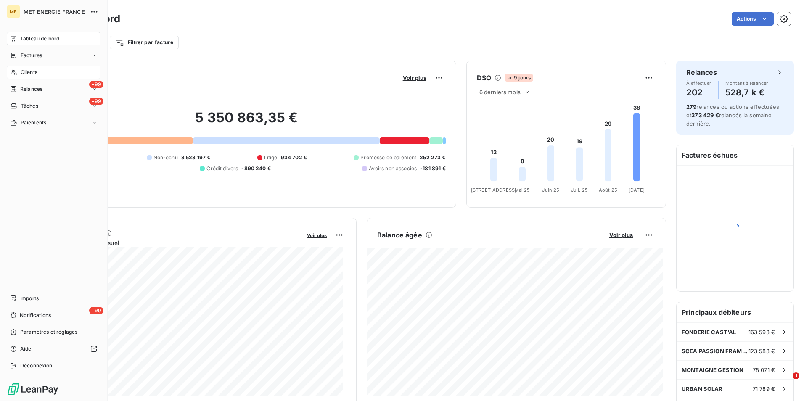
click at [27, 70] on span "Clients" at bounding box center [29, 73] width 17 height 8
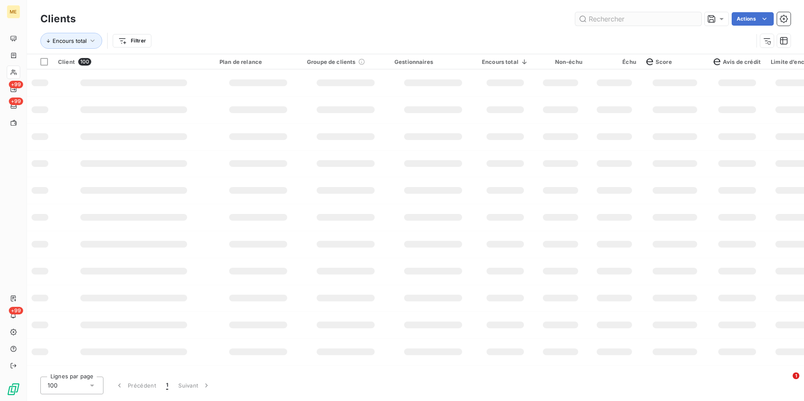
click at [644, 15] on input "text" at bounding box center [638, 18] width 126 height 13
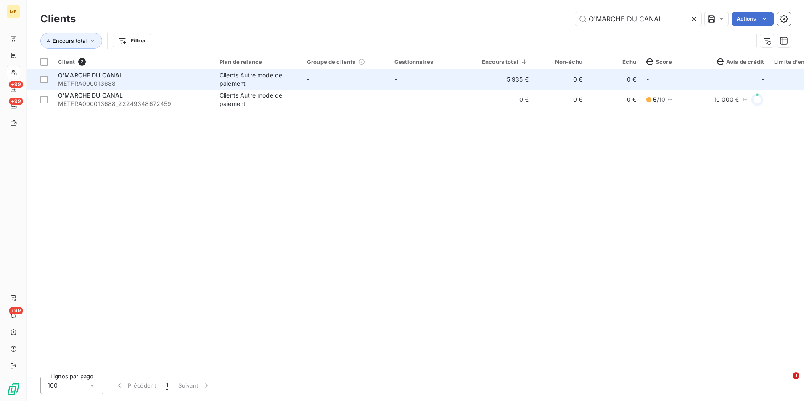
type input "O'MARCHE DU CANAL"
click at [323, 80] on td "-" at bounding box center [345, 79] width 87 height 20
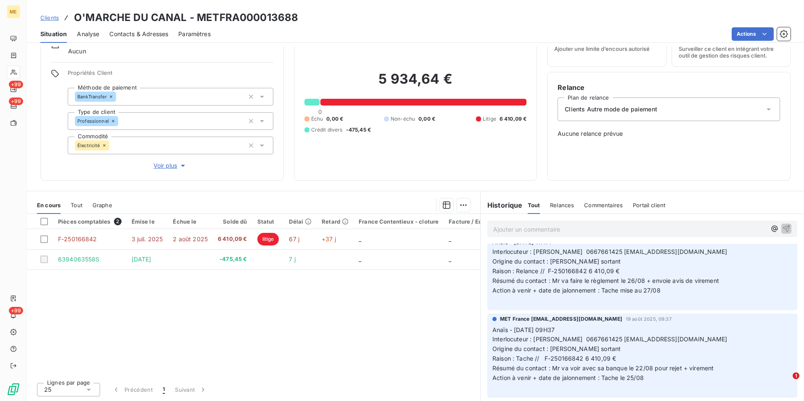
scroll to position [294, 0]
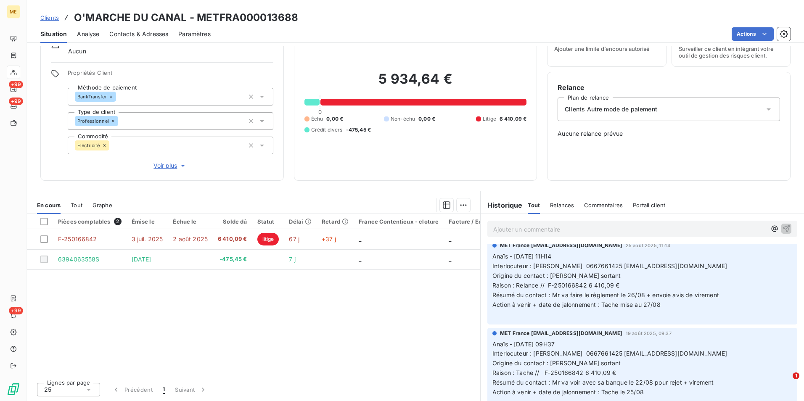
drag, startPoint x: 54, startPoint y: 16, endPoint x: 62, endPoint y: 16, distance: 8.0
click at [54, 16] on span "Clients" at bounding box center [49, 17] width 19 height 7
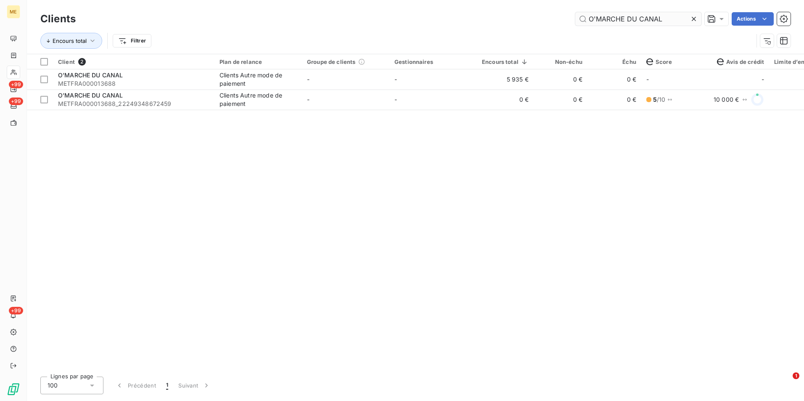
click at [693, 23] on div at bounding box center [696, 18] width 12 height 13
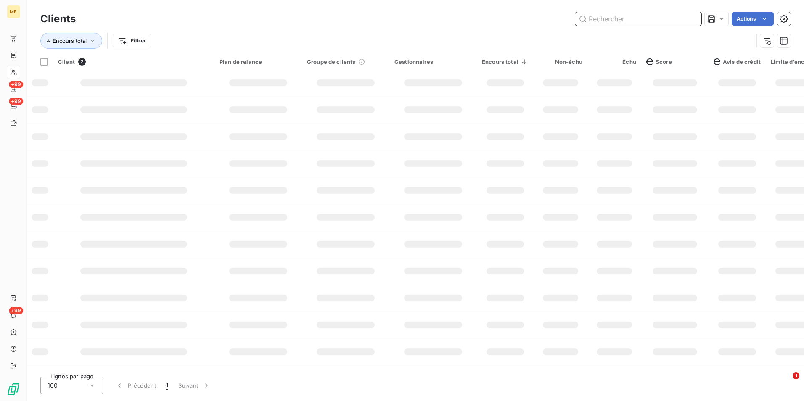
click at [695, 17] on input "text" at bounding box center [638, 18] width 126 height 13
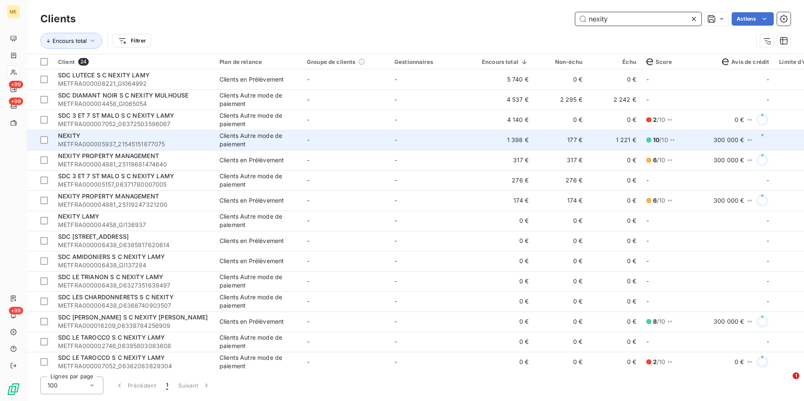
type input "nexity"
click at [205, 137] on div "NEXITY" at bounding box center [133, 136] width 151 height 8
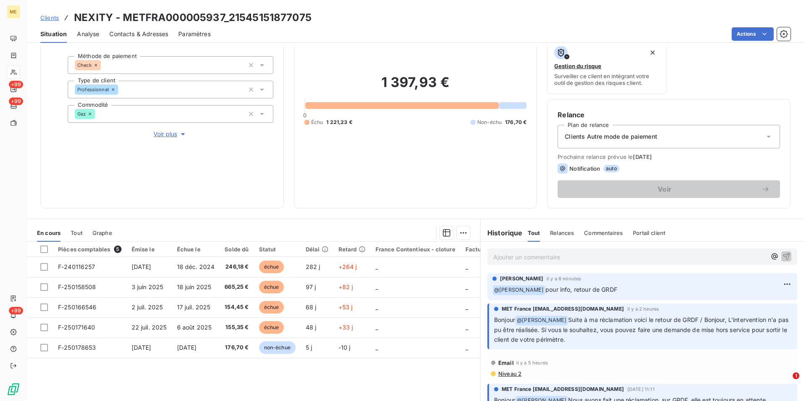
scroll to position [56, 0]
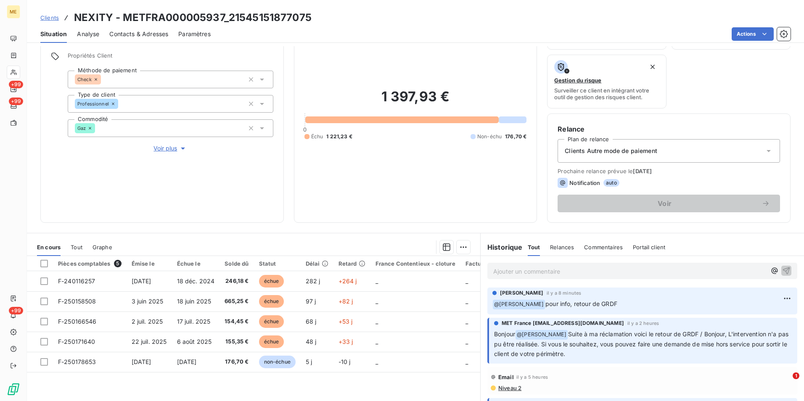
click at [578, 270] on p "Ajouter un commentaire ﻿" at bounding box center [629, 271] width 273 height 11
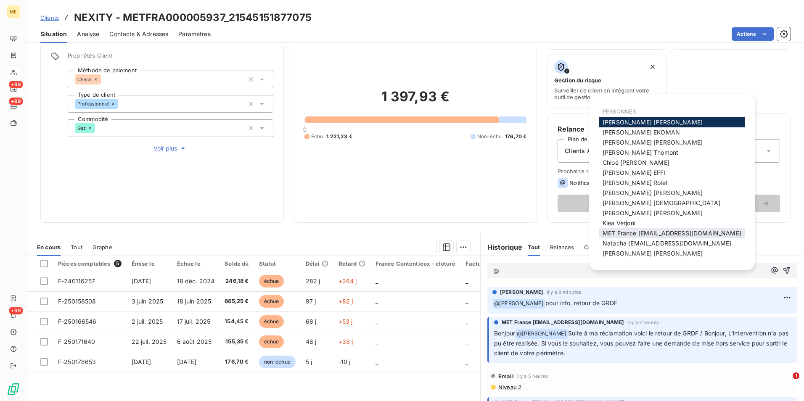
click at [641, 229] on div "MET France met-france@recouvrement.met.com" at bounding box center [671, 233] width 145 height 10
click at [646, 234] on span "MET France met-france@recouvrement.met.com" at bounding box center [672, 233] width 139 height 7
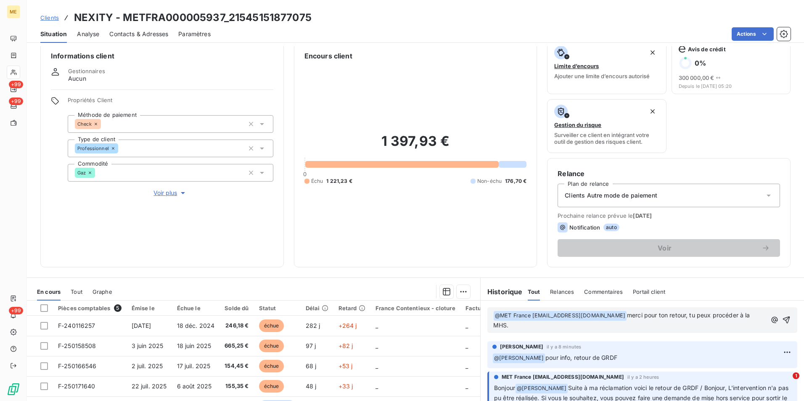
scroll to position [0, 0]
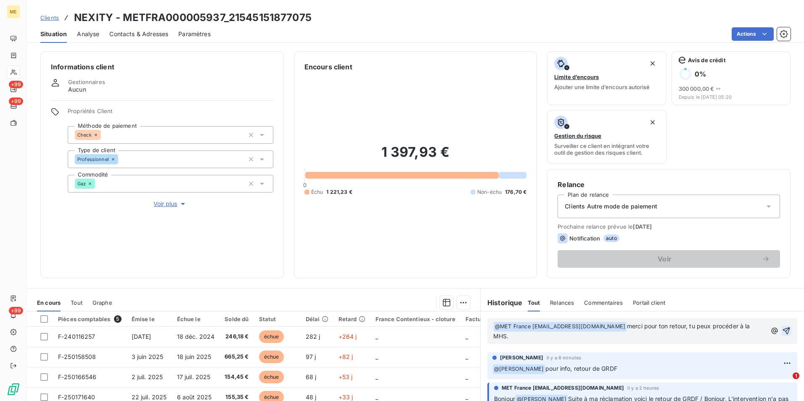
click at [783, 332] on icon "button" at bounding box center [786, 331] width 7 height 7
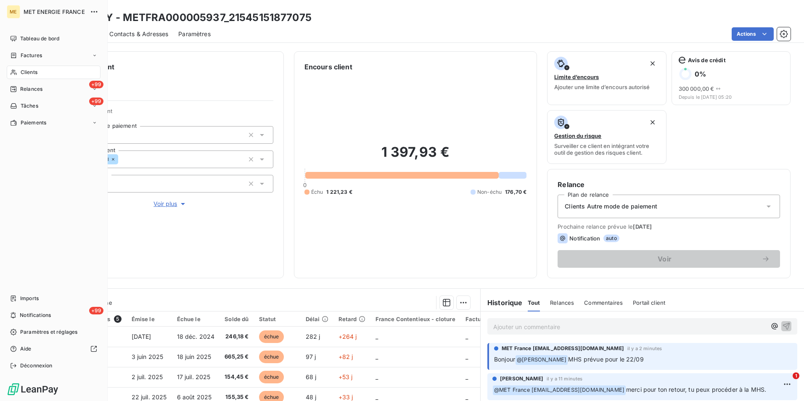
click at [31, 75] on span "Clients" at bounding box center [29, 73] width 17 height 8
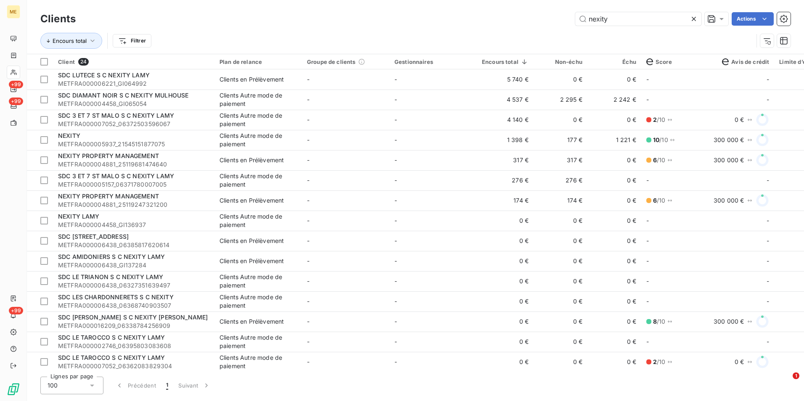
click at [692, 21] on icon at bounding box center [694, 19] width 4 height 4
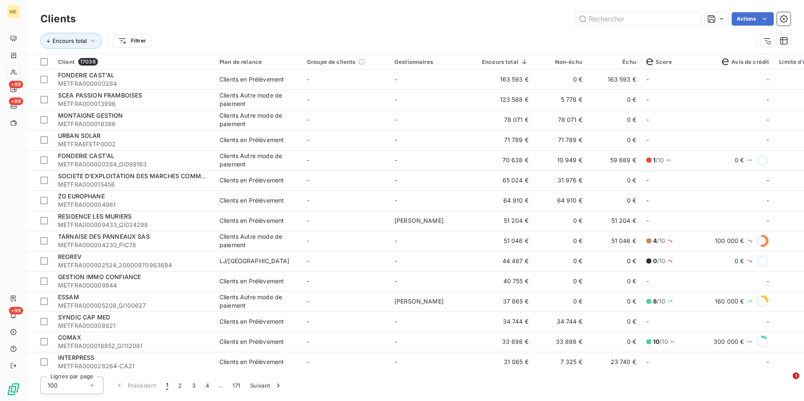
click at [44, 35] on div "ME +99 +99 +99 Clients Actions Encours total Filtrer Client 17038 Plan de relan…" at bounding box center [402, 200] width 804 height 401
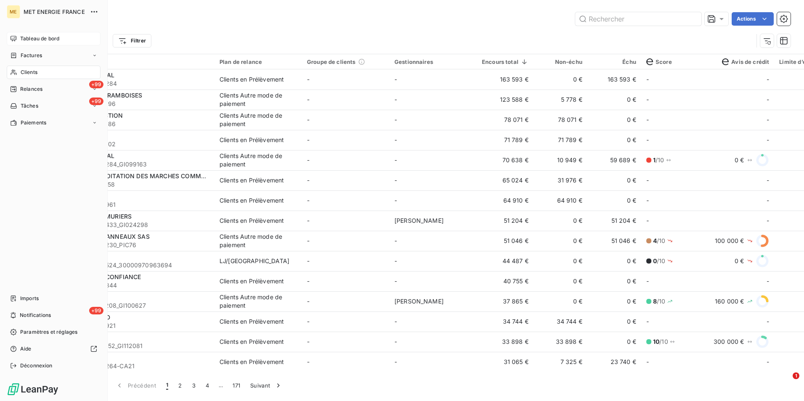
click at [51, 39] on span "Tableau de bord" at bounding box center [39, 39] width 39 height 8
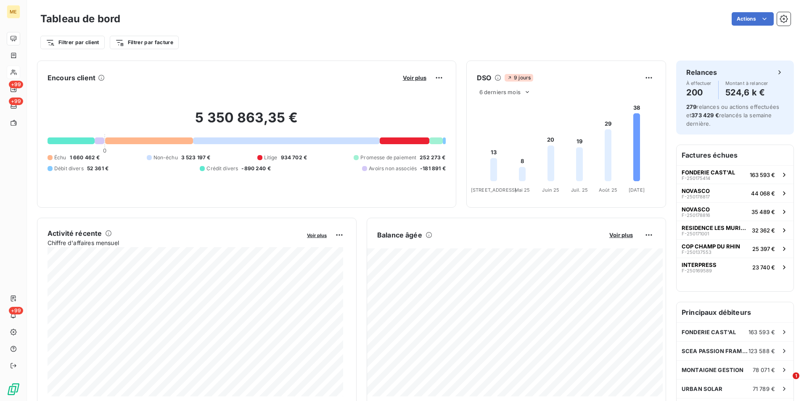
click at [406, 139] on div at bounding box center [405, 141] width 50 height 7
click at [259, 158] on div at bounding box center [259, 157] width 5 height 5
click at [391, 142] on div at bounding box center [405, 141] width 50 height 7
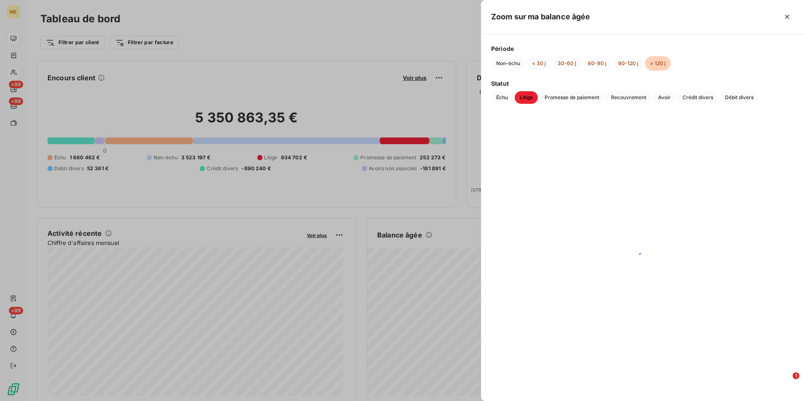
drag, startPoint x: 63, startPoint y: 120, endPoint x: 234, endPoint y: 101, distance: 171.7
click at [67, 119] on div at bounding box center [402, 200] width 804 height 401
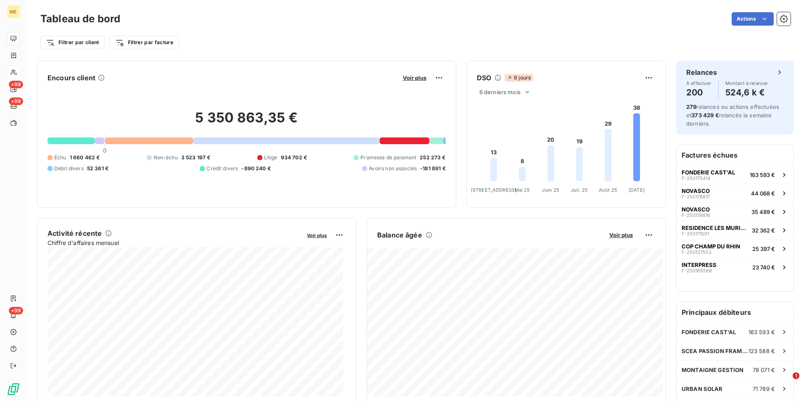
click at [386, 146] on div "5 350 863,35 € 0 Échu 1 660 462 € Non-échu 3 523 197 € Litige 934 702 € Promess…" at bounding box center [247, 141] width 398 height 113
click at [409, 75] on span "Voir plus" at bounding box center [415, 77] width 24 height 7
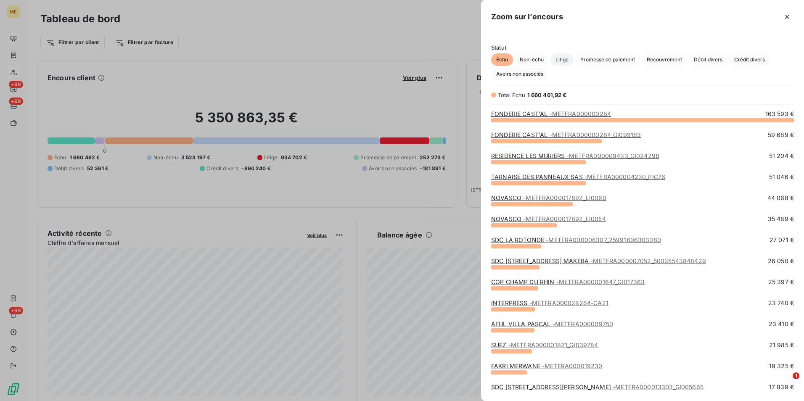
click at [559, 59] on span "Litige" at bounding box center [561, 59] width 23 height 13
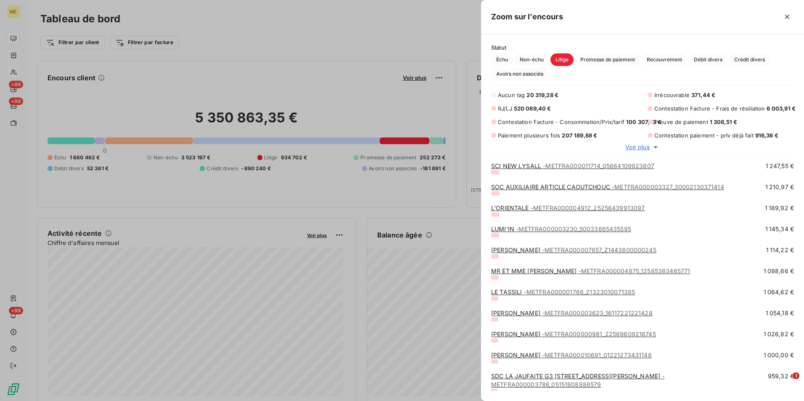
scroll to position [2607, 0]
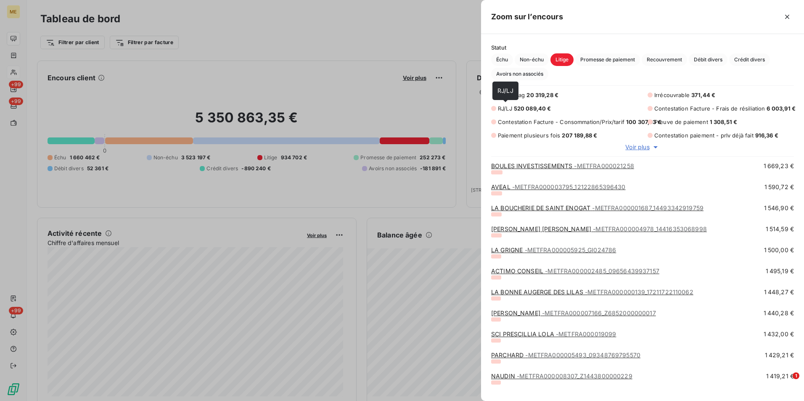
click at [505, 106] on span "RJ/LJ" at bounding box center [505, 108] width 14 height 7
click at [496, 106] on div "RJ/LJ 520 089,40 €" at bounding box center [564, 108] width 146 height 8
click at [495, 109] on div at bounding box center [493, 108] width 5 height 5
click at [635, 146] on span "Voir plus" at bounding box center [637, 147] width 24 height 8
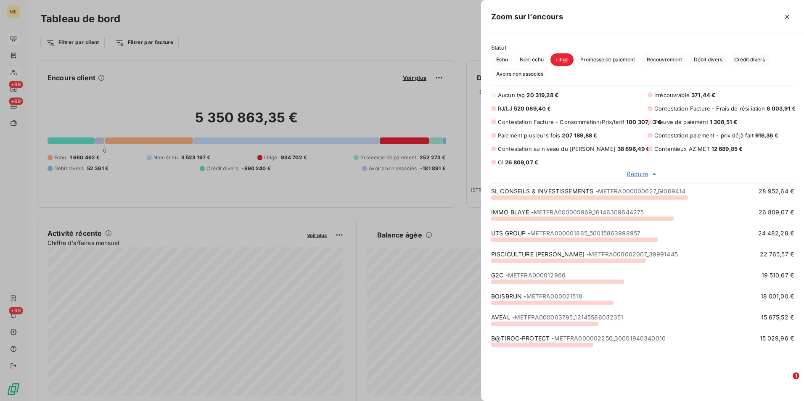
scroll to position [0, 0]
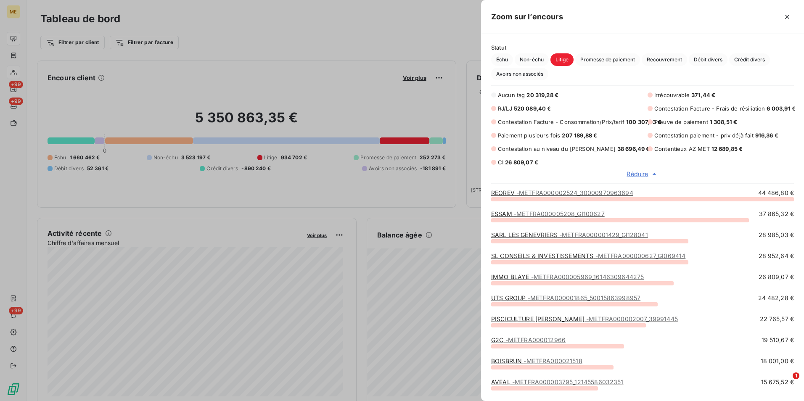
drag, startPoint x: 531, startPoint y: 109, endPoint x: 519, endPoint y: 109, distance: 11.4
click at [530, 109] on span "520 089,40 €" at bounding box center [532, 108] width 37 height 7
drag, startPoint x: 510, startPoint y: 108, endPoint x: 505, endPoint y: 110, distance: 4.8
click at [509, 108] on span "RJ/LJ" at bounding box center [505, 108] width 14 height 7
click at [497, 113] on div "RJ/LJ 520 089,40 €" at bounding box center [564, 108] width 146 height 8
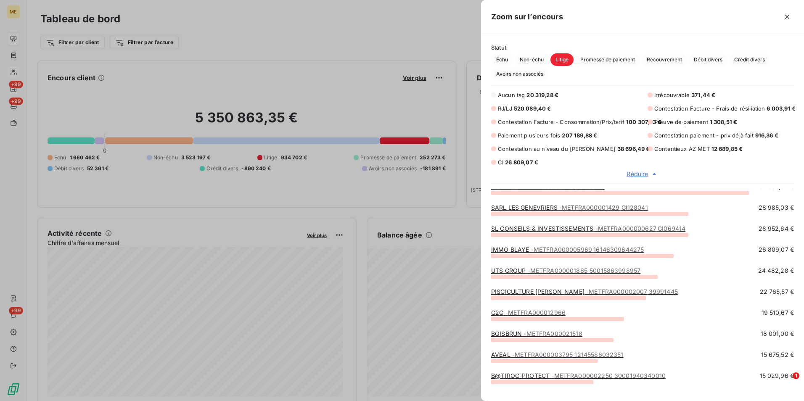
scroll to position [42, 0]
